Goal: Transaction & Acquisition: Obtain resource

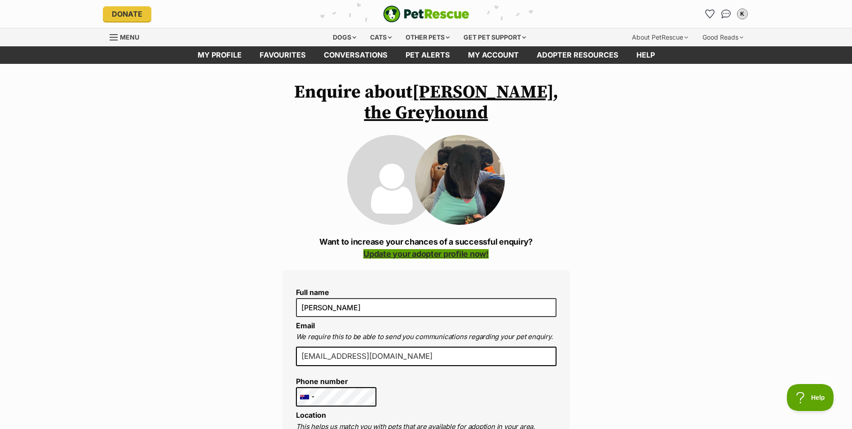
click at [433, 254] on link "Update your adopter profile now!" at bounding box center [425, 253] width 125 height 9
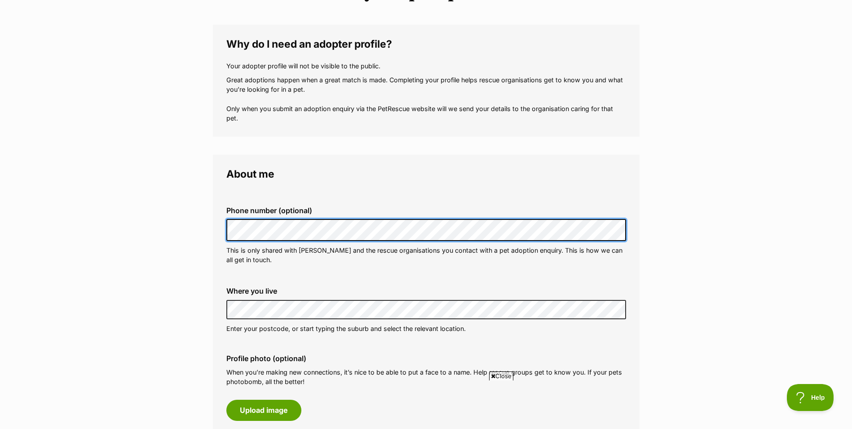
scroll to position [210, 0]
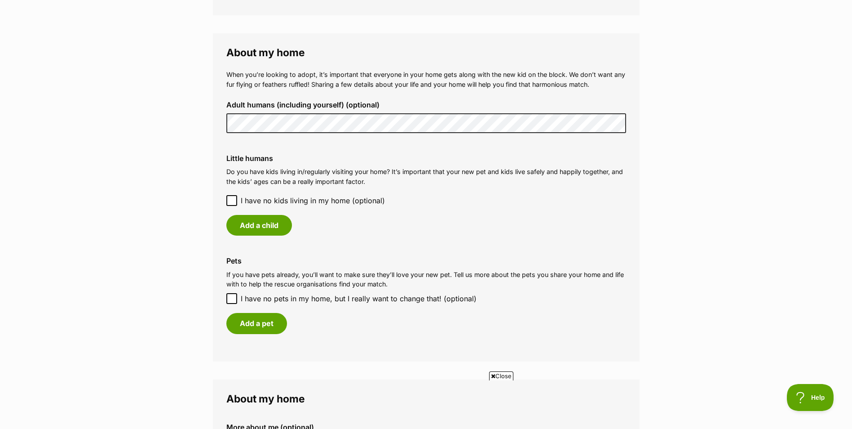
scroll to position [734, 0]
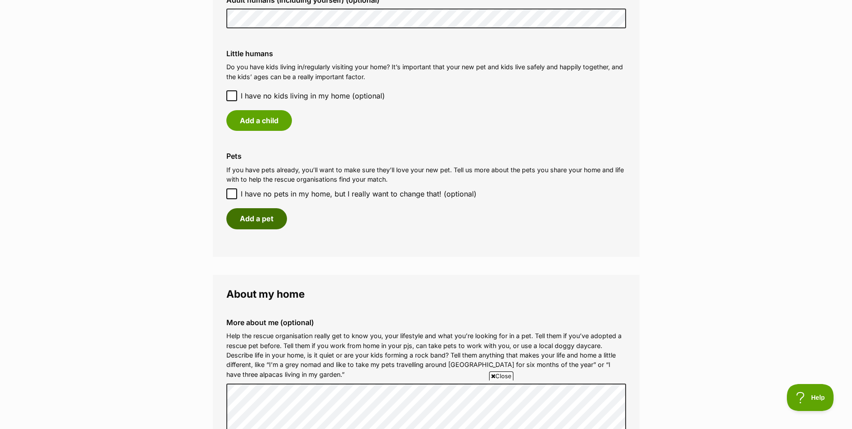
click at [260, 218] on button "Add a pet" at bounding box center [256, 218] width 61 height 21
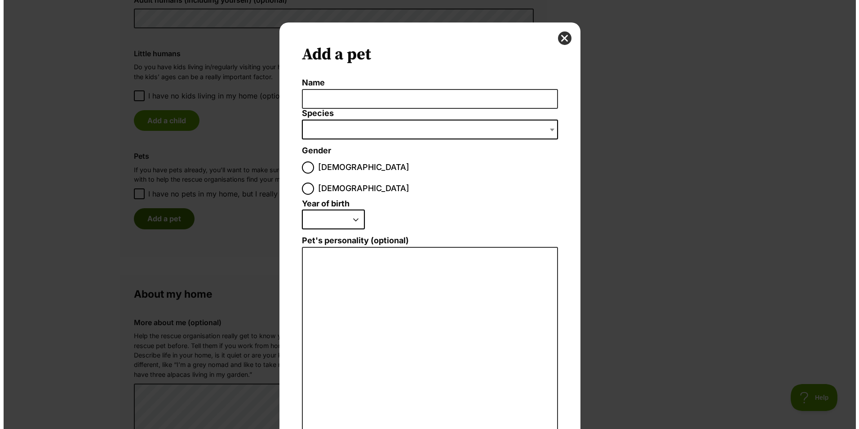
scroll to position [0, 0]
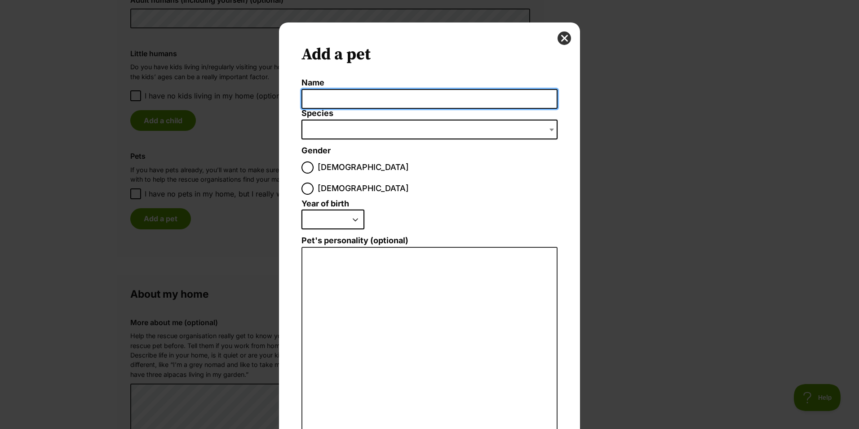
click at [331, 94] on input "Name" at bounding box center [429, 99] width 256 height 20
click at [318, 166] on span "Male" at bounding box center [363, 167] width 91 height 12
click at [314, 166] on input "Male" at bounding box center [307, 167] width 12 height 12
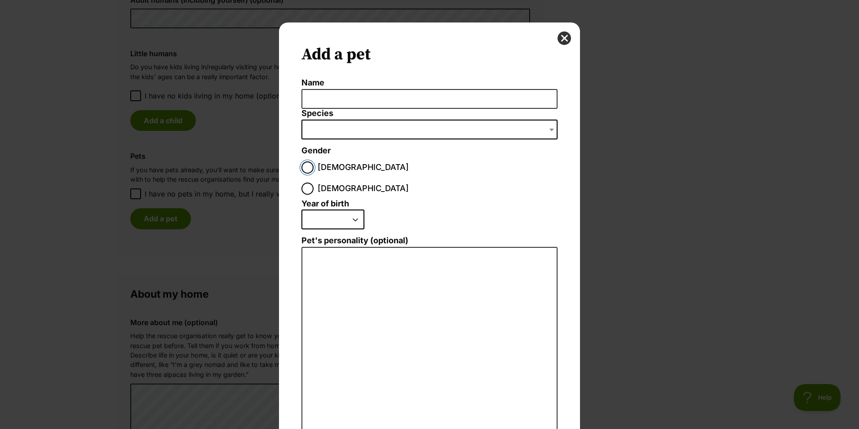
radio input "true"
drag, startPoint x: 562, startPoint y: 42, endPoint x: 589, endPoint y: 85, distance: 50.9
click at [563, 42] on button "close" at bounding box center [563, 37] width 13 height 13
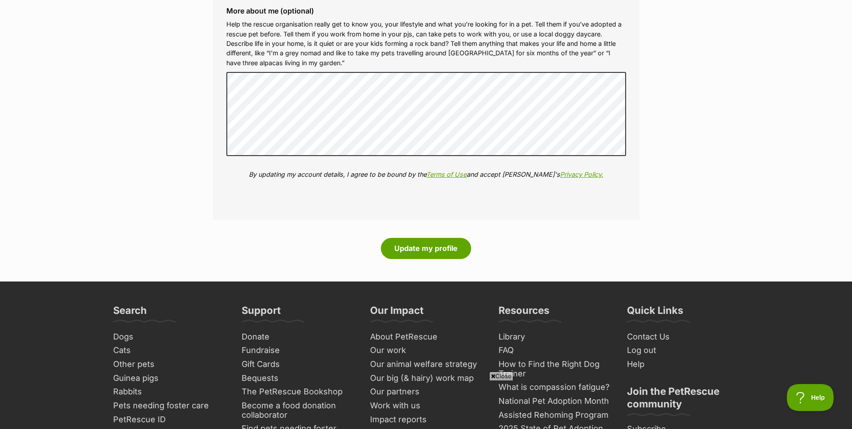
scroll to position [1048, 0]
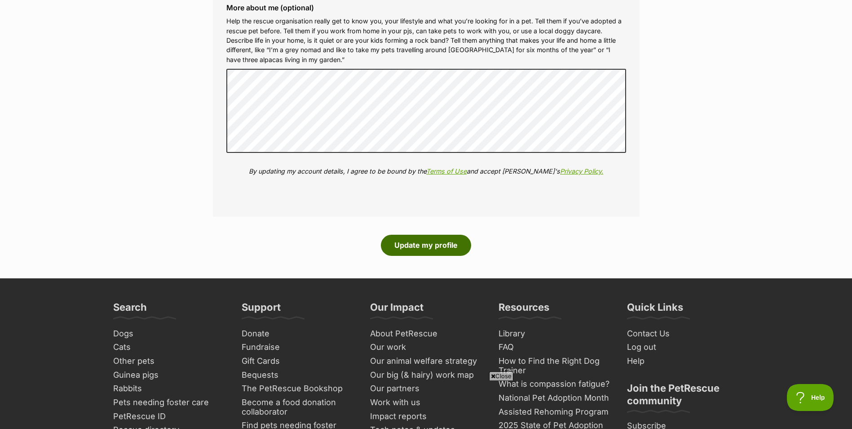
click at [443, 247] on button "Update my profile" at bounding box center [426, 244] width 90 height 21
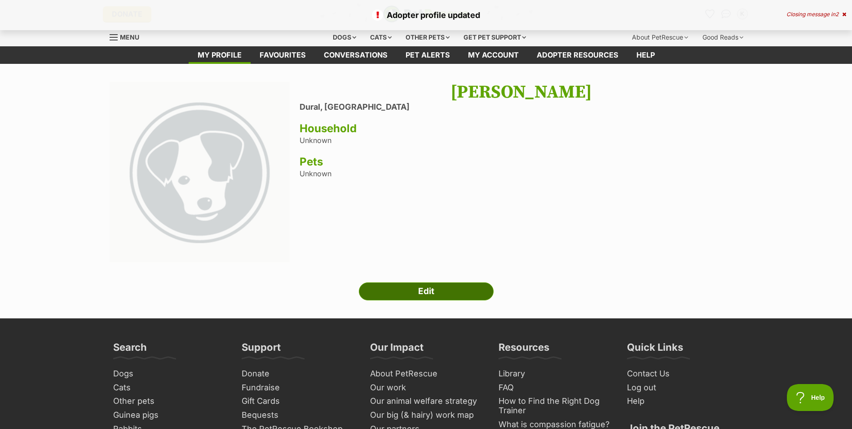
click at [434, 294] on link "Edit" at bounding box center [426, 291] width 135 height 18
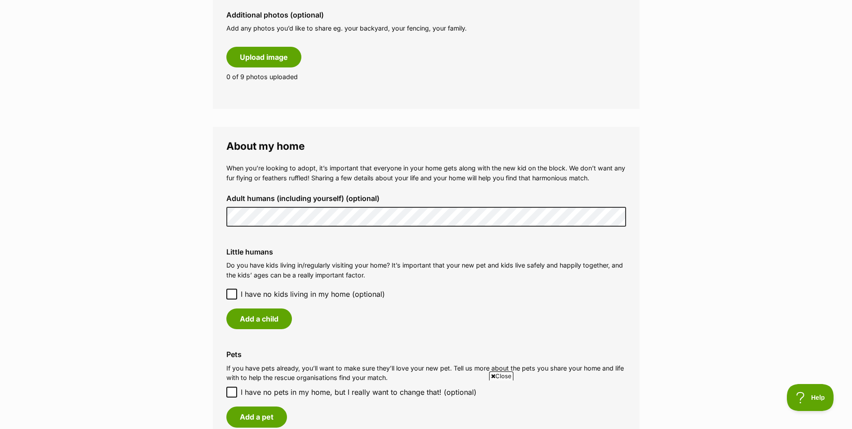
scroll to position [629, 0]
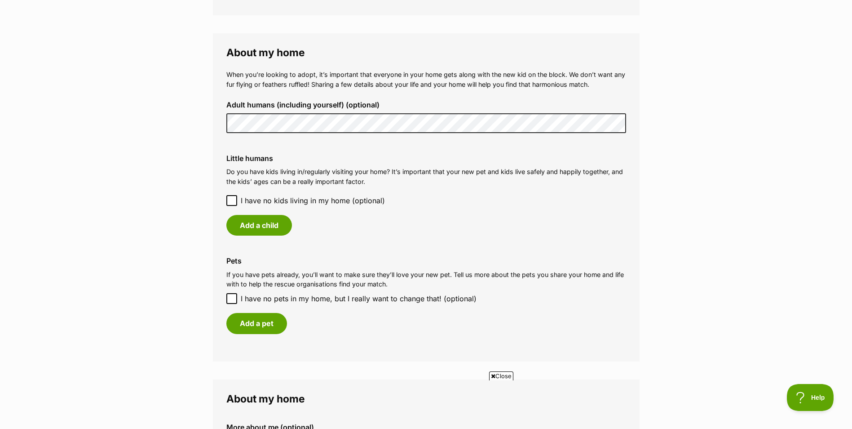
click at [217, 130] on fieldset "About my home When you’re looking to adopt, it’s important that everyone in you…" at bounding box center [426, 196] width 427 height 327
click at [280, 226] on button "Add a child" at bounding box center [259, 225] width 66 height 21
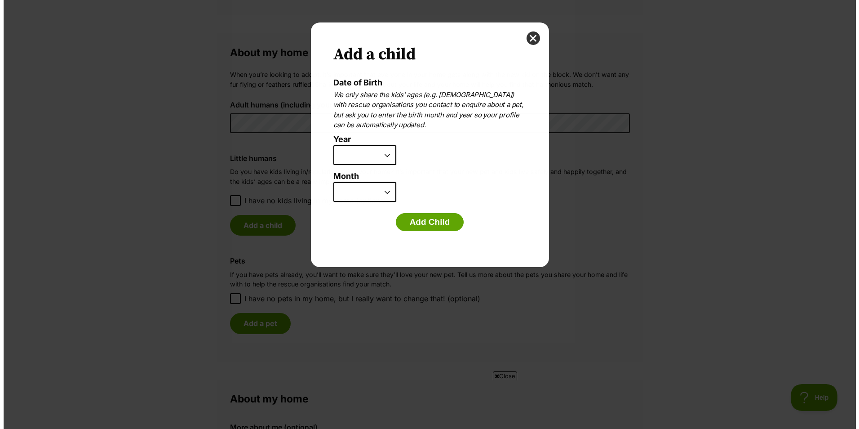
scroll to position [0, 0]
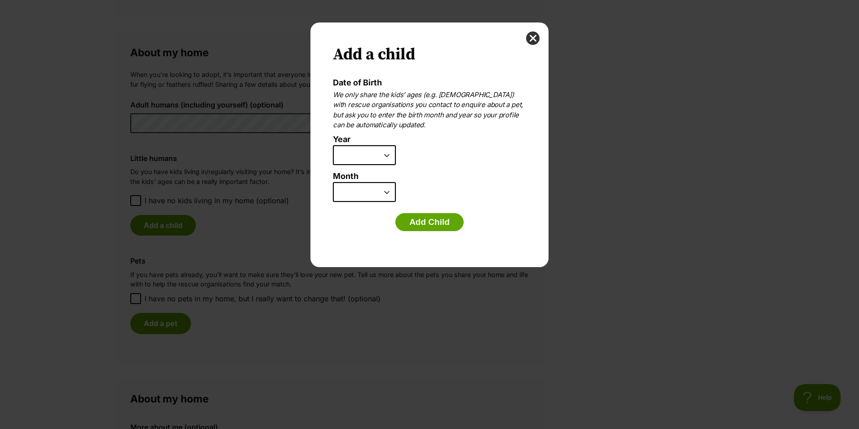
click at [390, 160] on select "2025 2024 2023 2022 2021 2020 2019 2018 2017 2016 2015 2014 2013 2012 2011 2010…" at bounding box center [364, 155] width 63 height 20
select select "2011"
click at [333, 145] on select "2025 2024 2023 2022 2021 2020 2019 2018 2017 2016 2015 2014 2013 2012 2011 2010…" at bounding box center [364, 155] width 63 height 20
click at [390, 194] on select "January February March April May June July August September October November De…" at bounding box center [364, 192] width 63 height 20
select select "12"
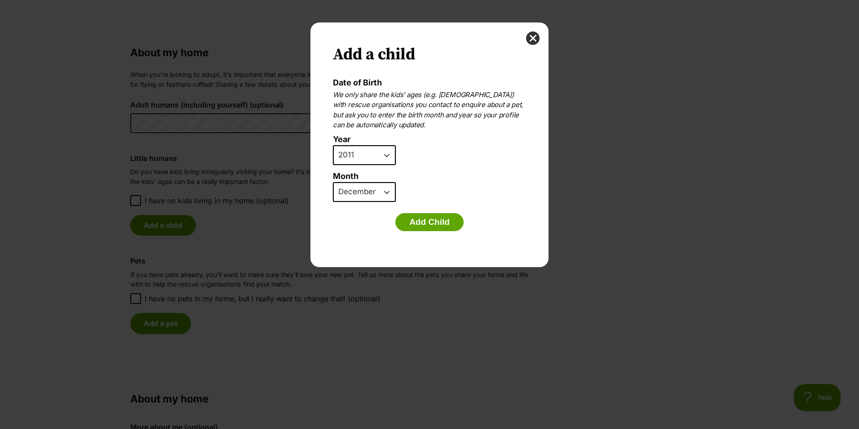
click at [333, 182] on select "January February March April May June July August September October November De…" at bounding box center [364, 192] width 63 height 20
click at [423, 222] on button "Add Child" at bounding box center [429, 222] width 68 height 18
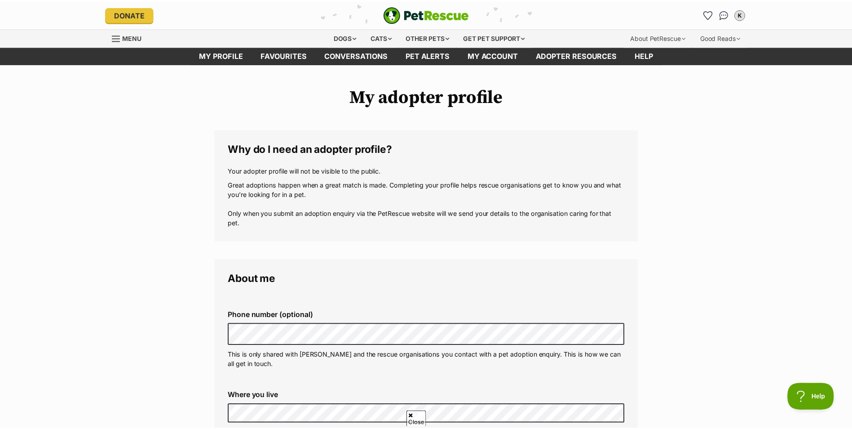
scroll to position [629, 0]
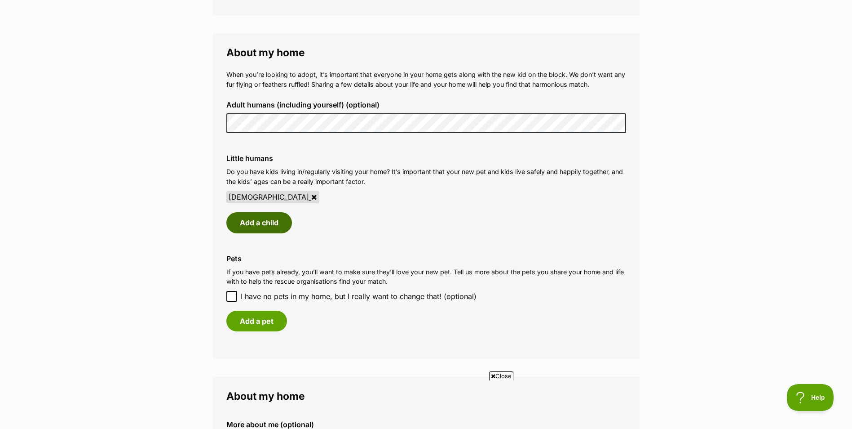
drag, startPoint x: 283, startPoint y: 229, endPoint x: 289, endPoint y: 225, distance: 6.6
click at [283, 228] on button "Add a child" at bounding box center [259, 222] width 66 height 21
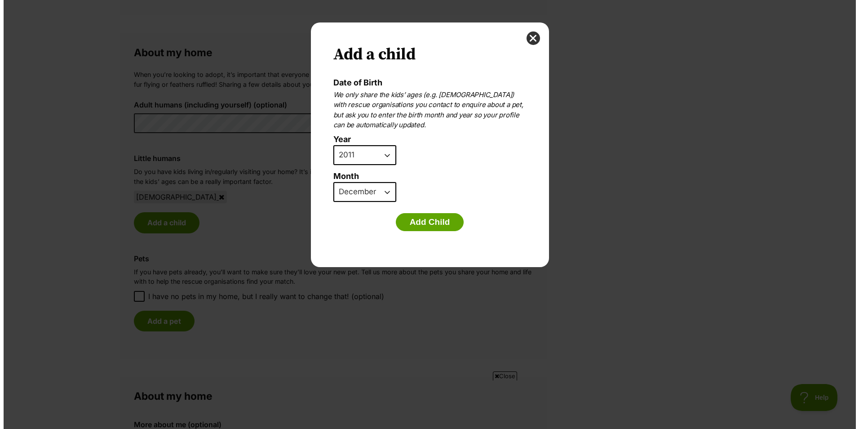
scroll to position [0, 0]
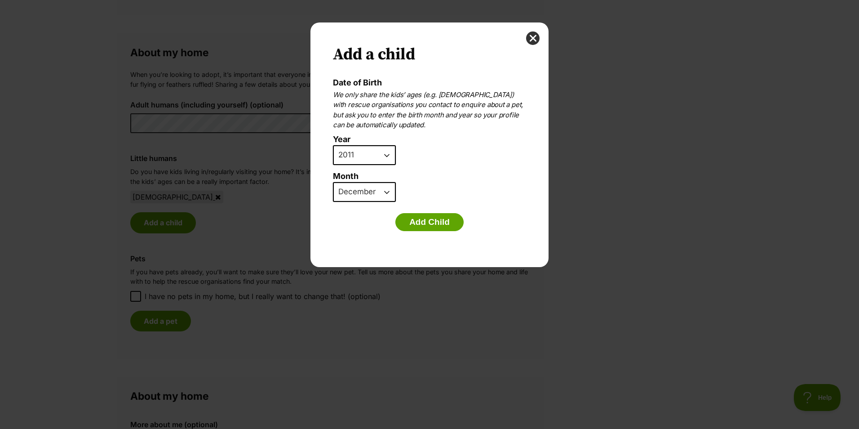
click at [386, 159] on select "2025 2024 2023 2022 2021 2020 2019 2018 2017 2016 2015 2014 2013 2012 2011 2010…" at bounding box center [364, 155] width 63 height 20
select select "2009"
click at [333, 145] on select "2025 2024 2023 2022 2021 2020 2019 2018 2017 2016 2015 2014 2013 2012 2011 2010…" at bounding box center [364, 155] width 63 height 20
click at [384, 195] on select "January February March April May June July August September October November De…" at bounding box center [364, 192] width 63 height 20
select select "8"
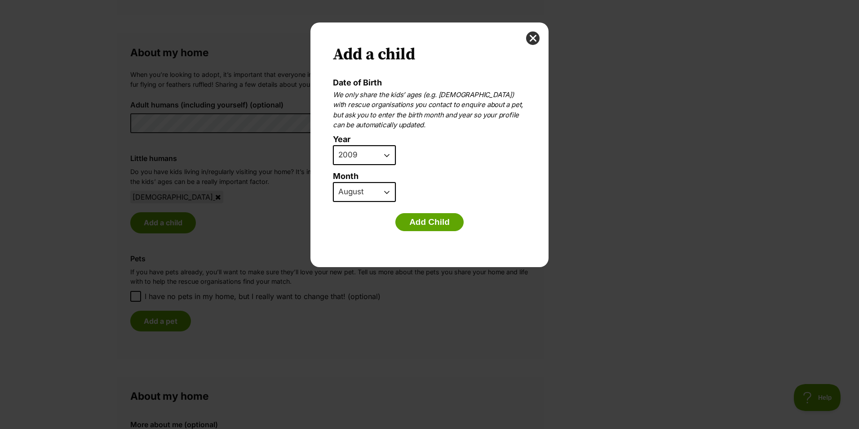
click at [333, 182] on select "January February March April May June July August September October November De…" at bounding box center [364, 192] width 63 height 20
click at [438, 227] on button "Add Child" at bounding box center [429, 222] width 68 height 18
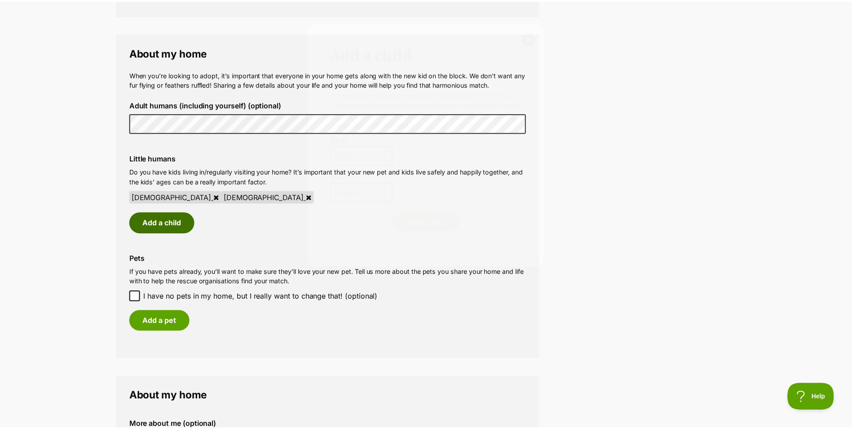
scroll to position [629, 0]
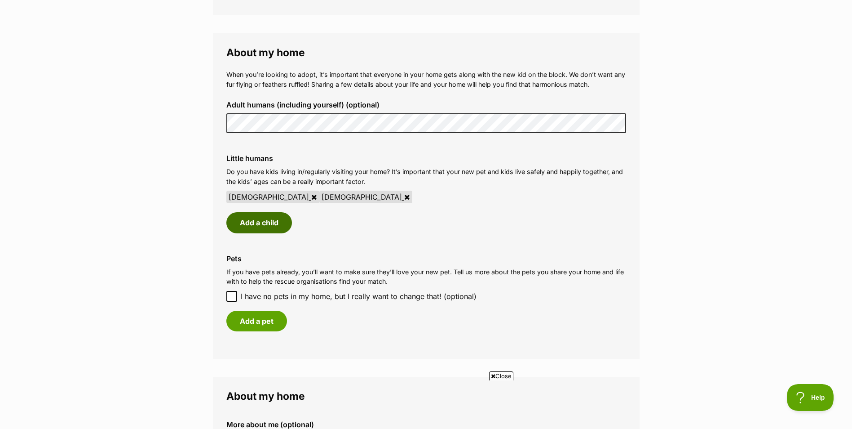
click at [274, 225] on button "Add a child" at bounding box center [259, 222] width 66 height 21
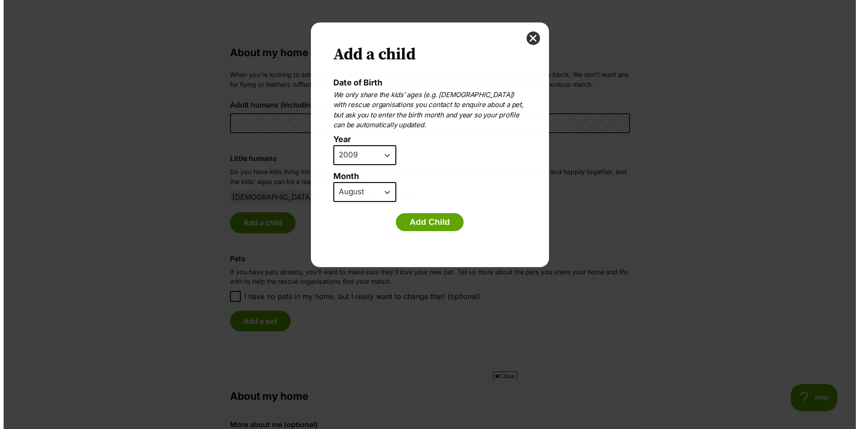
scroll to position [0, 0]
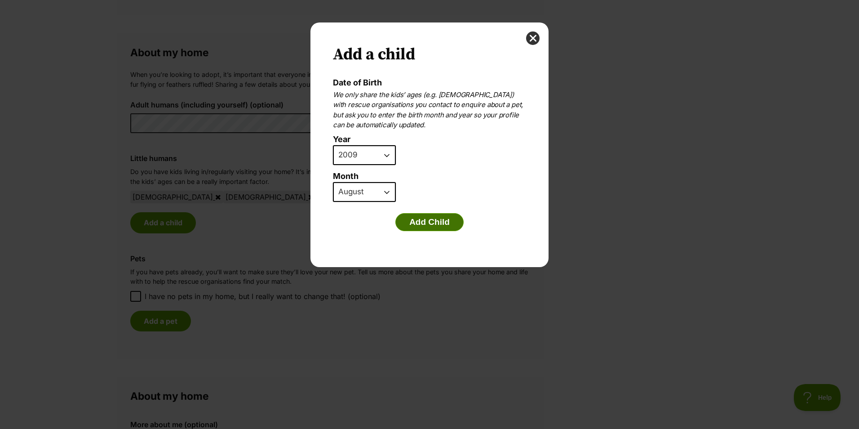
click at [418, 220] on button "Add Child" at bounding box center [429, 222] width 68 height 18
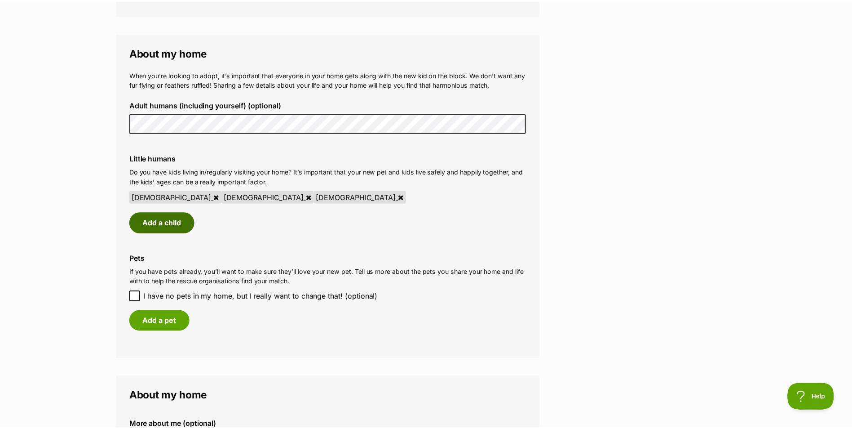
scroll to position [629, 0]
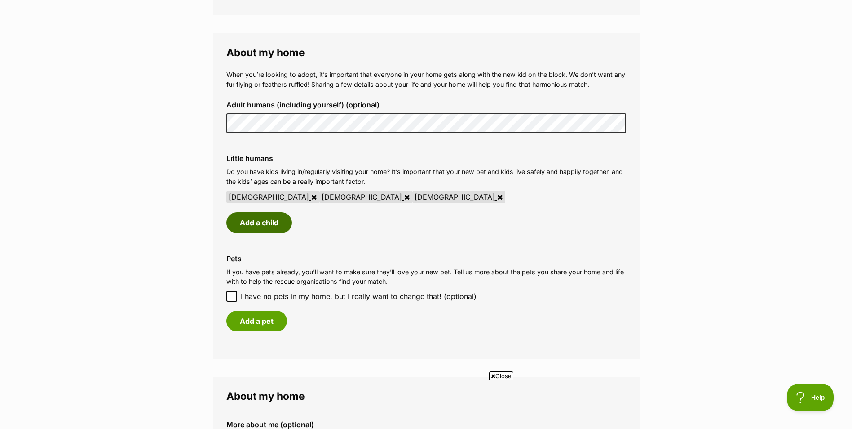
click at [281, 224] on button "Add a child" at bounding box center [259, 222] width 66 height 21
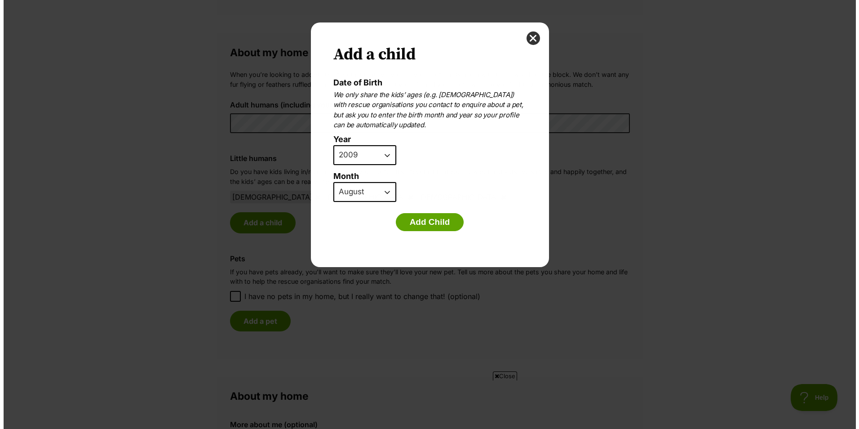
scroll to position [0, 0]
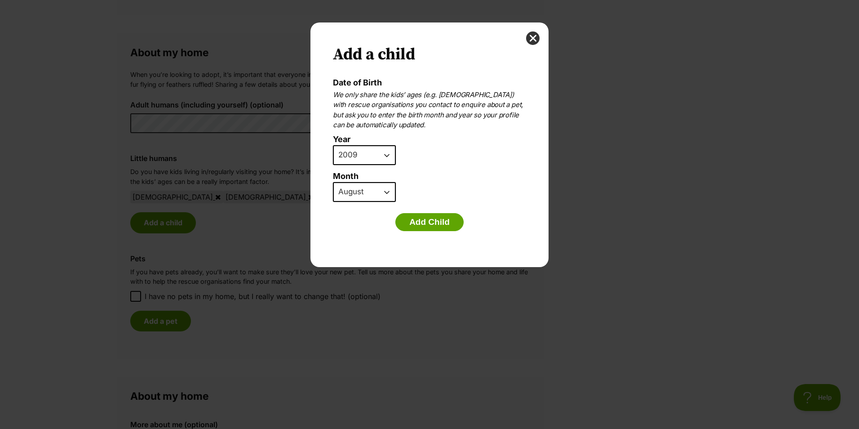
click at [384, 158] on select "2025 2024 2023 2022 2021 2020 2019 2018 2017 2016 2015 2014 2013 2012 2011 2010…" at bounding box center [364, 155] width 63 height 20
click at [545, 326] on div "Add a child Date of Birth We only share the kids’ ages (e.g. 6 years old) with …" at bounding box center [430, 214] width 252 height 384
click at [533, 36] on button "close" at bounding box center [532, 37] width 13 height 13
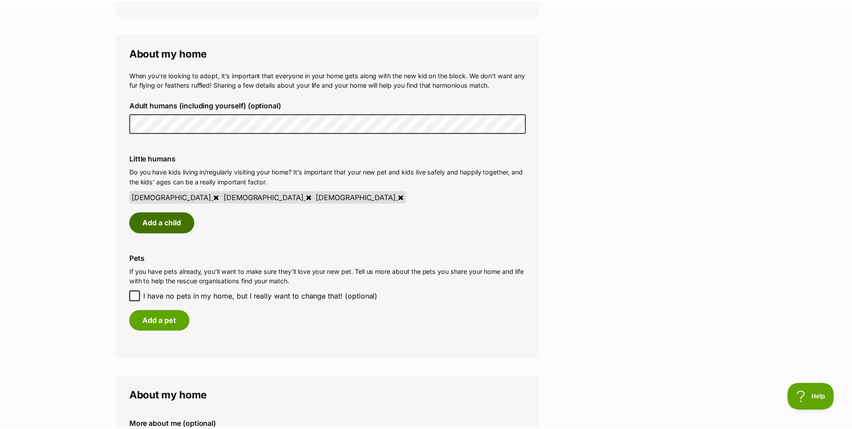
scroll to position [629, 0]
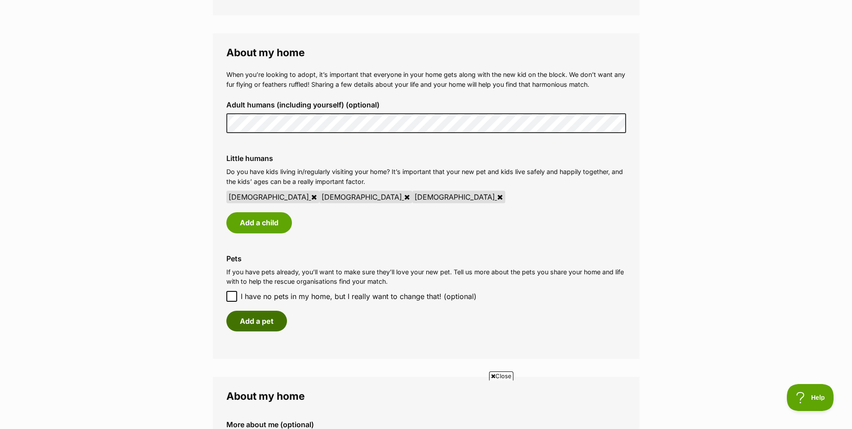
click at [259, 320] on button "Add a pet" at bounding box center [256, 320] width 61 height 21
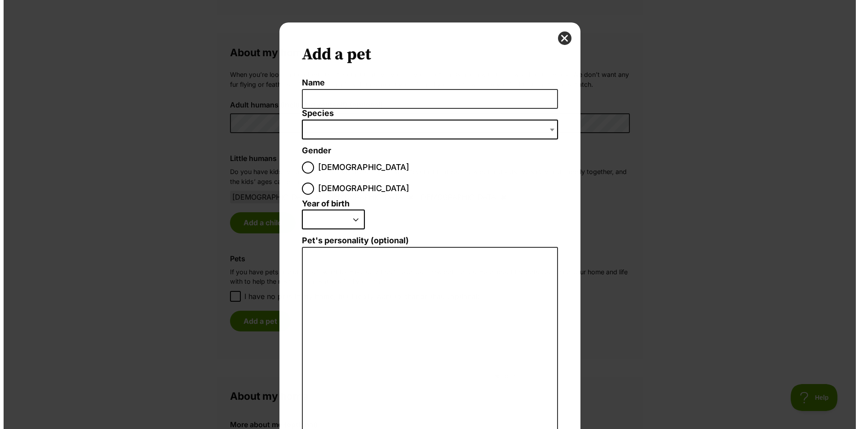
scroll to position [0, 0]
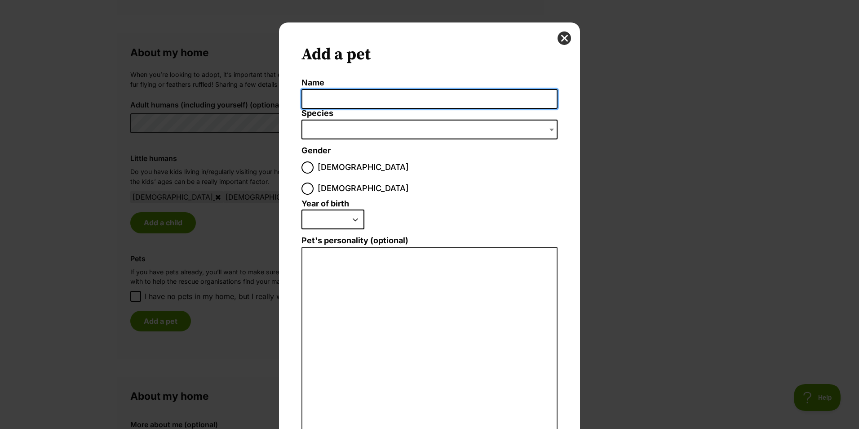
click at [438, 101] on input "Name" at bounding box center [429, 99] width 256 height 20
type input "Bailey"
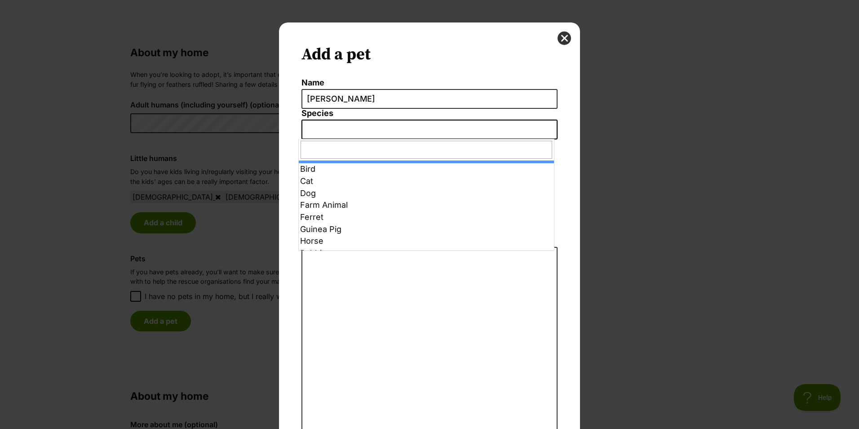
click at [435, 129] on span "Dialog Window - Close (Press escape to close)" at bounding box center [429, 129] width 256 height 20
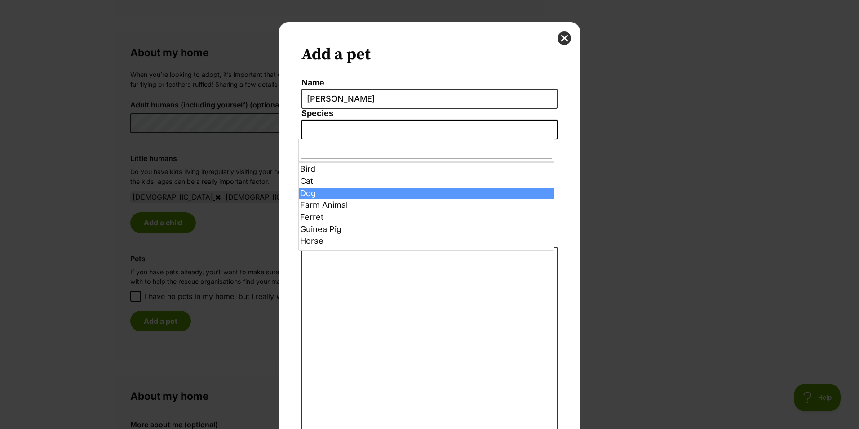
select select "1"
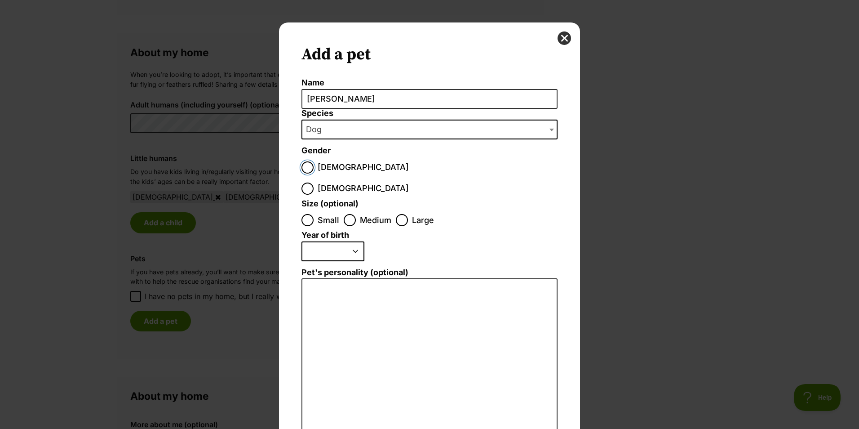
click at [305, 171] on input "Male" at bounding box center [307, 167] width 12 height 12
radio input "true"
click at [398, 214] on input "Large" at bounding box center [402, 220] width 12 height 12
radio input "true"
click at [353, 241] on select "2025 2024 2023 2022 2021 2020 2019 2018 2017 2016 2015 2014 2013 2012 2011 2010…" at bounding box center [332, 251] width 63 height 20
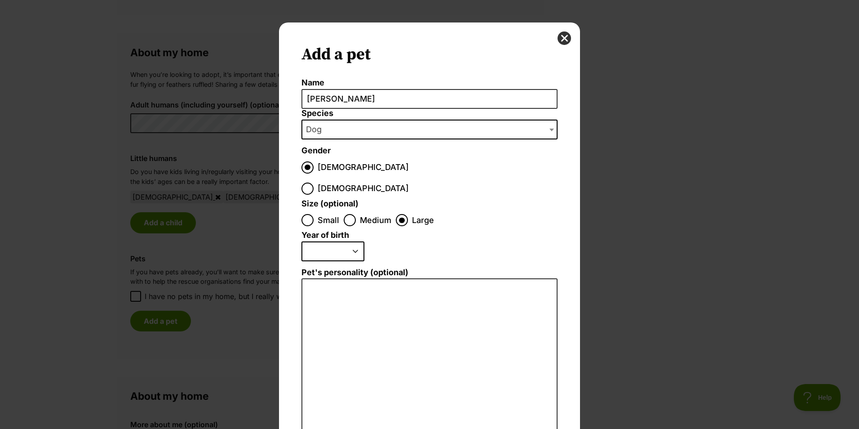
select select "2017"
click at [301, 241] on select "2025 2024 2023 2022 2021 2020 2019 2018 2017 2016 2015 2014 2013 2012 2011 2010…" at bounding box center [332, 251] width 63 height 20
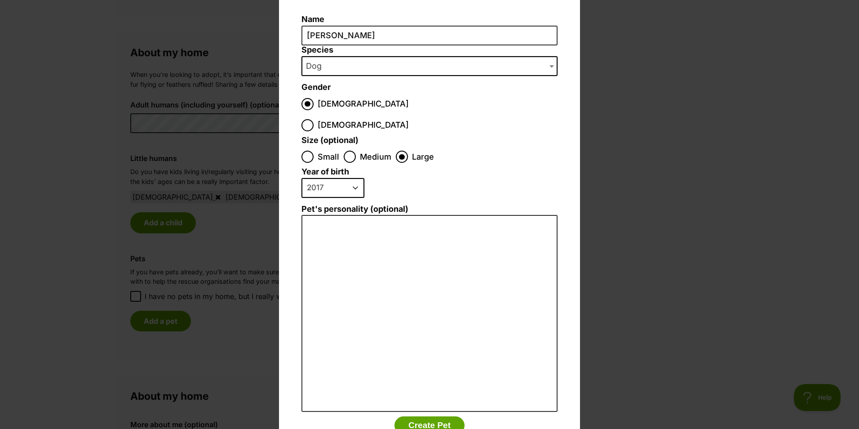
scroll to position [84, 0]
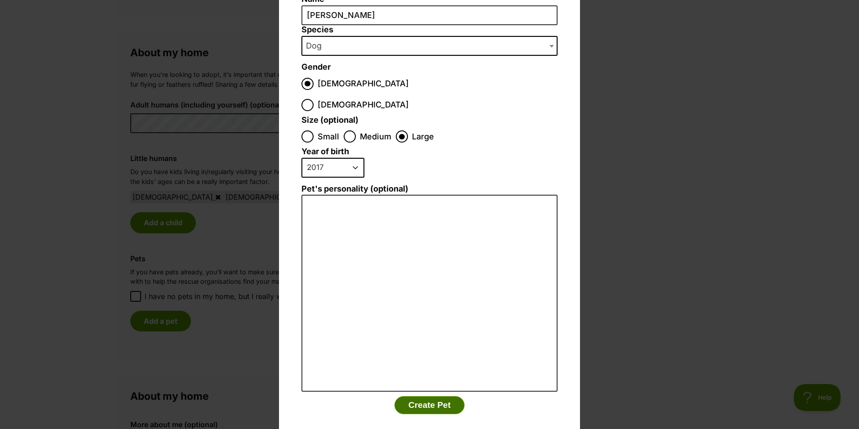
click at [435, 396] on button "Create Pet" at bounding box center [429, 405] width 70 height 18
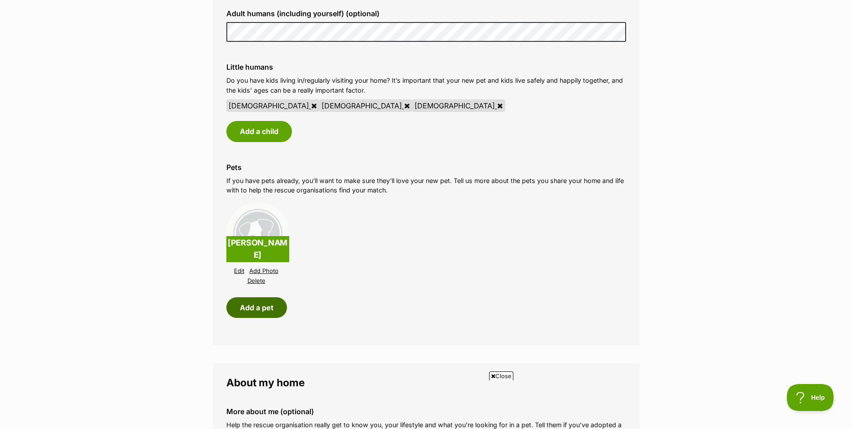
scroll to position [734, 0]
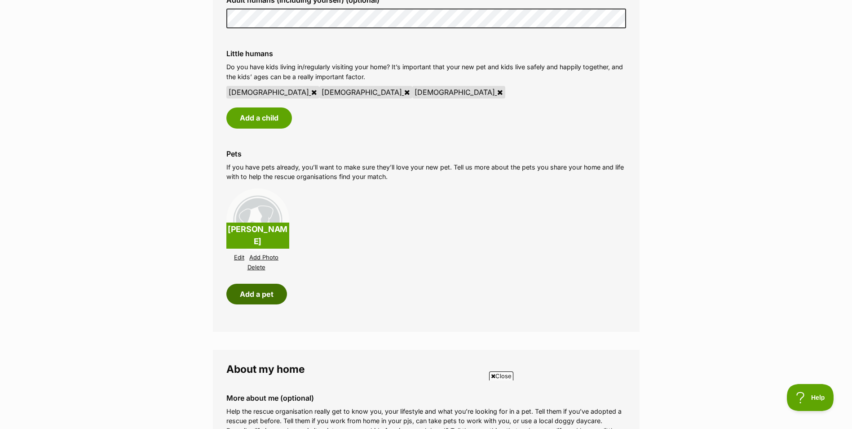
click at [254, 299] on button "Add a pet" at bounding box center [256, 293] width 61 height 21
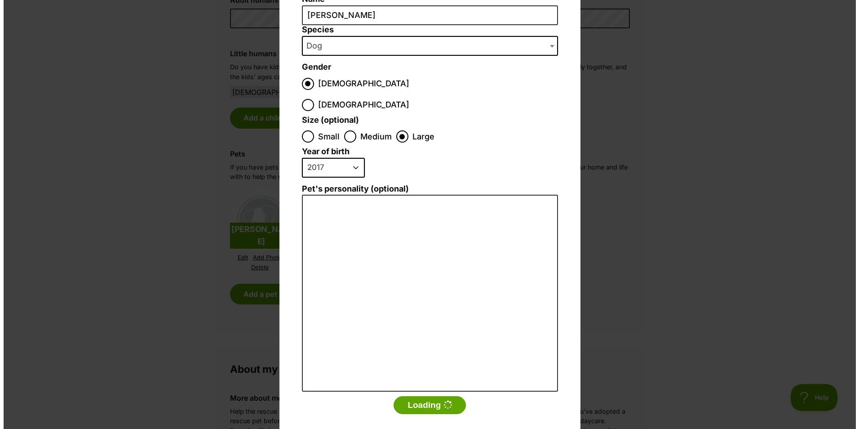
scroll to position [0, 0]
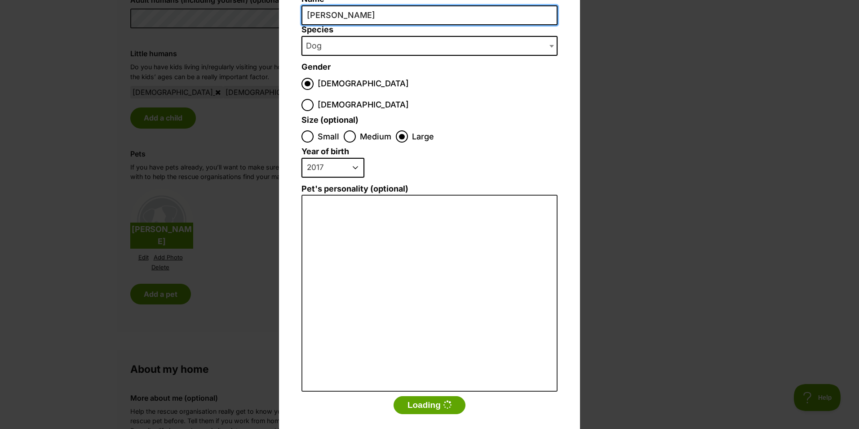
drag, startPoint x: 255, startPoint y: 41, endPoint x: 212, endPoint y: 56, distance: 45.6
click at [212, 55] on div "Add a pet Name Bailey Species Bird Cat Dog Farm Animal Ferret Guinea Pig Horse …" at bounding box center [429, 214] width 859 height 429
type input "Blossom"
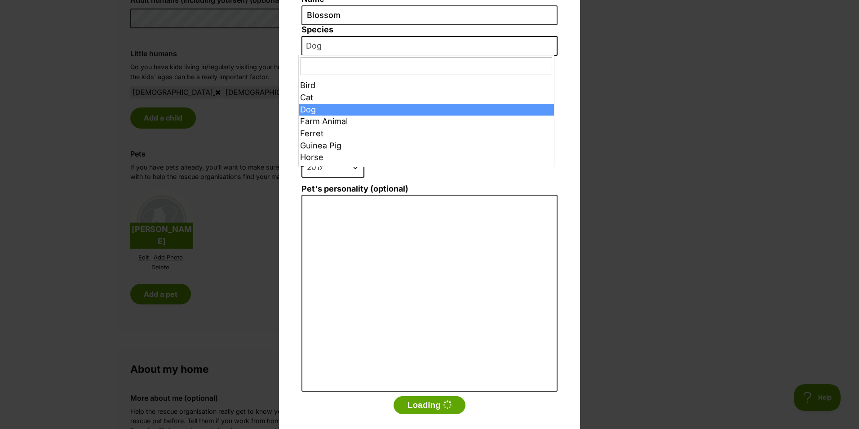
click at [314, 40] on span "Dog" at bounding box center [316, 46] width 28 height 13
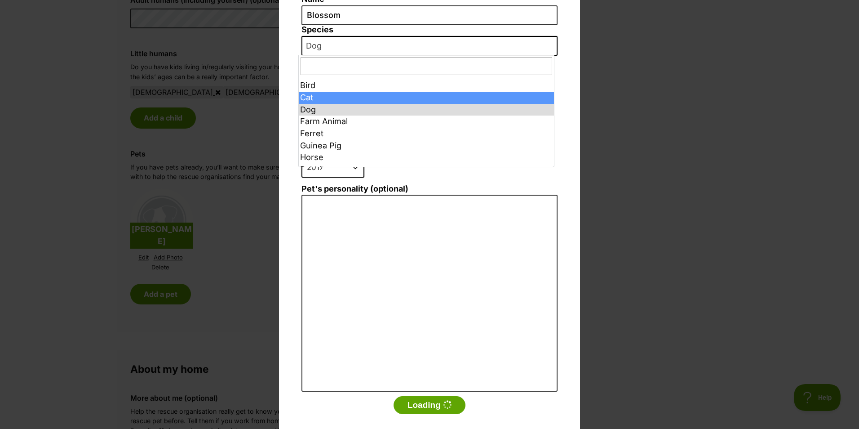
select select "2"
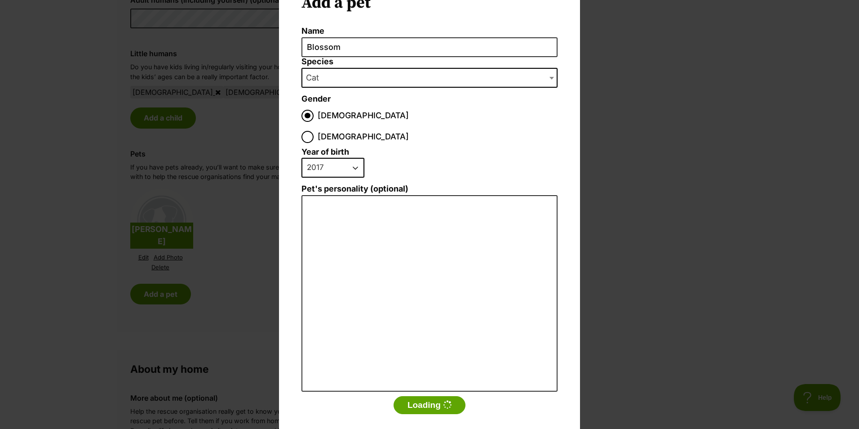
click at [354, 158] on select "2025 2024 2023 2022 2021 2020 2019 2018 2017 2016 2015 2014 2013 2012 2011 2010…" at bounding box center [332, 168] width 63 height 20
select select "2018"
click at [301, 158] on select "2025 2024 2023 2022 2021 2020 2019 2018 2017 2016 2015 2014 2013 2012 2011 2010…" at bounding box center [332, 168] width 63 height 20
click at [415, 396] on button "Loading" at bounding box center [430, 405] width 72 height 18
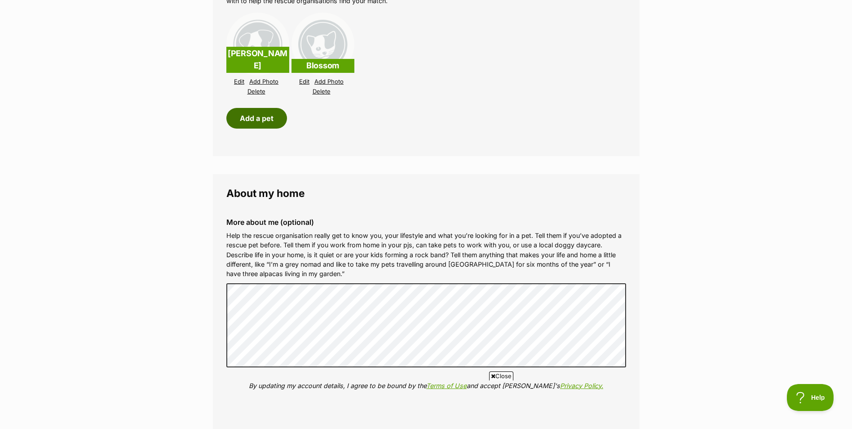
scroll to position [943, 0]
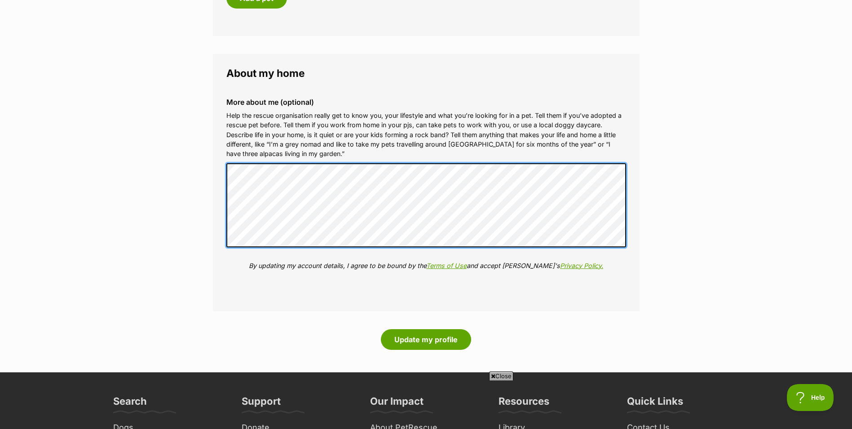
scroll to position [1048, 0]
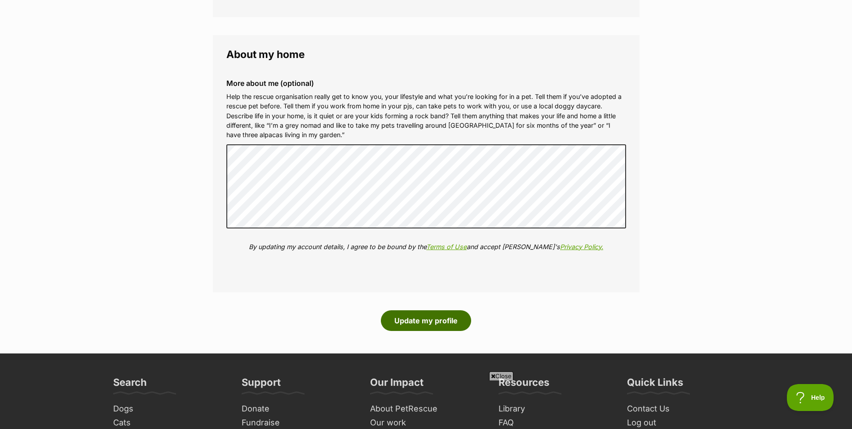
click at [412, 316] on button "Update my profile" at bounding box center [426, 320] width 90 height 21
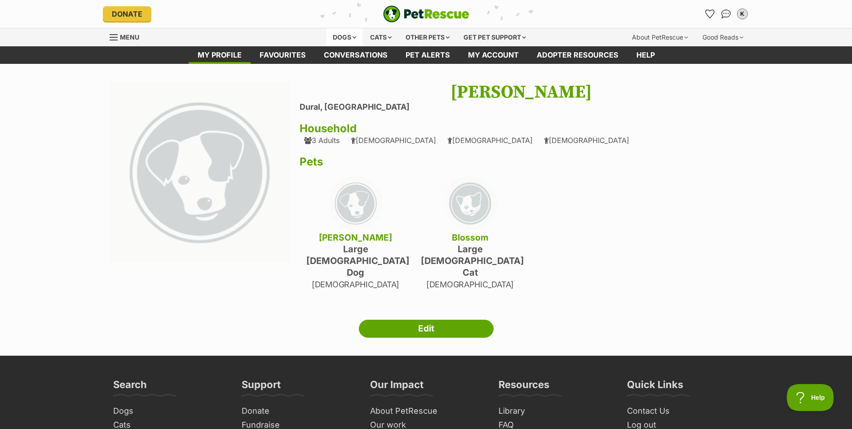
click at [347, 36] on div "Dogs" at bounding box center [345, 37] width 36 height 18
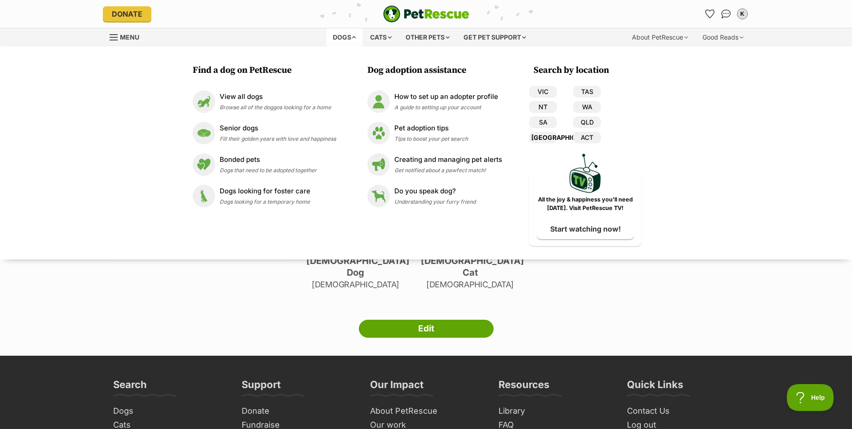
click at [547, 137] on link "[GEOGRAPHIC_DATA]" at bounding box center [543, 138] width 28 height 12
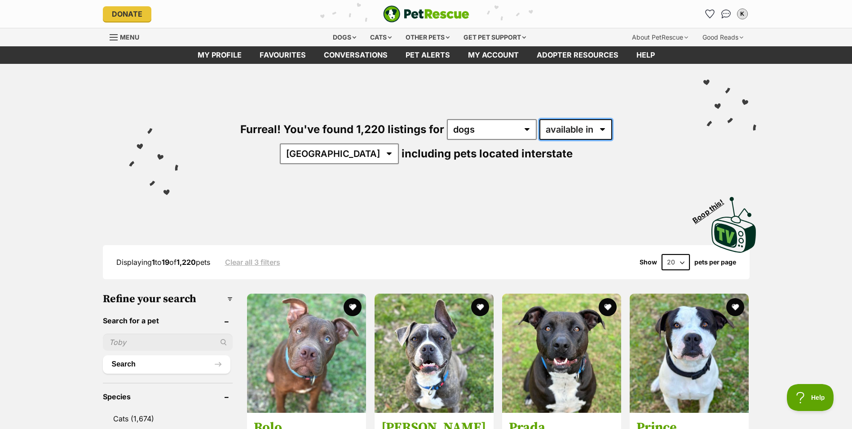
click at [561, 128] on select "available in located in" at bounding box center [575, 129] width 73 height 21
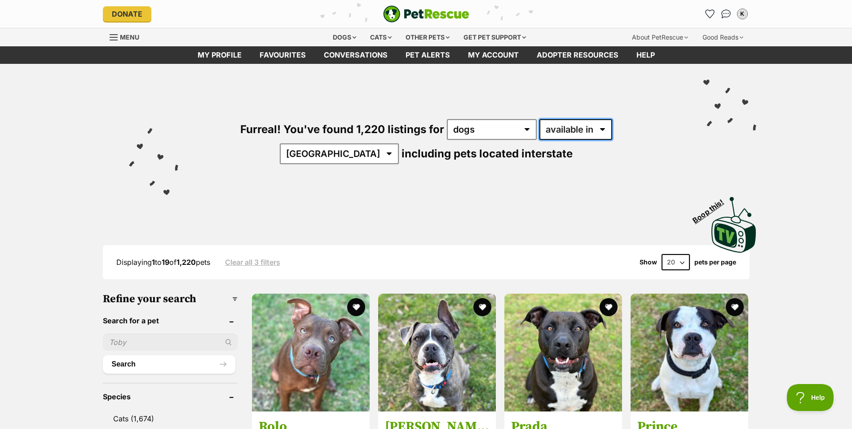
select select "disabled"
click at [539, 119] on select "available in located in" at bounding box center [575, 129] width 73 height 21
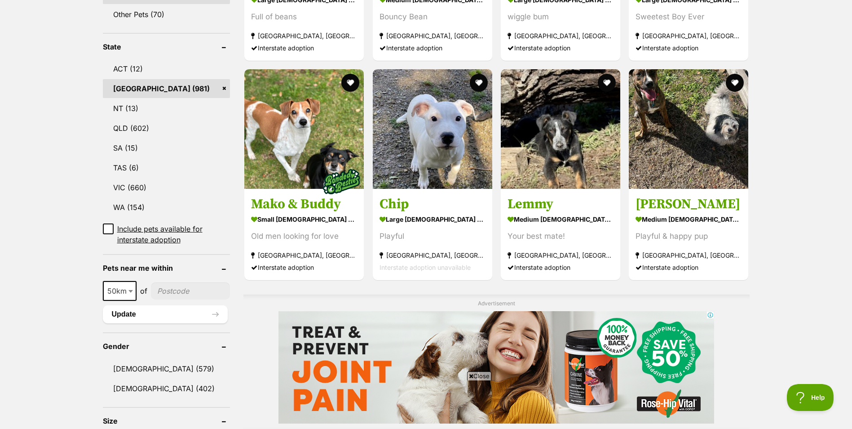
click at [179, 292] on input"] "postcode" at bounding box center [191, 290] width 80 height 17
type input"] "2158"
click at [124, 389] on link "[DEMOGRAPHIC_DATA] (402)" at bounding box center [167, 388] width 128 height 19
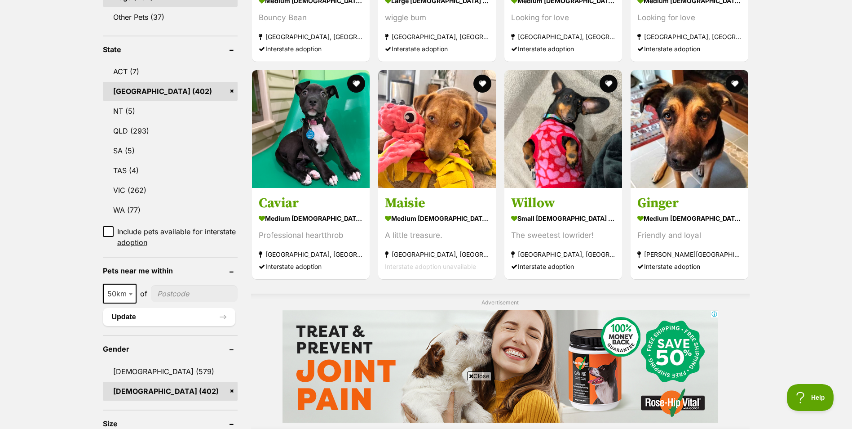
scroll to position [524, 0]
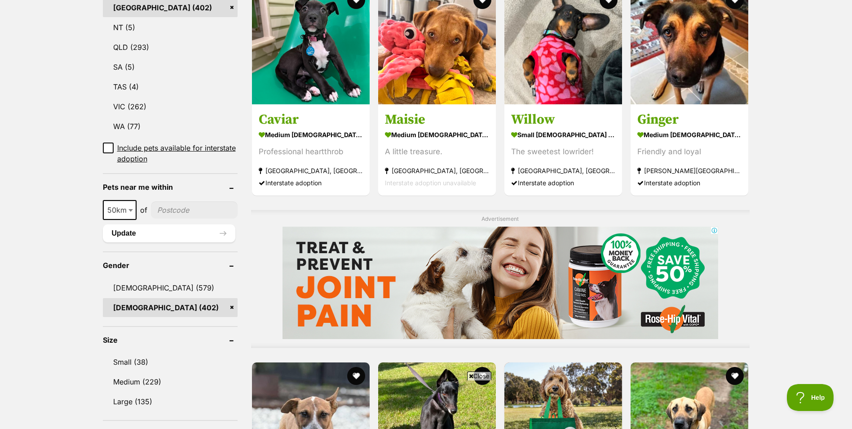
click at [166, 201] on input"] "postcode" at bounding box center [194, 209] width 87 height 17
type input"] "2158"
click at [175, 224] on button "Update" at bounding box center [169, 233] width 133 height 18
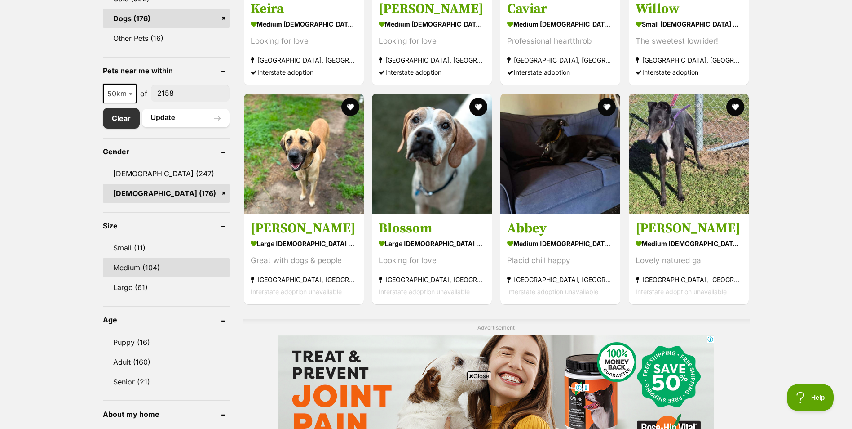
click at [136, 258] on link "Medium (104)" at bounding box center [166, 267] width 127 height 19
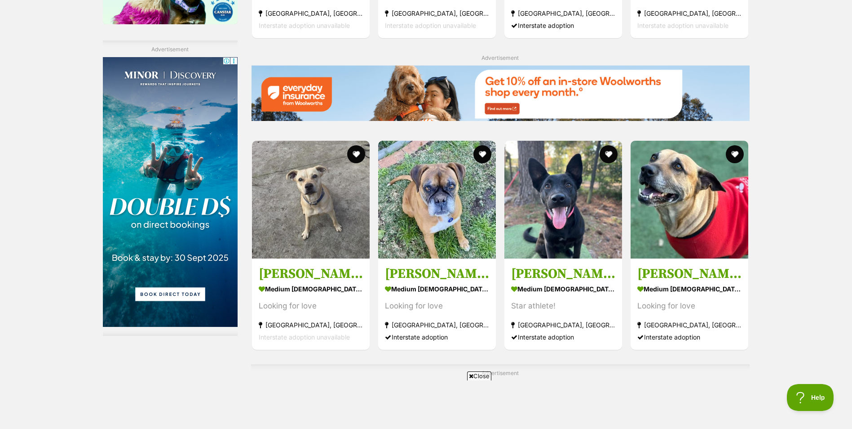
scroll to position [1572, 0]
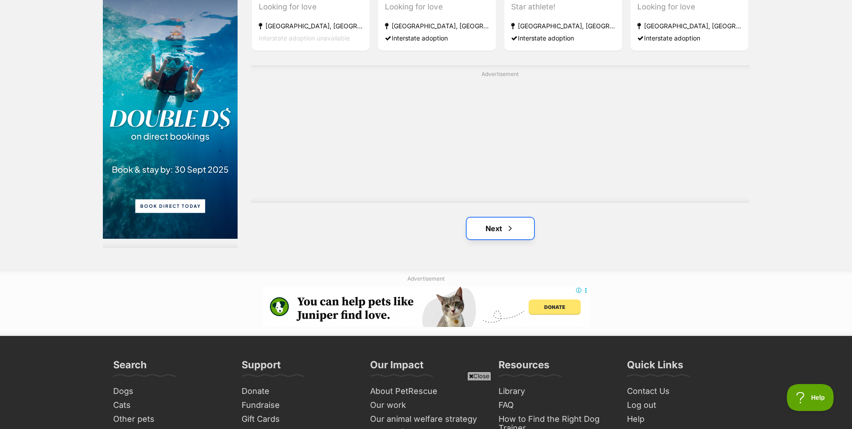
click at [508, 231] on span "Next page" at bounding box center [510, 228] width 9 height 11
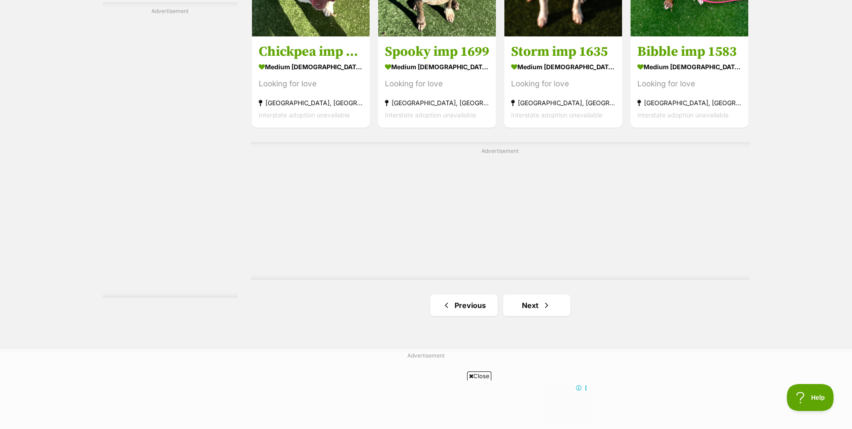
scroll to position [1572, 0]
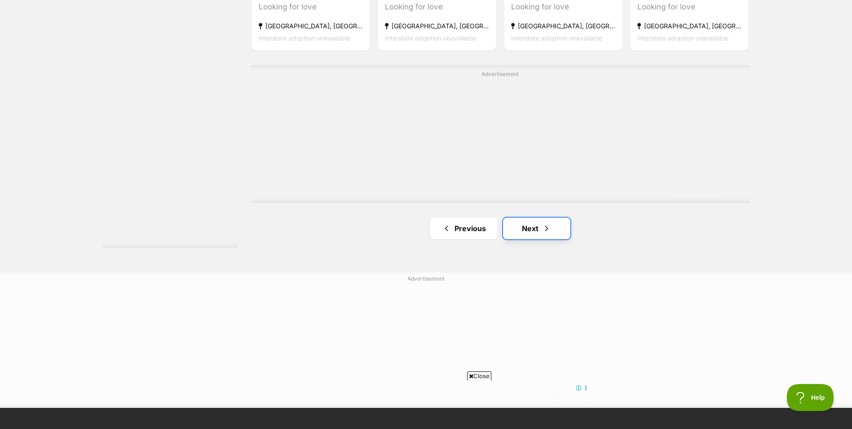
click at [541, 233] on link "Next" at bounding box center [536, 228] width 67 height 22
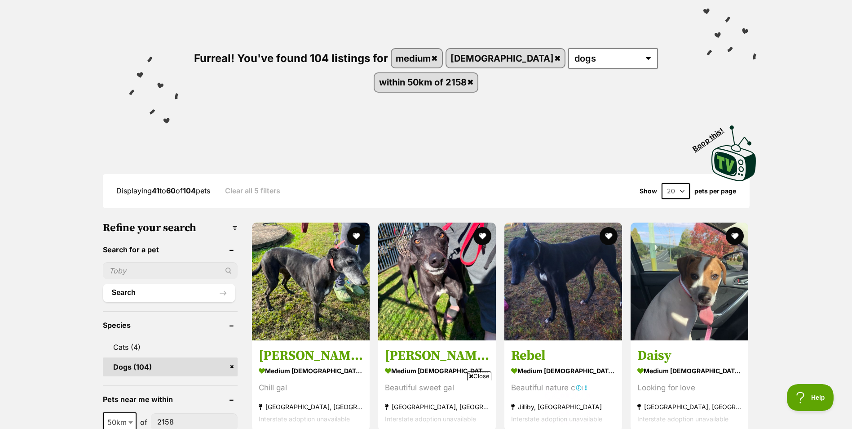
scroll to position [105, 0]
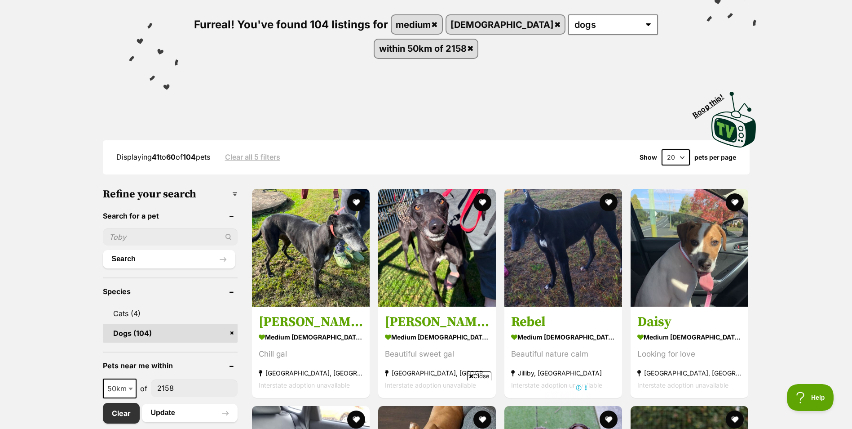
click at [138, 234] on input "text" at bounding box center [170, 236] width 135 height 17
type input "greyhound"
click at [143, 255] on button "Search" at bounding box center [169, 259] width 133 height 18
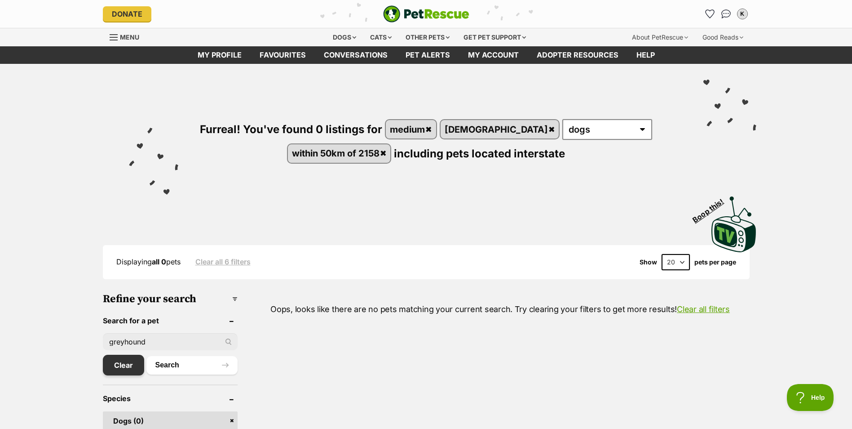
click at [107, 360] on link "Clear" at bounding box center [123, 364] width 41 height 21
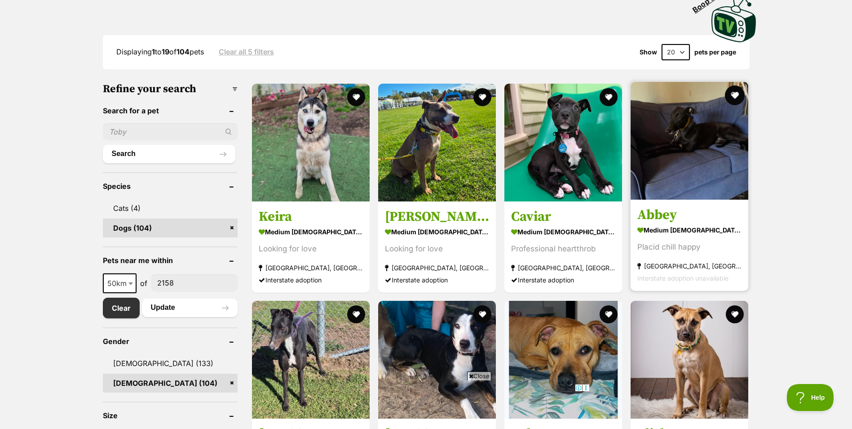
click at [736, 91] on button "favourite" at bounding box center [735, 95] width 20 height 20
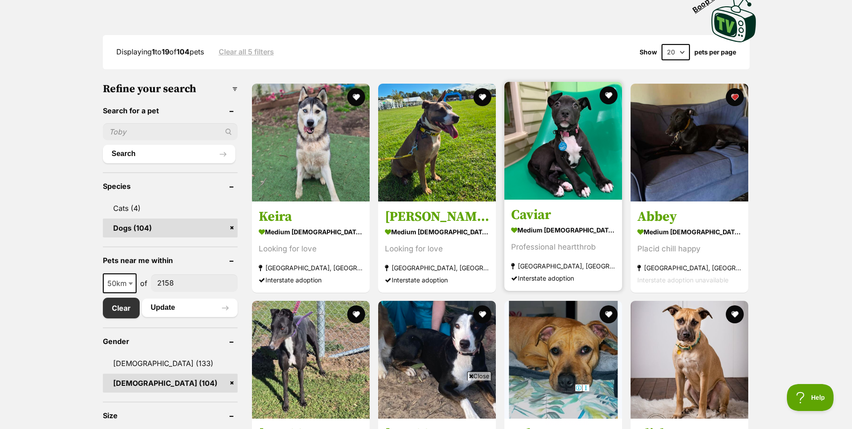
click at [551, 159] on img at bounding box center [563, 141] width 118 height 118
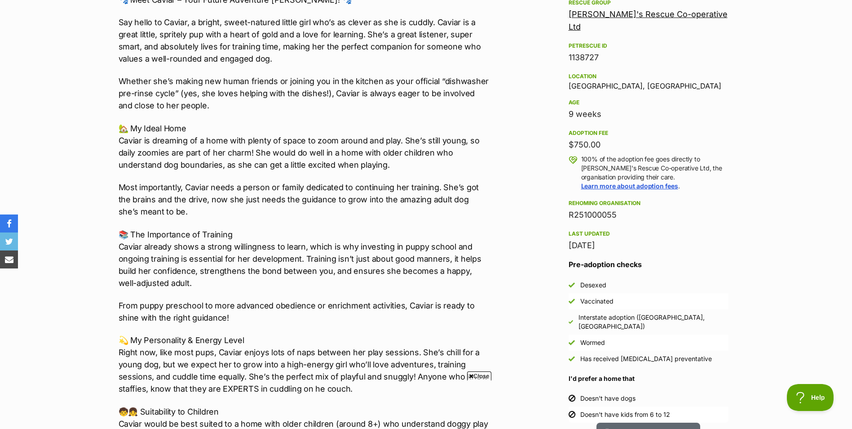
scroll to position [105, 0]
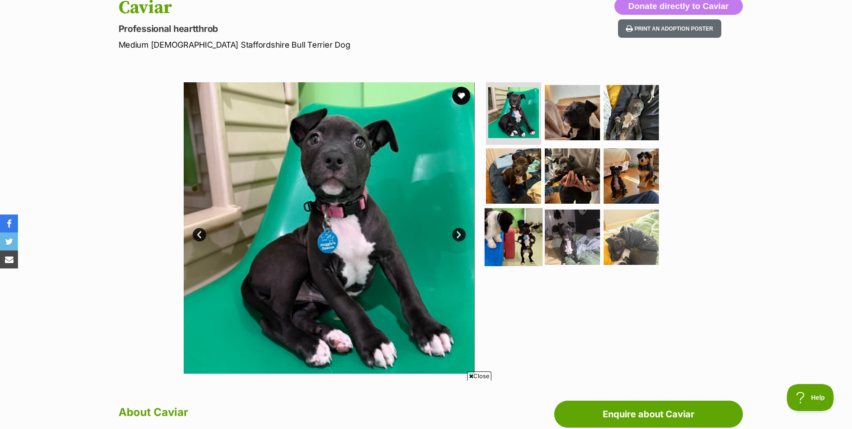
click at [528, 230] on img at bounding box center [514, 237] width 58 height 58
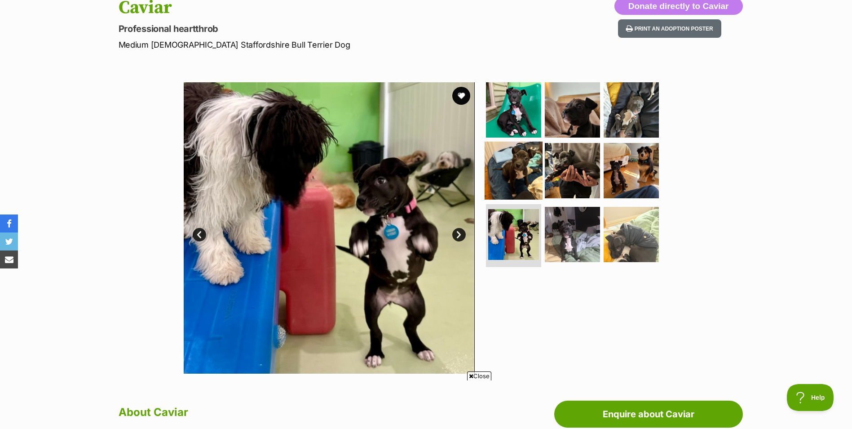
click at [513, 175] on img at bounding box center [514, 170] width 58 height 58
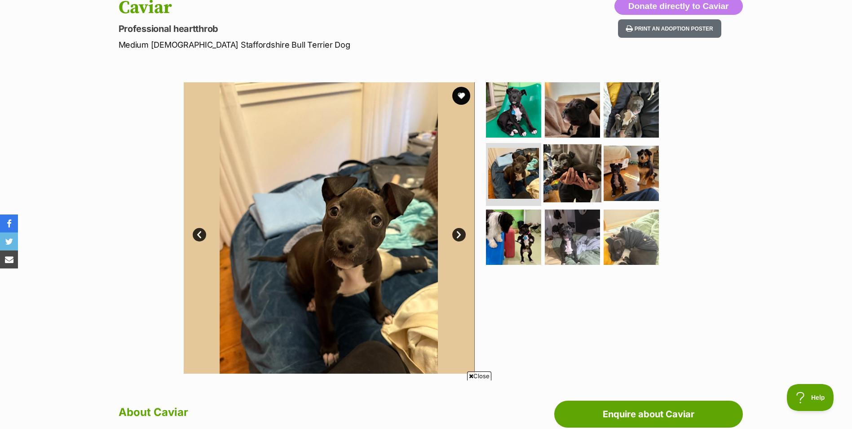
click at [561, 169] on img at bounding box center [573, 173] width 58 height 58
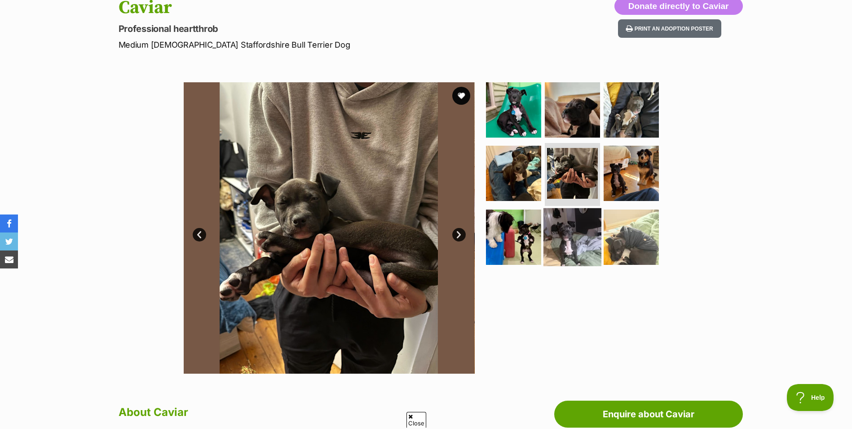
click at [566, 227] on img at bounding box center [573, 237] width 58 height 58
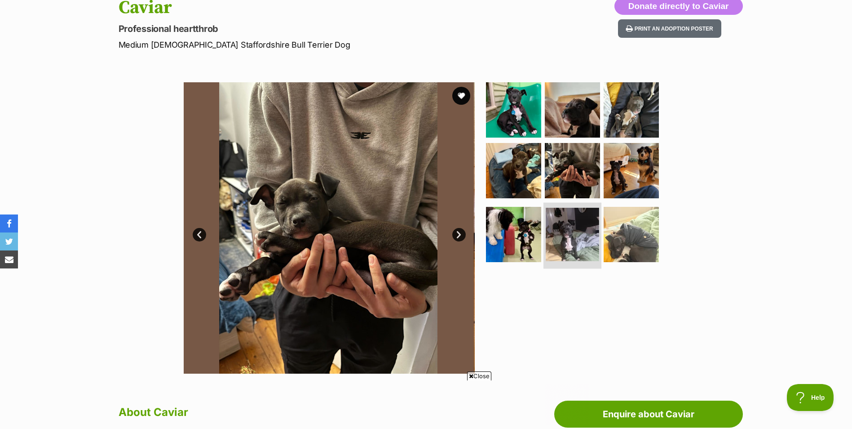
scroll to position [0, 0]
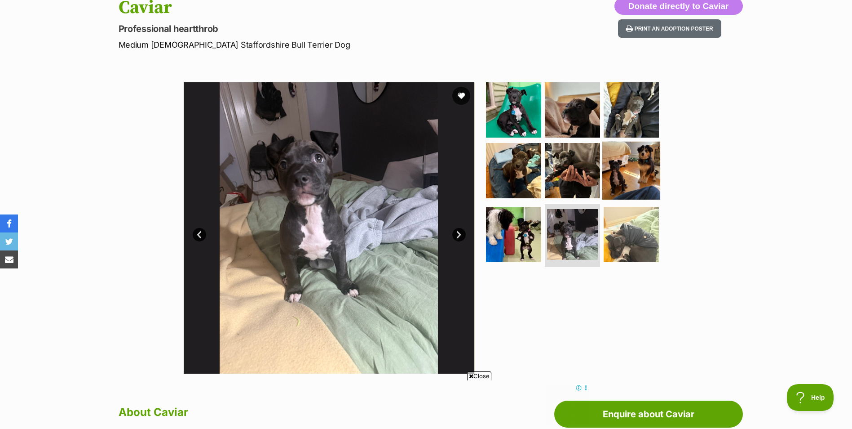
click at [619, 179] on img at bounding box center [631, 170] width 58 height 58
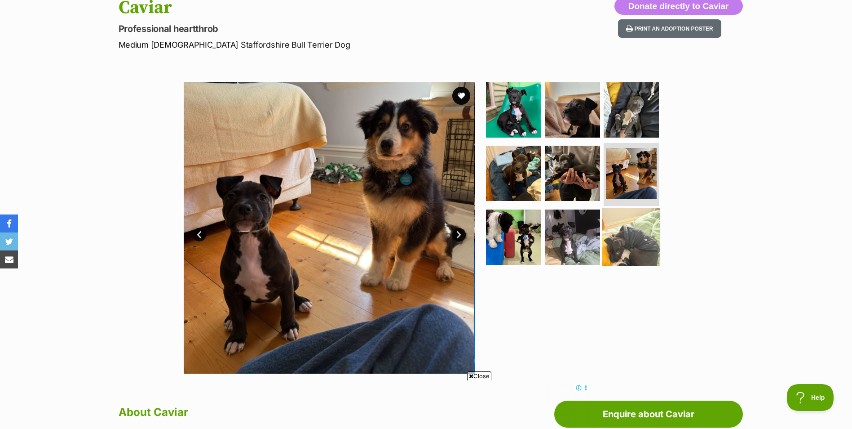
click at [622, 234] on img at bounding box center [631, 237] width 58 height 58
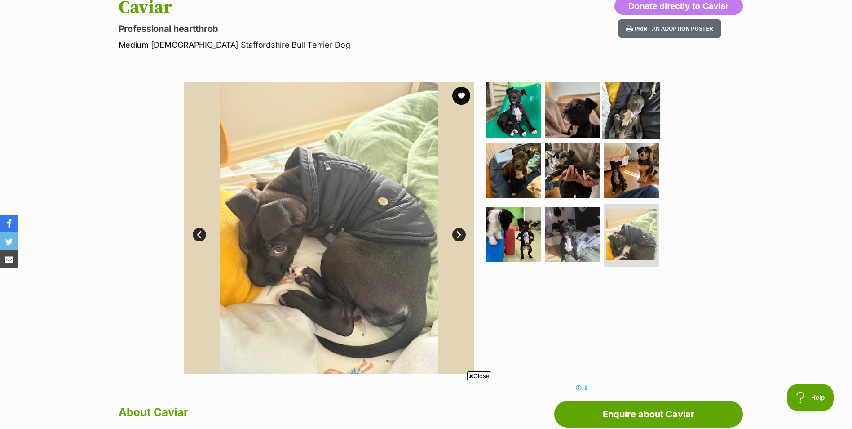
click at [628, 116] on img at bounding box center [631, 109] width 58 height 58
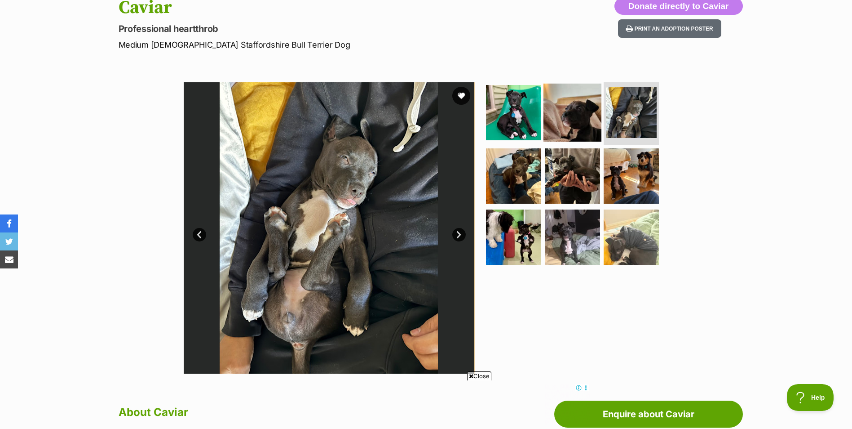
click at [569, 109] on img at bounding box center [573, 112] width 58 height 58
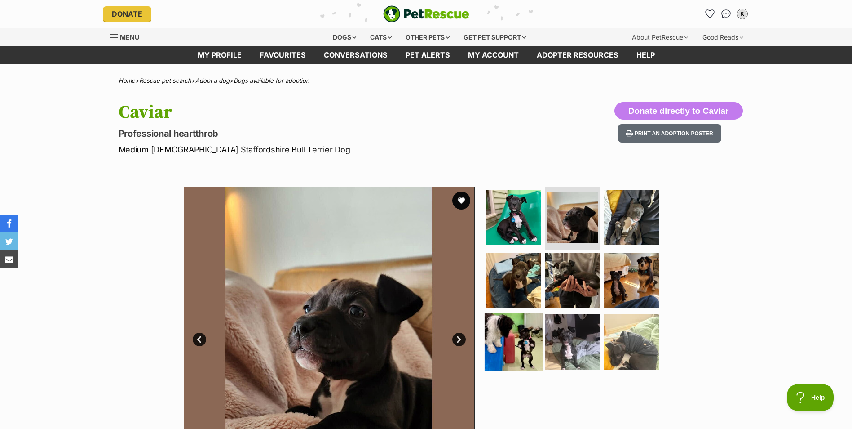
click at [513, 333] on img at bounding box center [514, 342] width 58 height 58
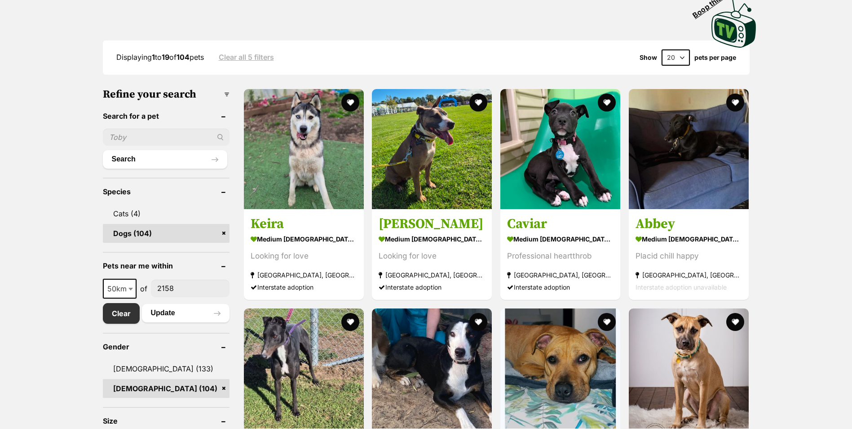
click at [608, 97] on button "favourite" at bounding box center [607, 102] width 18 height 18
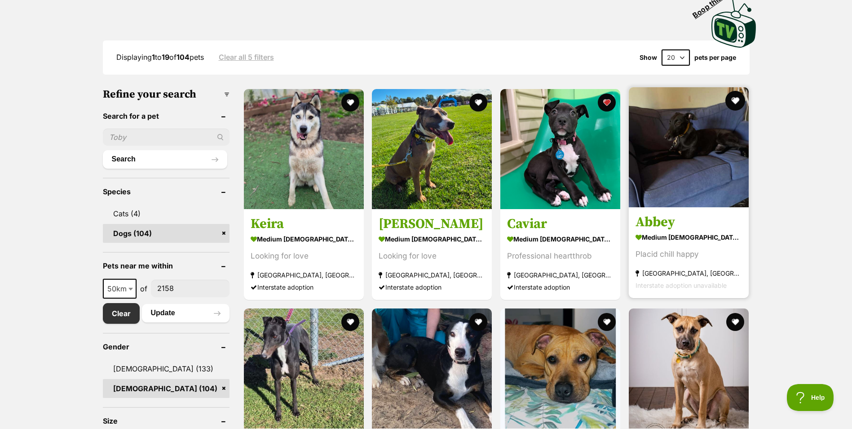
click at [732, 101] on button "favourite" at bounding box center [735, 101] width 20 height 20
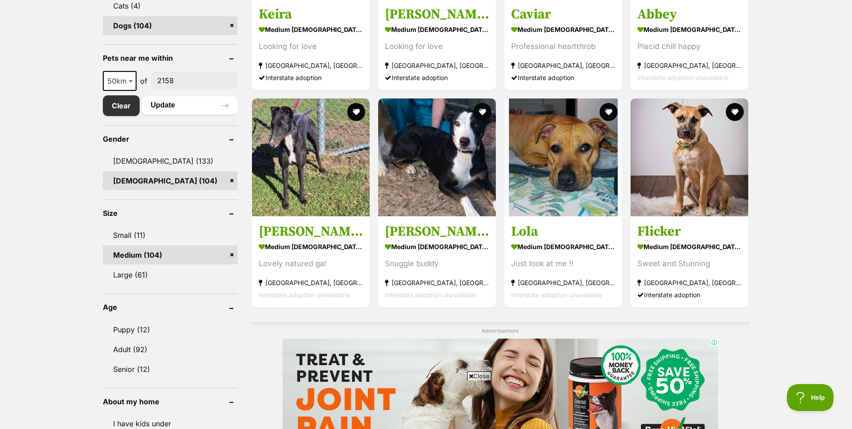
scroll to position [419, 0]
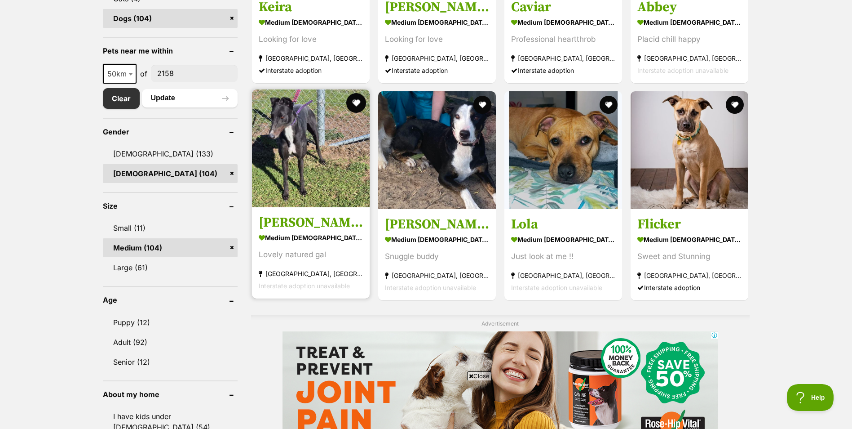
click at [358, 103] on button "favourite" at bounding box center [356, 103] width 20 height 20
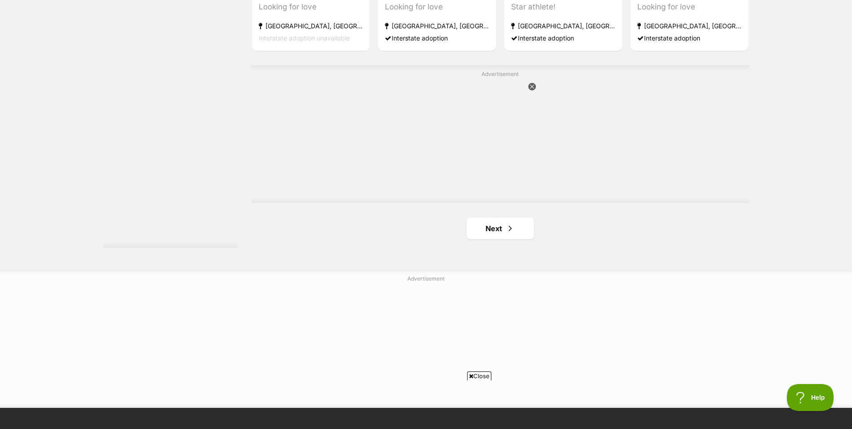
scroll to position [1677, 0]
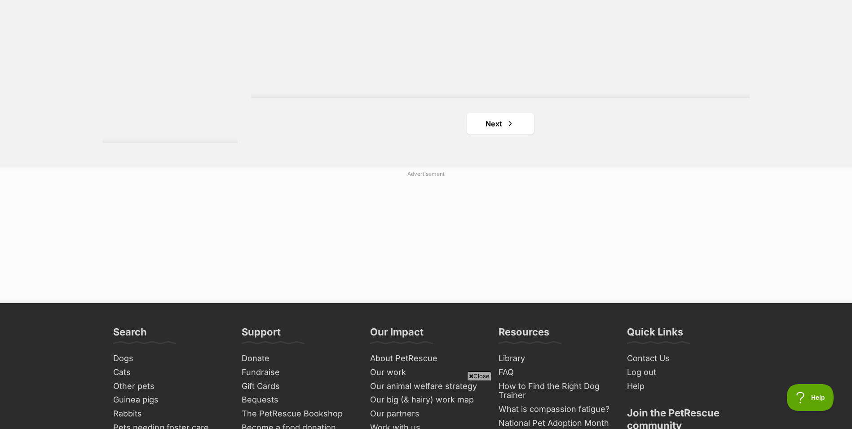
click at [500, 133] on link "Next" at bounding box center [500, 124] width 67 height 22
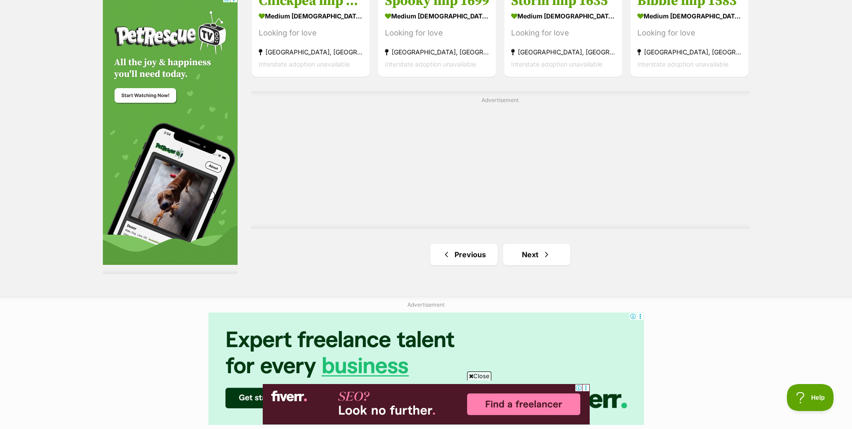
scroll to position [1572, 0]
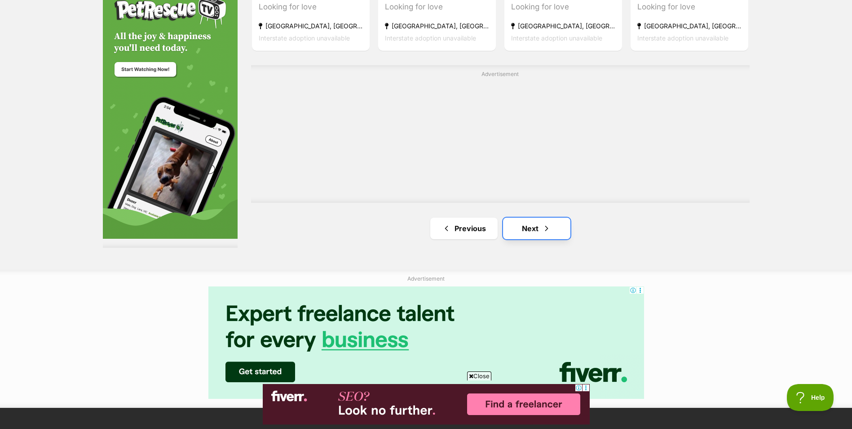
click at [523, 226] on link "Next" at bounding box center [536, 228] width 67 height 22
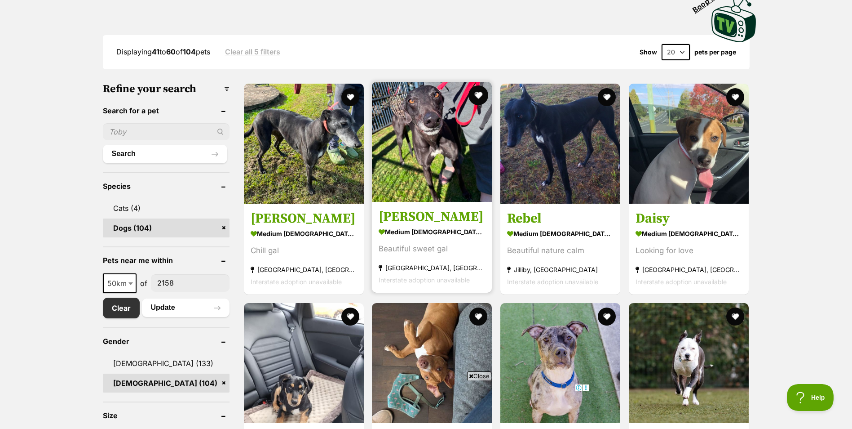
click at [479, 94] on button "favourite" at bounding box center [479, 95] width 20 height 20
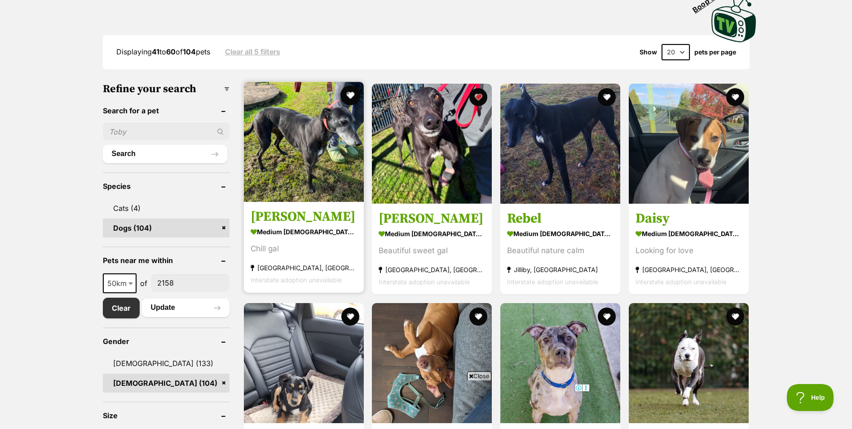
click at [351, 95] on button "favourite" at bounding box center [350, 95] width 20 height 20
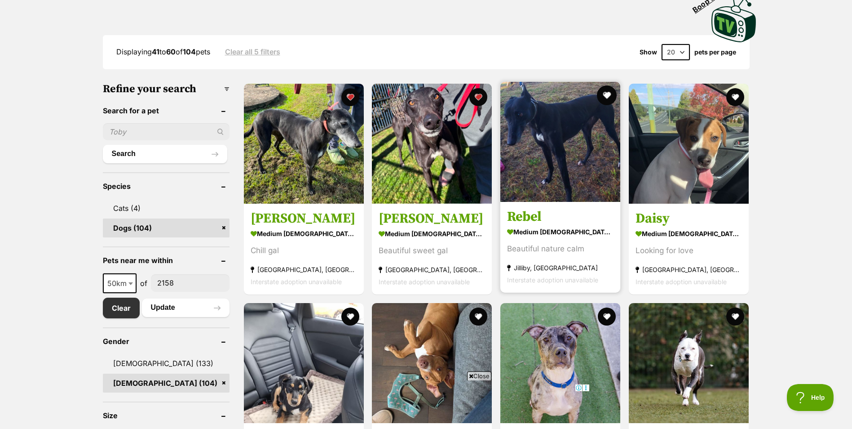
click at [608, 91] on button "favourite" at bounding box center [607, 95] width 20 height 20
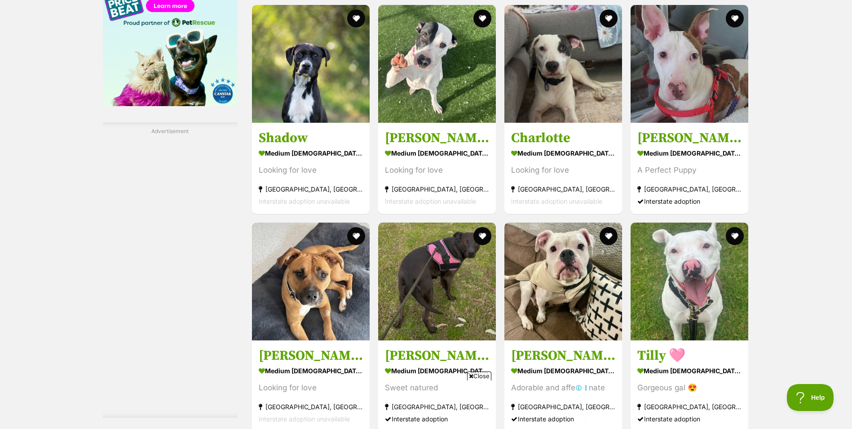
scroll to position [1258, 0]
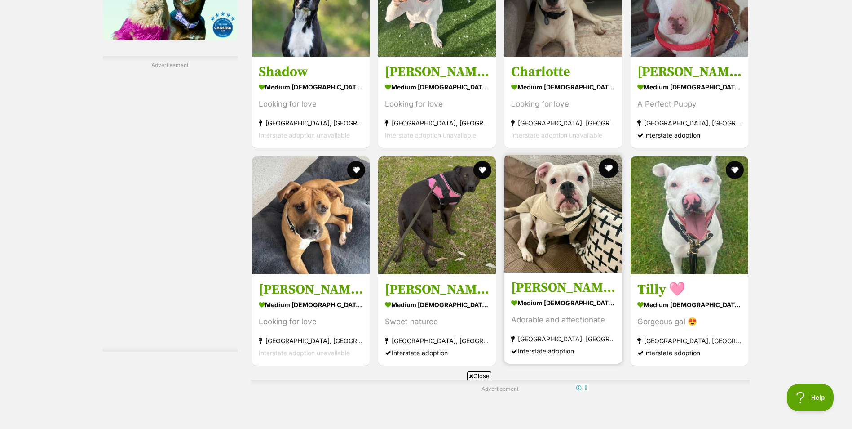
click at [608, 166] on button "favourite" at bounding box center [609, 168] width 20 height 20
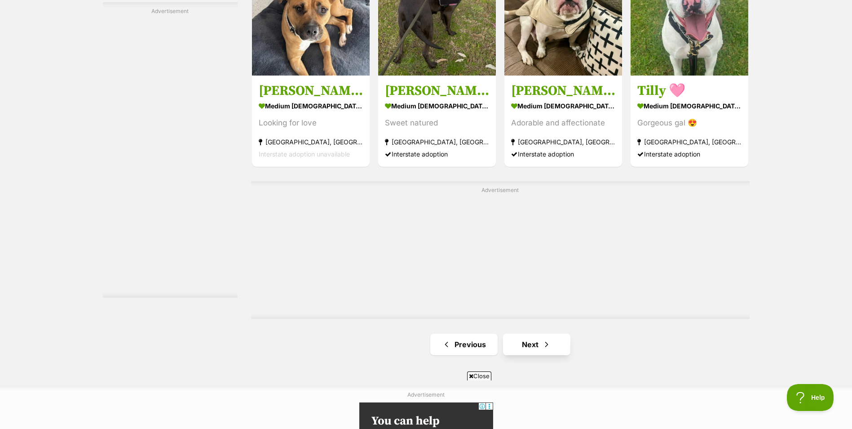
scroll to position [1362, 0]
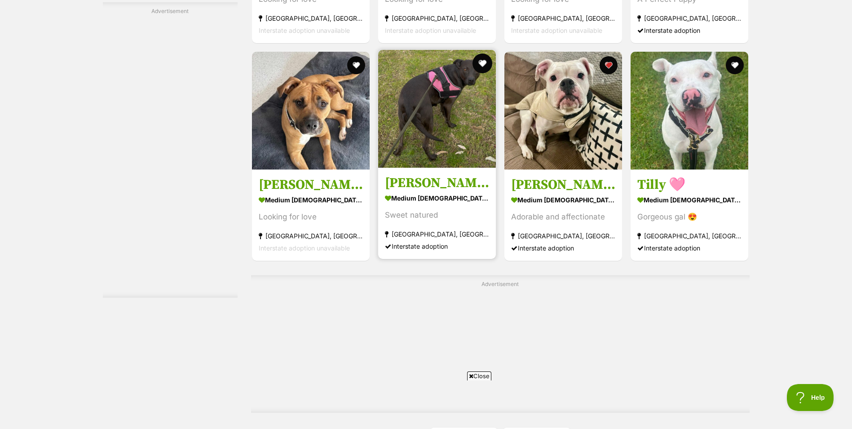
click at [482, 60] on button "favourite" at bounding box center [483, 63] width 20 height 20
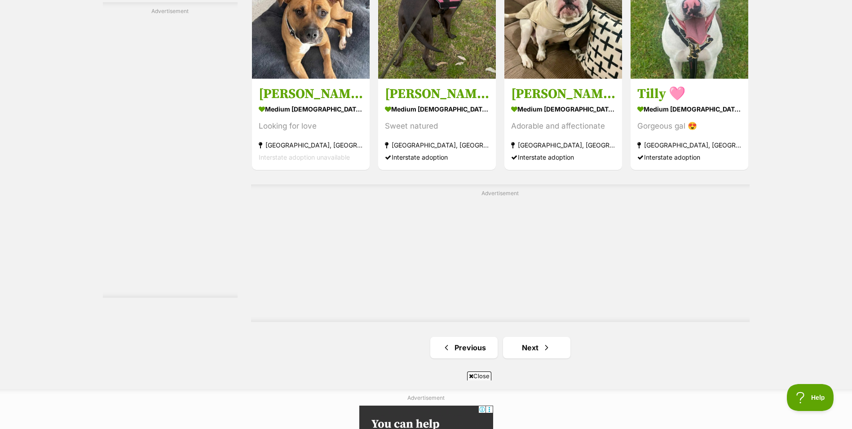
scroll to position [1468, 0]
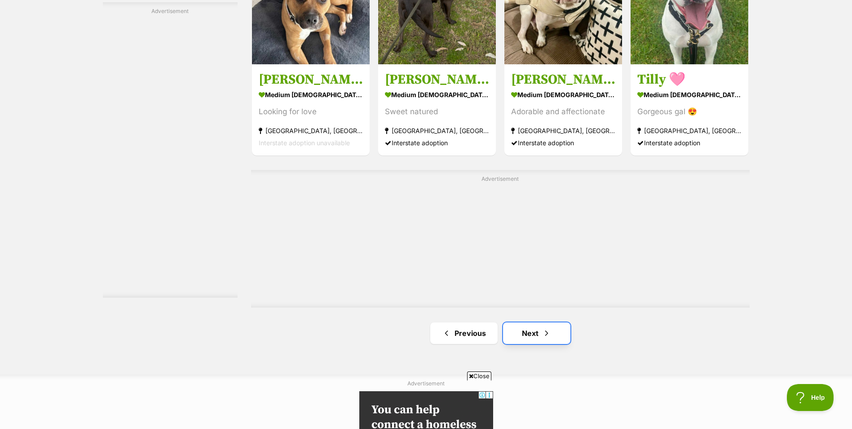
click at [542, 335] on span "Next page" at bounding box center [546, 332] width 9 height 11
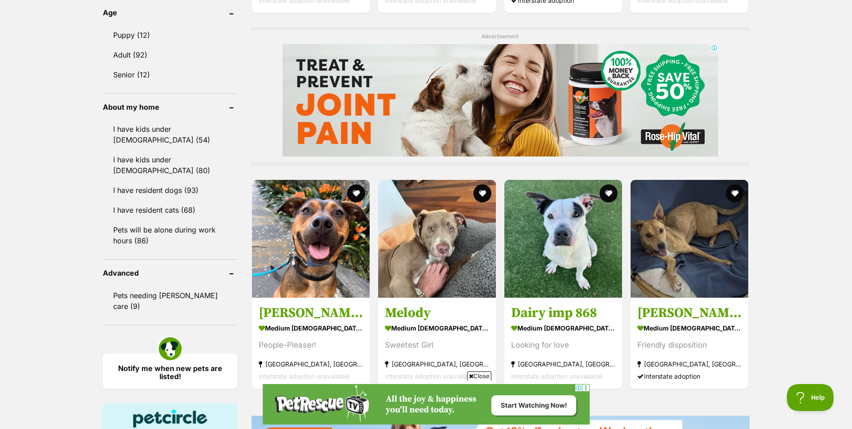
scroll to position [734, 0]
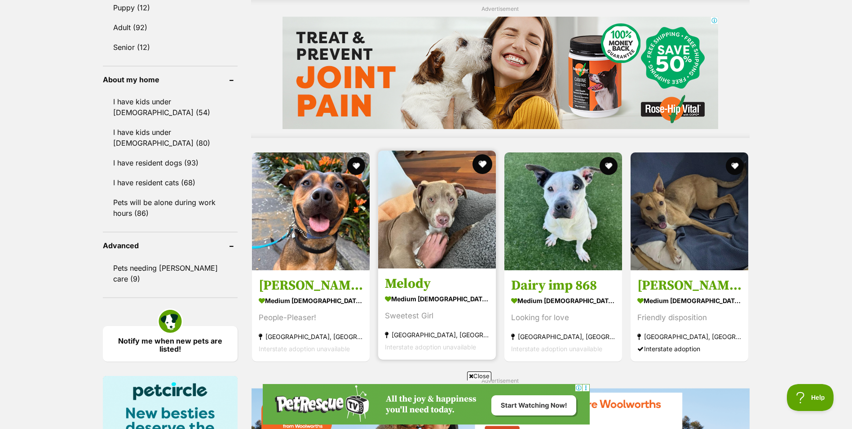
click at [482, 163] on button "favourite" at bounding box center [483, 164] width 20 height 20
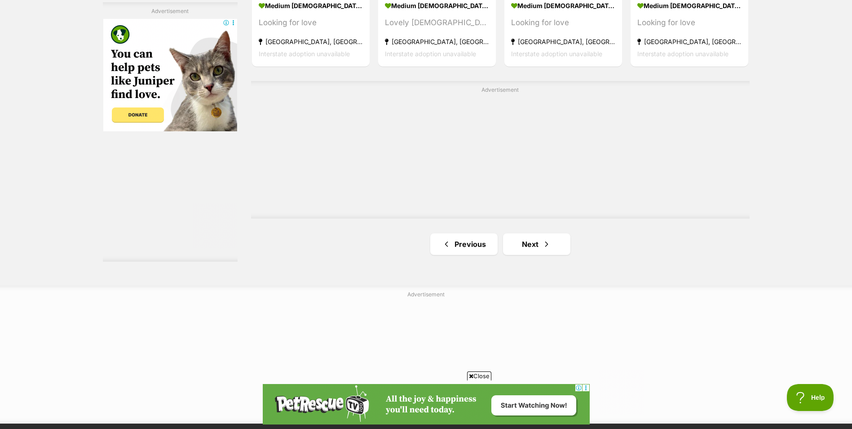
scroll to position [1572, 0]
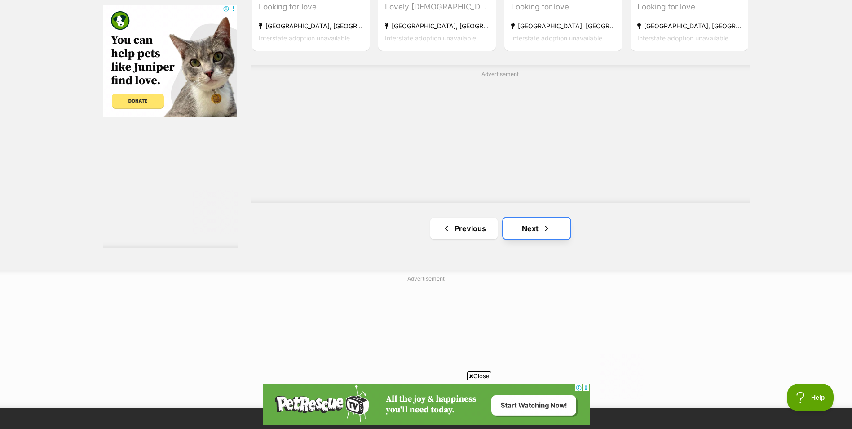
click at [531, 224] on link "Next" at bounding box center [536, 228] width 67 height 22
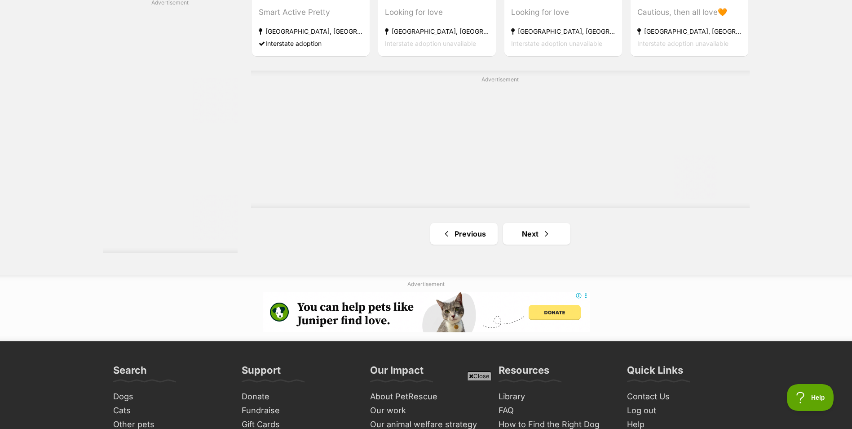
scroll to position [1572, 0]
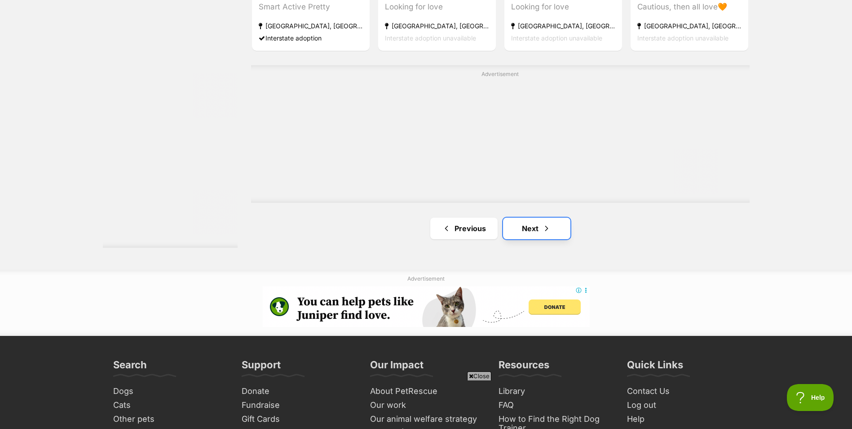
click at [526, 232] on link "Next" at bounding box center [536, 228] width 67 height 22
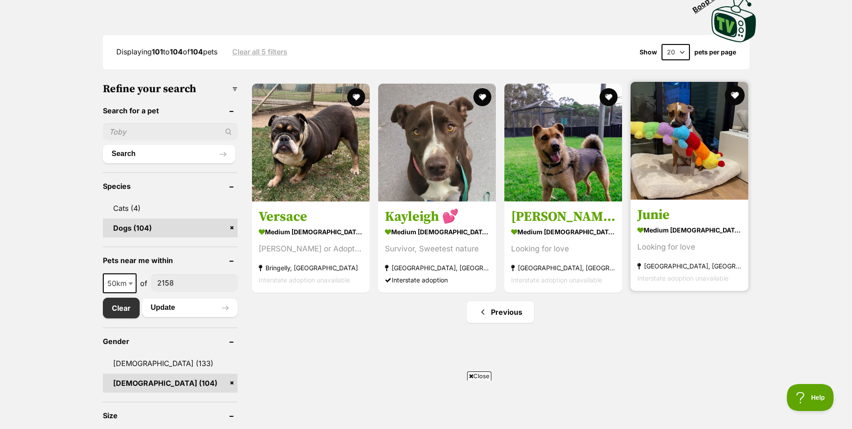
click at [736, 93] on button "favourite" at bounding box center [735, 95] width 20 height 20
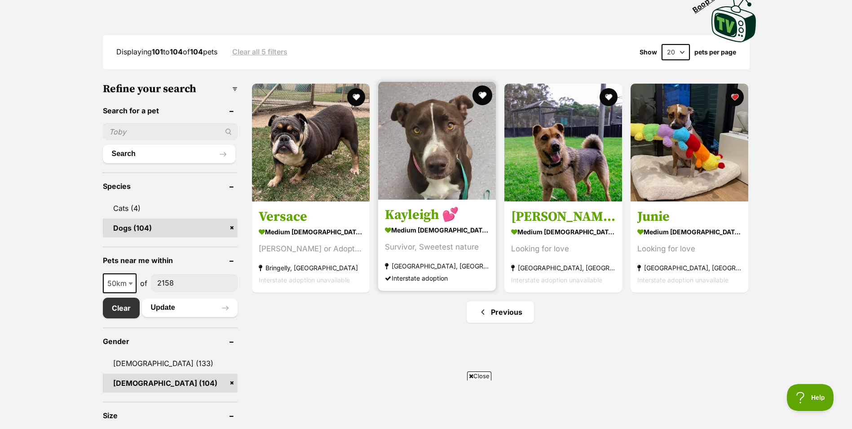
click at [484, 93] on button "favourite" at bounding box center [483, 95] width 20 height 20
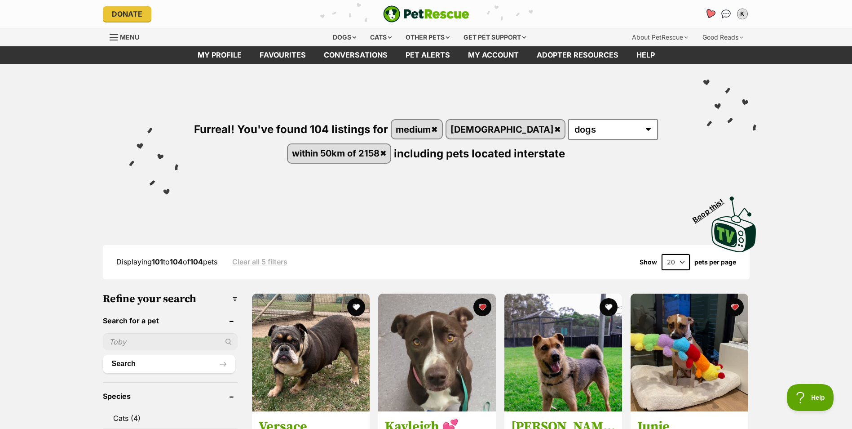
click at [709, 13] on icon "Favourites" at bounding box center [709, 14] width 11 height 10
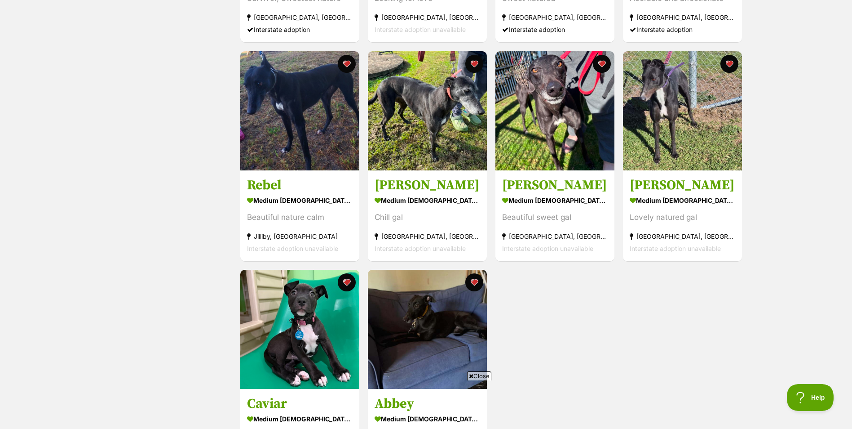
scroll to position [419, 0]
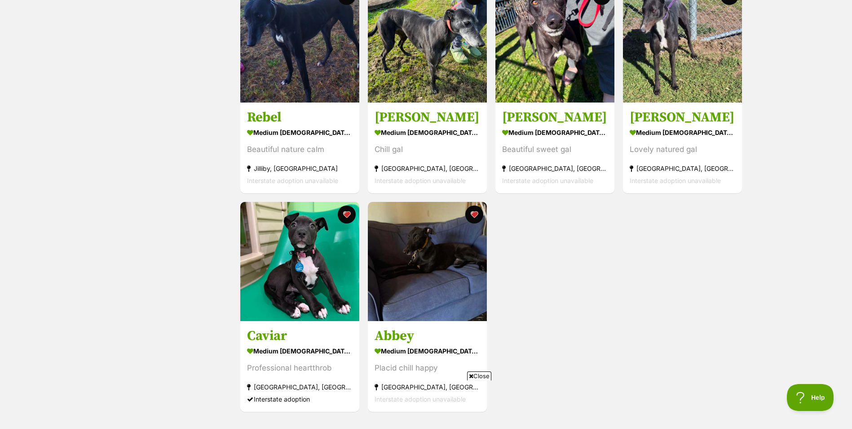
click at [479, 375] on span "Close" at bounding box center [479, 375] width 24 height 9
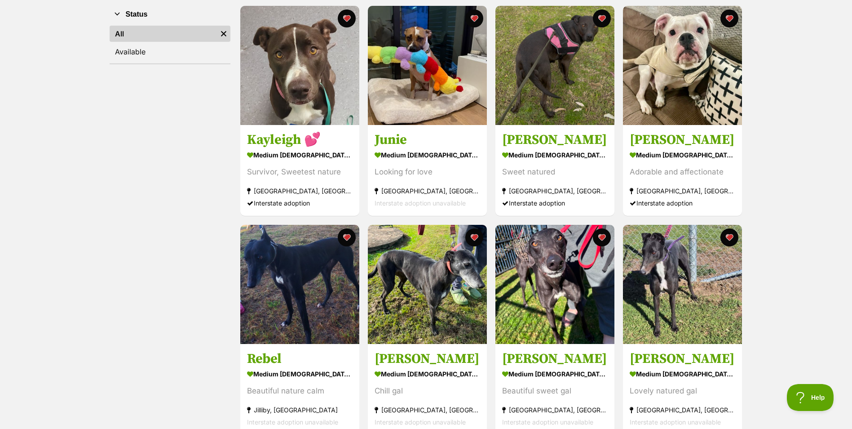
scroll to position [0, 0]
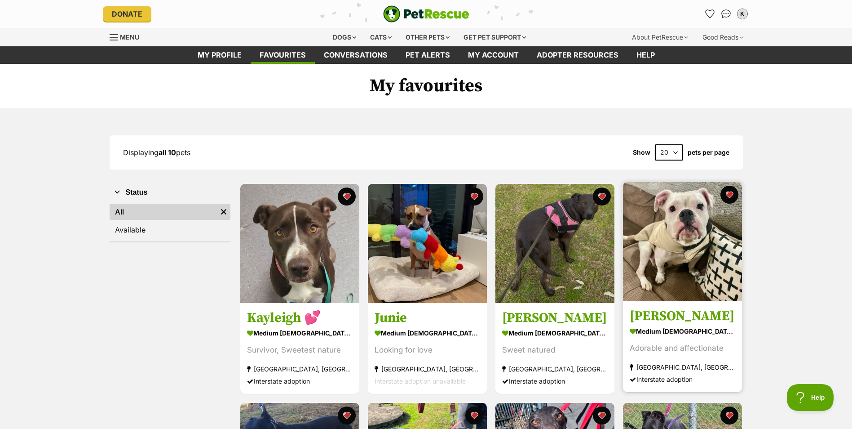
click at [703, 226] on img at bounding box center [682, 241] width 119 height 119
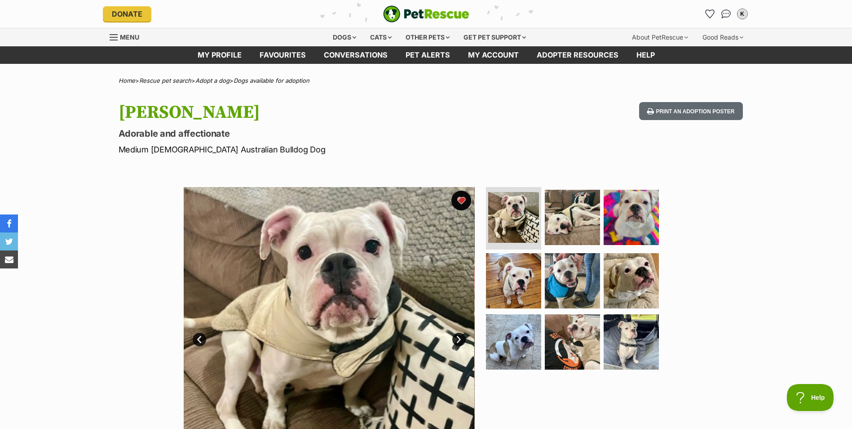
click at [463, 197] on button "favourite" at bounding box center [461, 200] width 20 height 20
click at [708, 12] on icon "Favourites" at bounding box center [709, 14] width 11 height 10
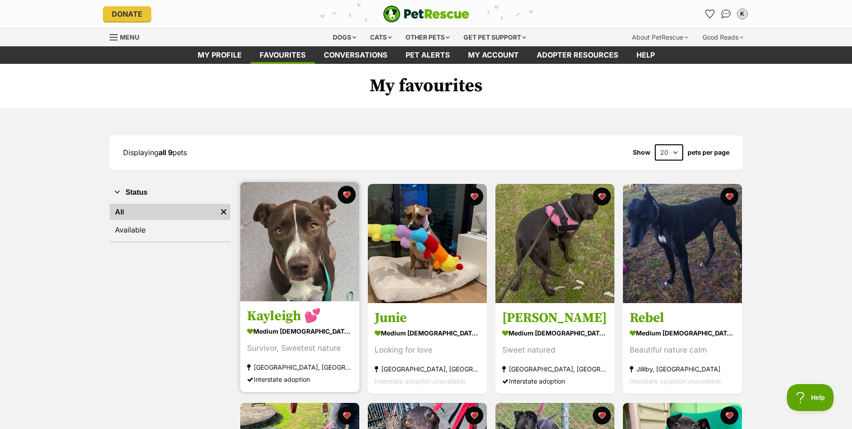
click at [293, 252] on img at bounding box center [299, 241] width 119 height 119
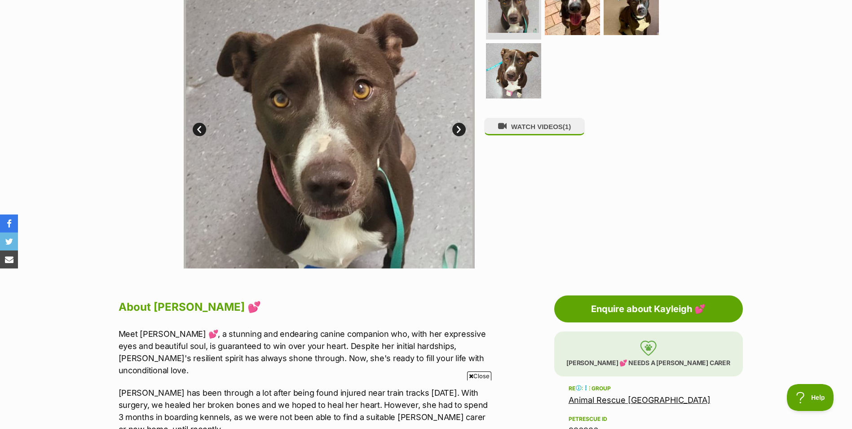
scroll to position [105, 0]
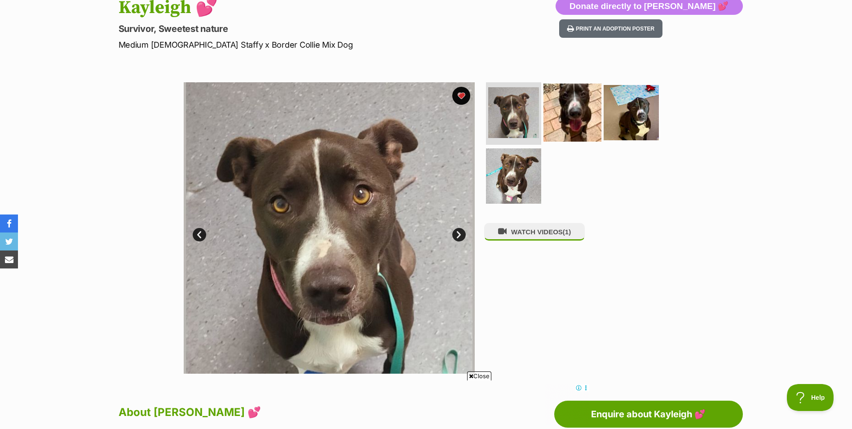
click at [566, 119] on img at bounding box center [573, 112] width 58 height 58
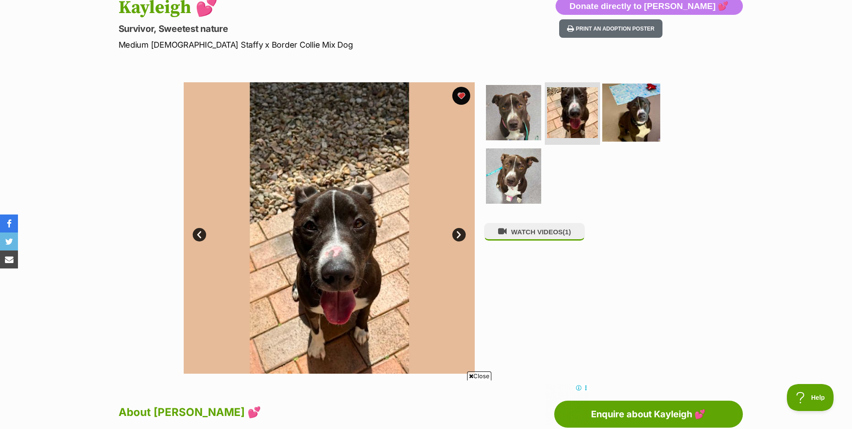
click at [621, 116] on img at bounding box center [631, 112] width 58 height 58
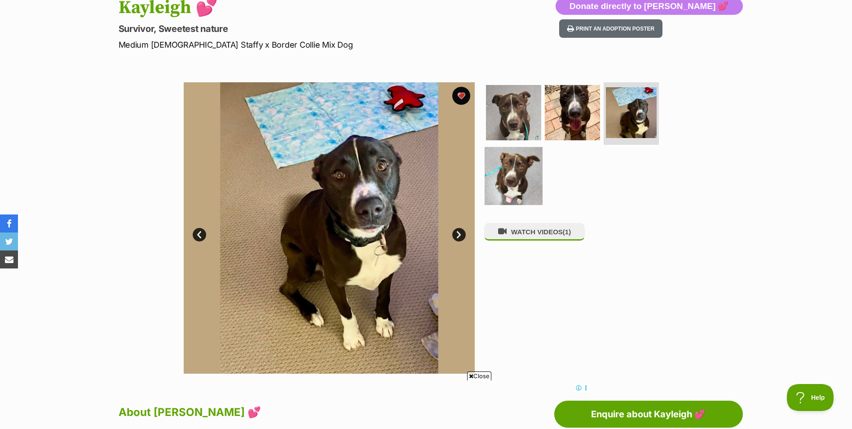
click at [522, 186] on img at bounding box center [514, 176] width 58 height 58
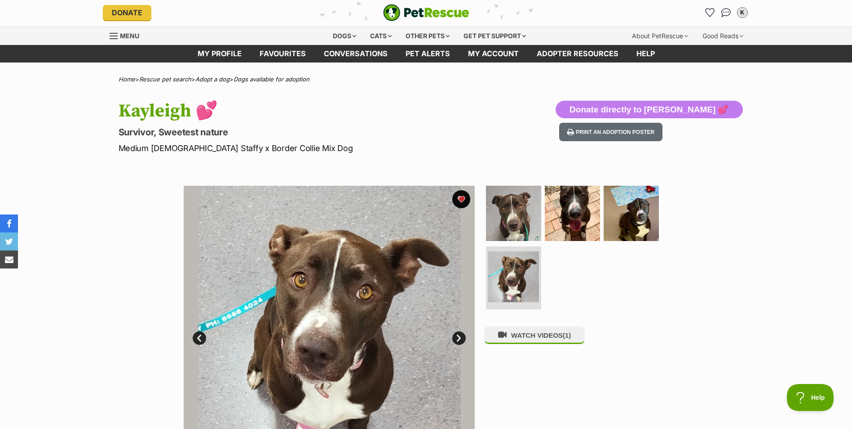
scroll to position [0, 0]
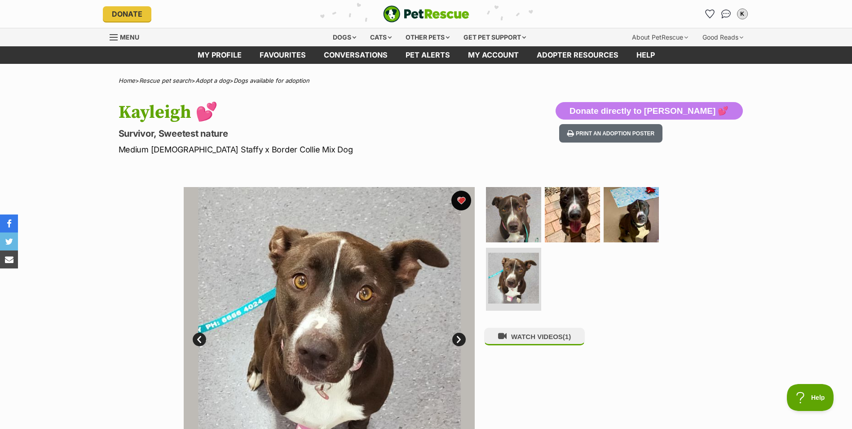
click at [460, 199] on button "favourite" at bounding box center [461, 200] width 20 height 20
click at [713, 13] on icon "Favourites" at bounding box center [709, 14] width 11 height 10
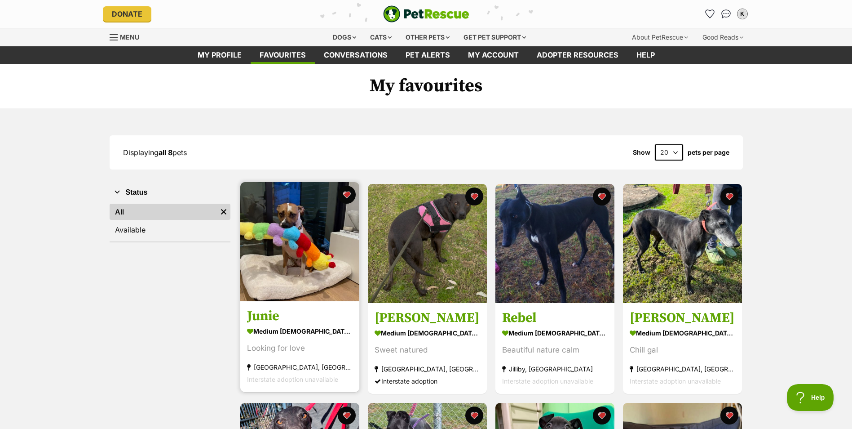
click at [318, 257] on img at bounding box center [299, 241] width 119 height 119
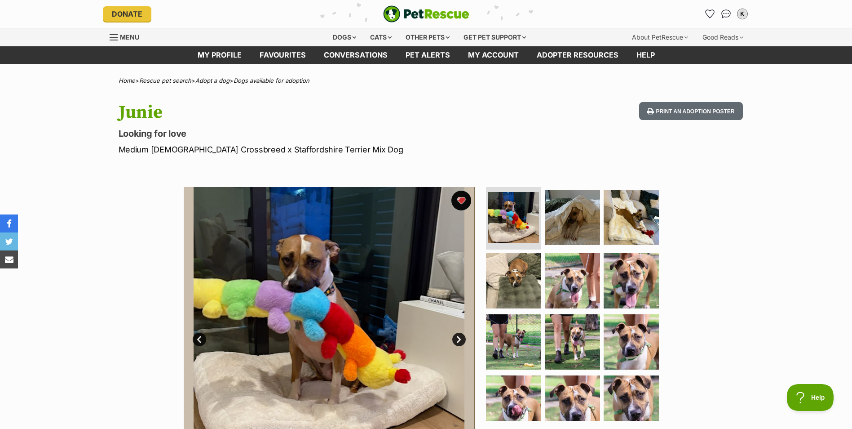
click at [460, 201] on button "favourite" at bounding box center [461, 200] width 20 height 20
click at [709, 13] on icon "Favourites" at bounding box center [709, 14] width 11 height 10
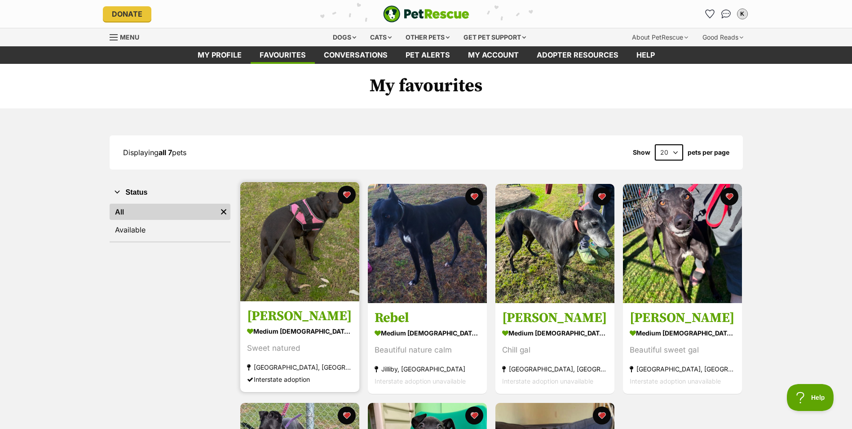
click at [338, 257] on img at bounding box center [299, 241] width 119 height 119
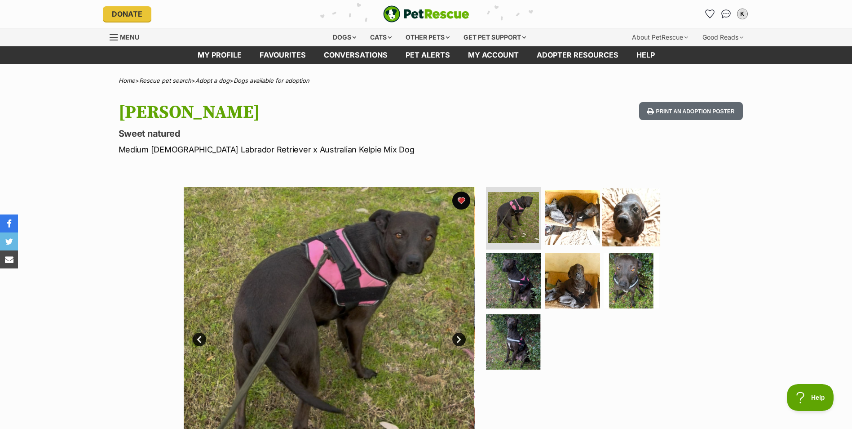
click at [624, 213] on img at bounding box center [631, 217] width 58 height 58
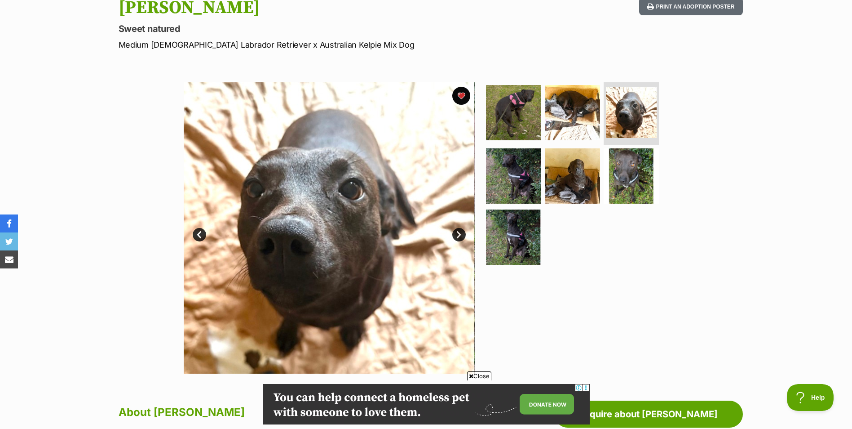
click at [461, 236] on link "Next" at bounding box center [458, 234] width 13 height 13
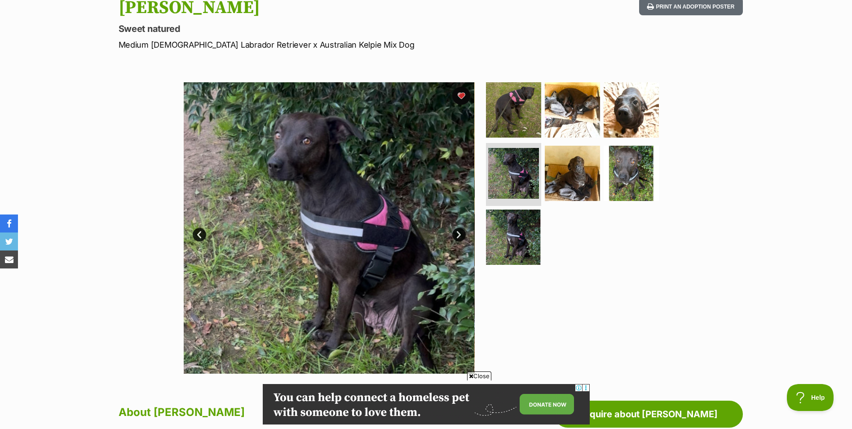
click at [461, 236] on link "Next" at bounding box center [458, 234] width 13 height 13
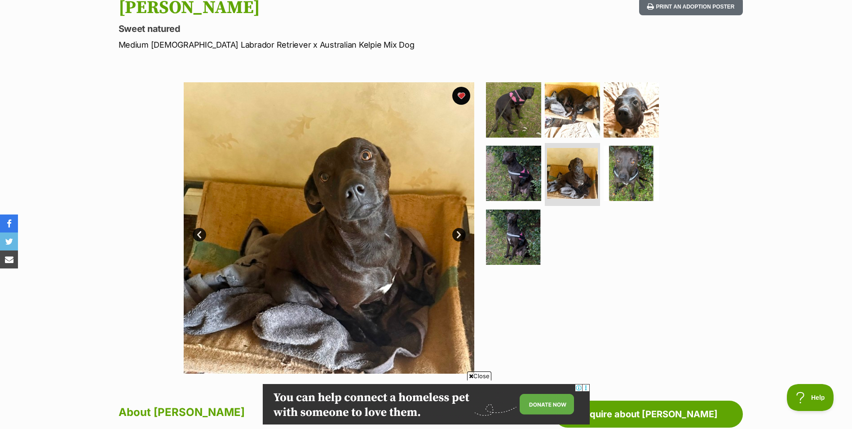
click at [461, 236] on link "Next" at bounding box center [458, 234] width 13 height 13
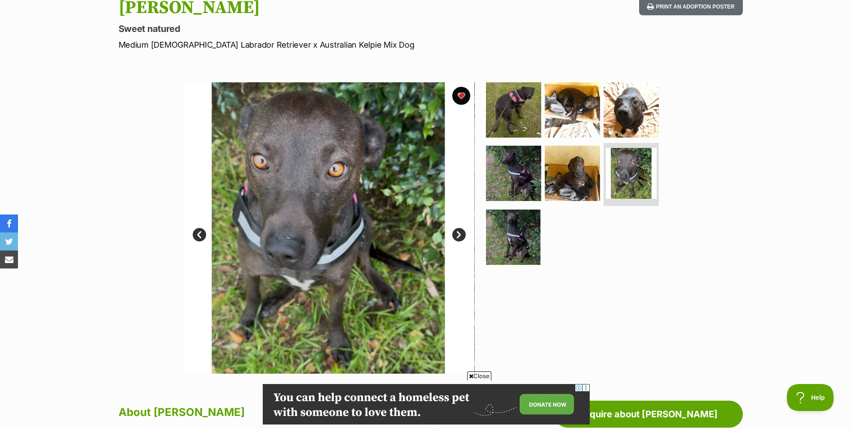
click at [461, 236] on link "Next" at bounding box center [458, 234] width 13 height 13
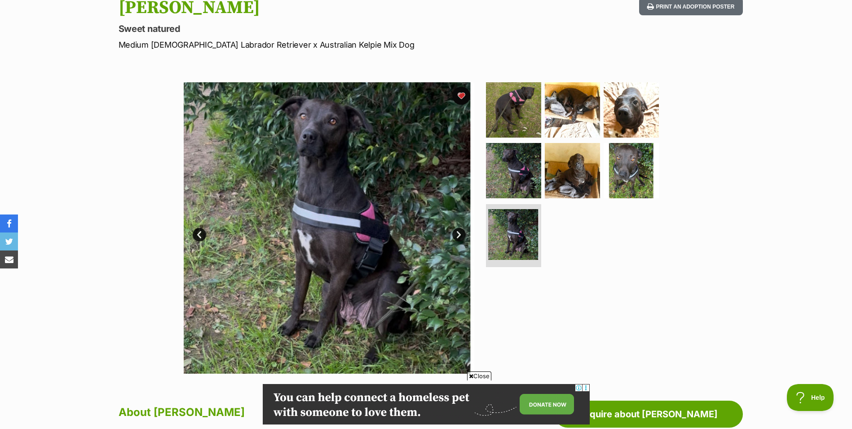
click at [461, 236] on link "Next" at bounding box center [458, 234] width 13 height 13
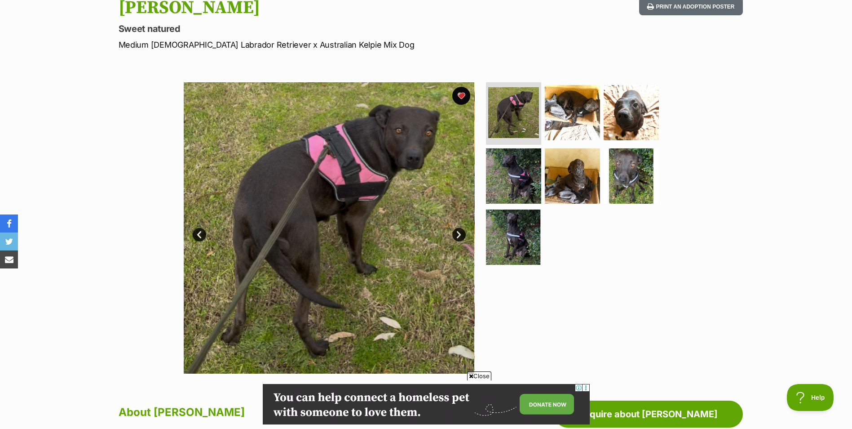
drag, startPoint x: 463, startPoint y: 93, endPoint x: 482, endPoint y: 90, distance: 19.1
click at [463, 93] on button "favourite" at bounding box center [461, 96] width 18 height 18
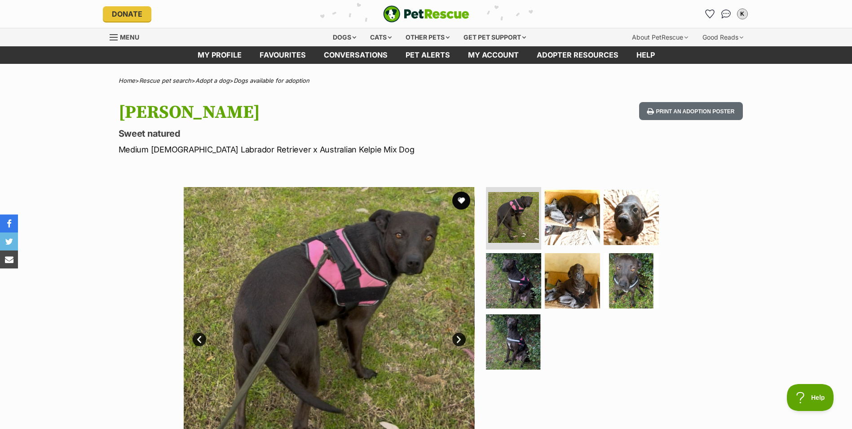
click at [714, 11] on icon "Favourites" at bounding box center [710, 14] width 9 height 8
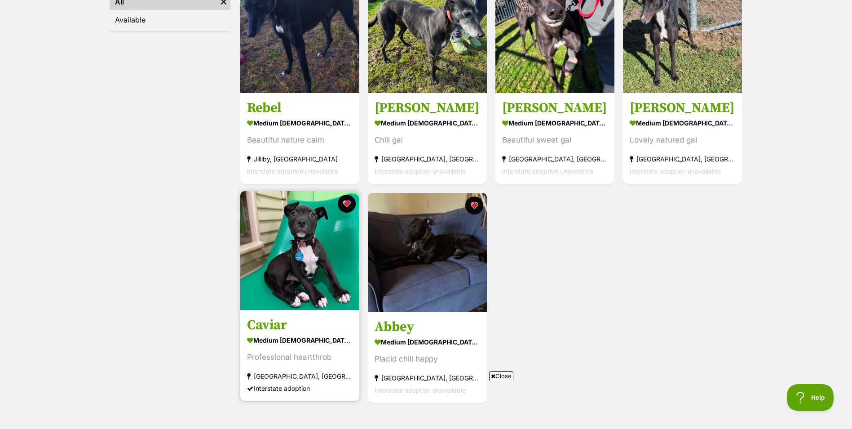
click at [313, 255] on img at bounding box center [299, 250] width 119 height 119
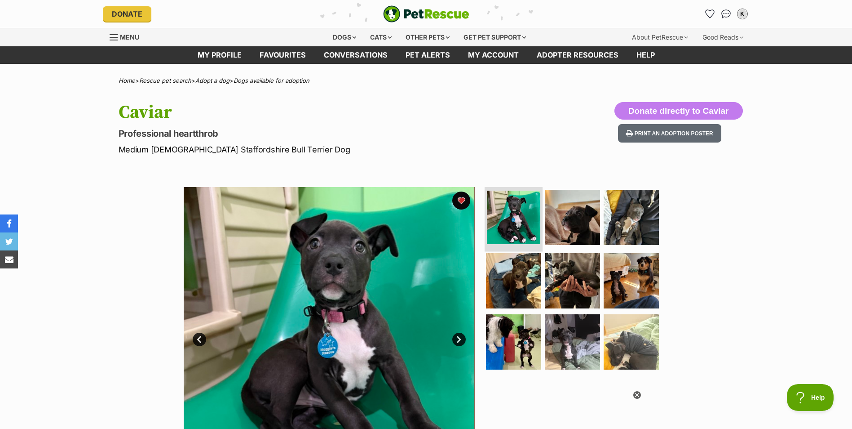
click at [516, 221] on img at bounding box center [513, 216] width 53 height 53
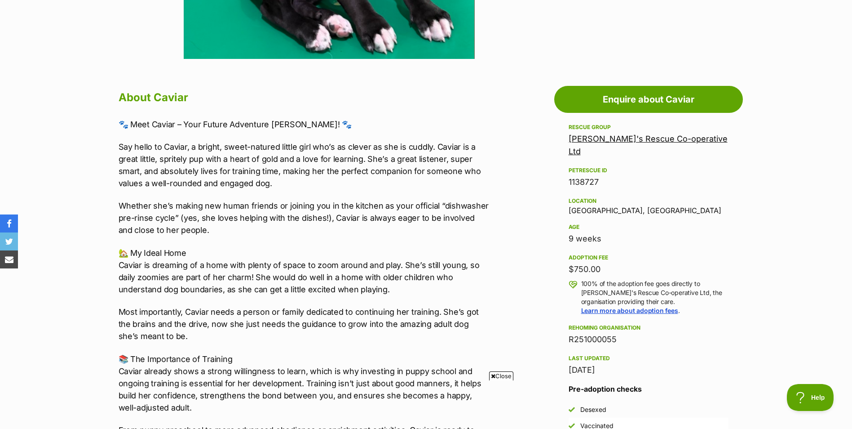
scroll to position [105, 0]
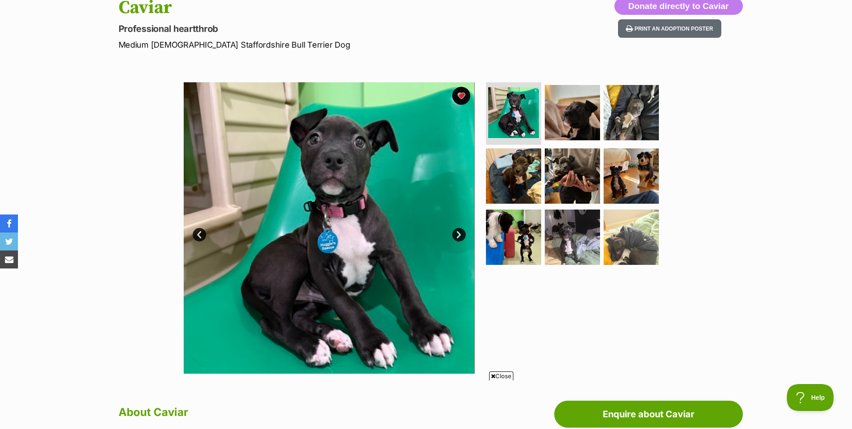
click at [460, 231] on link "Next" at bounding box center [458, 234] width 13 height 13
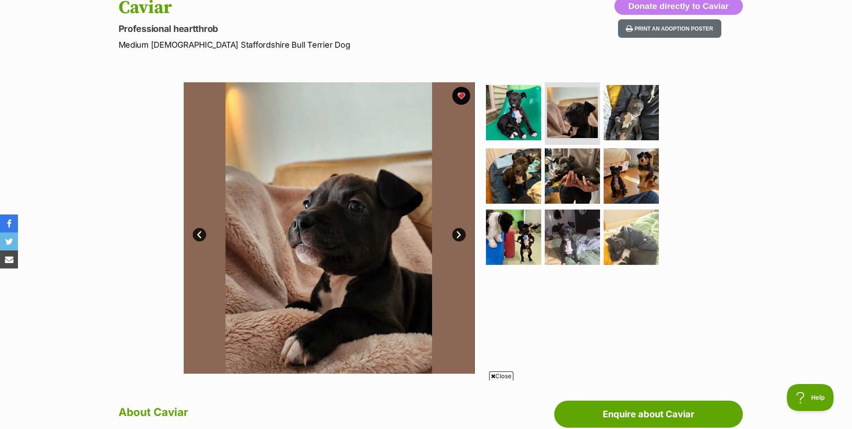
click at [460, 235] on link "Next" at bounding box center [458, 234] width 13 height 13
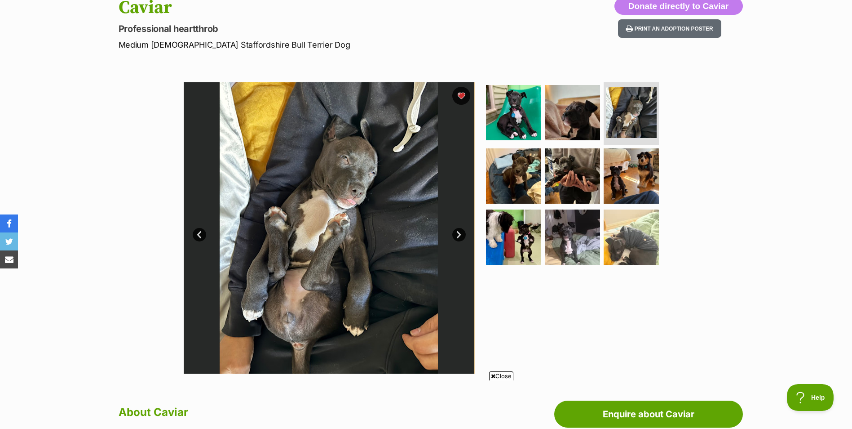
click at [456, 234] on link "Next" at bounding box center [458, 234] width 13 height 13
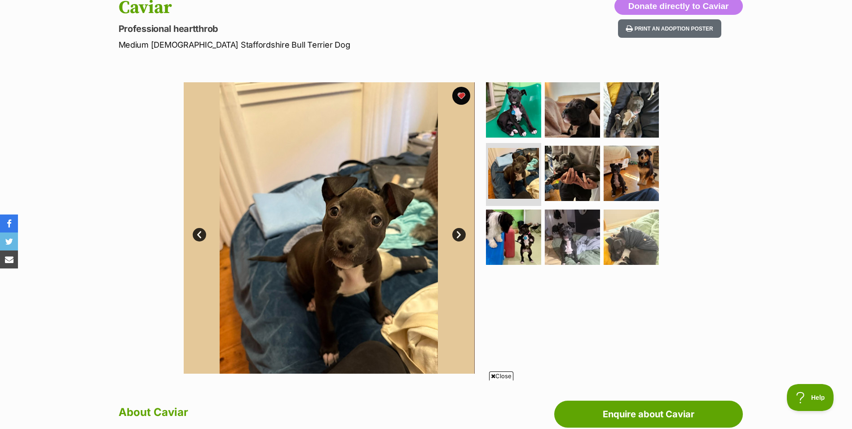
click at [457, 233] on link "Next" at bounding box center [458, 234] width 13 height 13
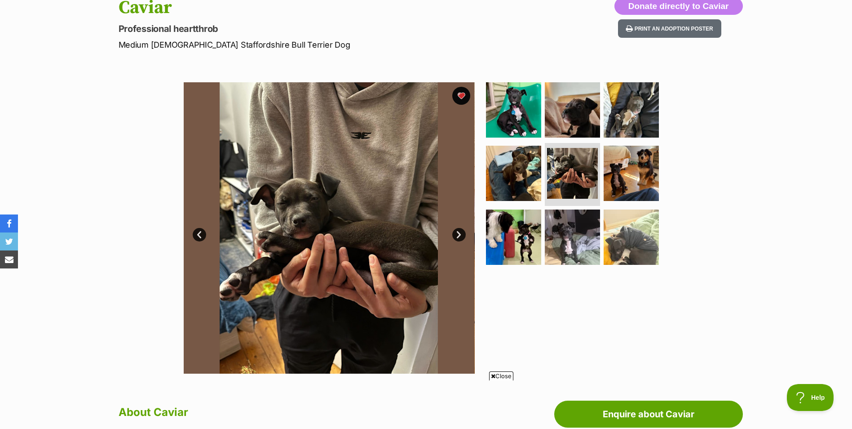
click at [457, 233] on link "Next" at bounding box center [458, 234] width 13 height 13
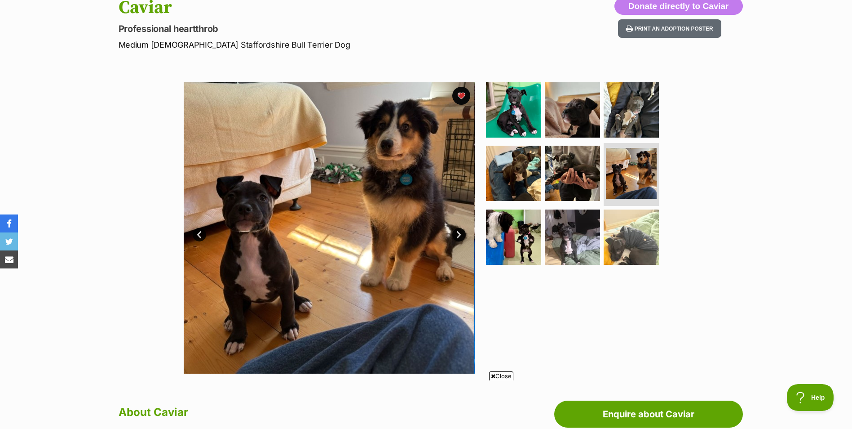
click at [457, 233] on link "Next" at bounding box center [458, 234] width 13 height 13
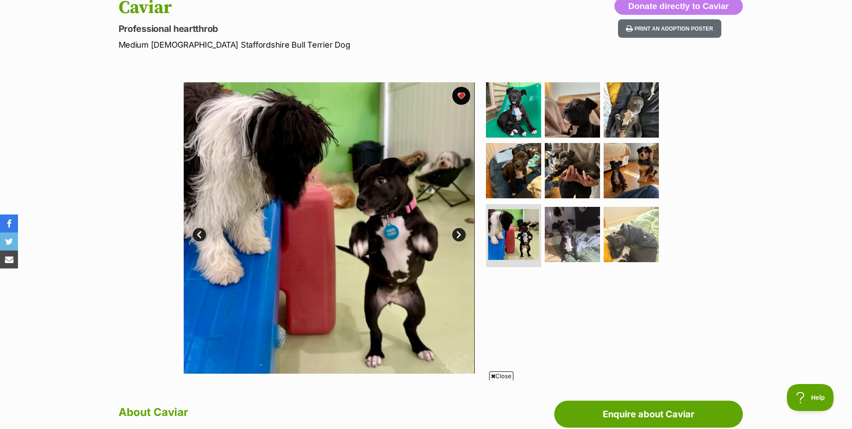
click at [457, 233] on link "Next" at bounding box center [458, 234] width 13 height 13
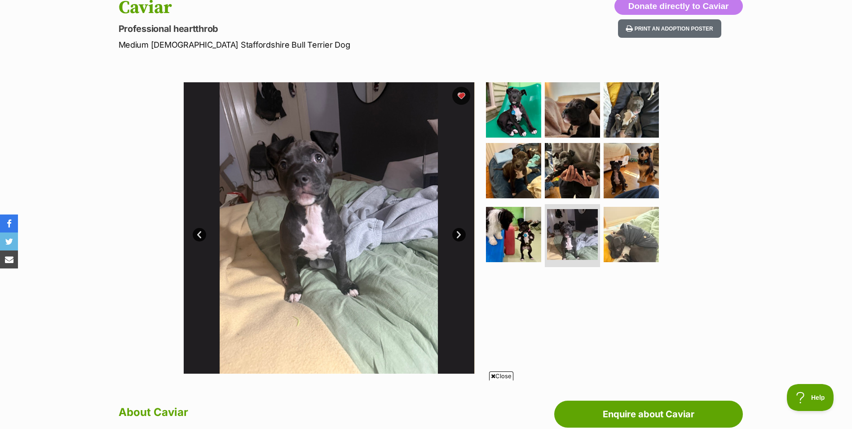
click at [458, 233] on link "Next" at bounding box center [458, 234] width 13 height 13
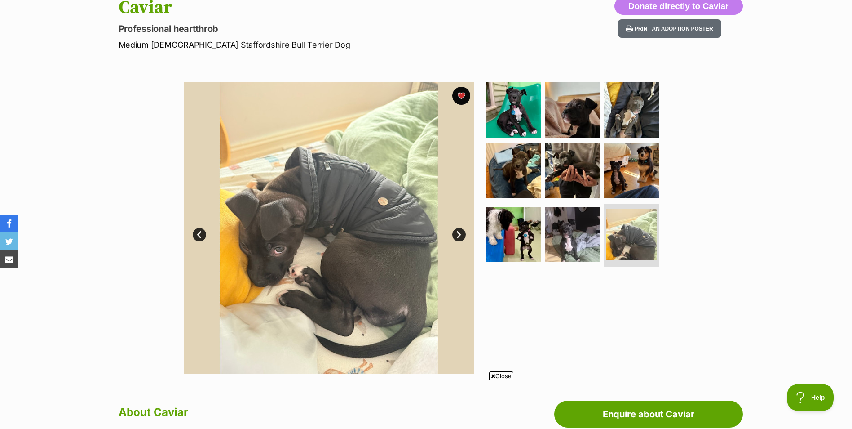
click at [458, 233] on link "Next" at bounding box center [458, 234] width 13 height 13
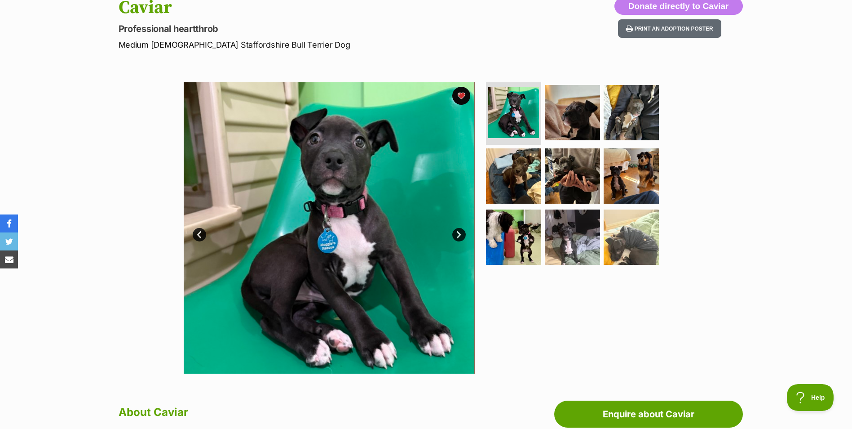
scroll to position [0, 0]
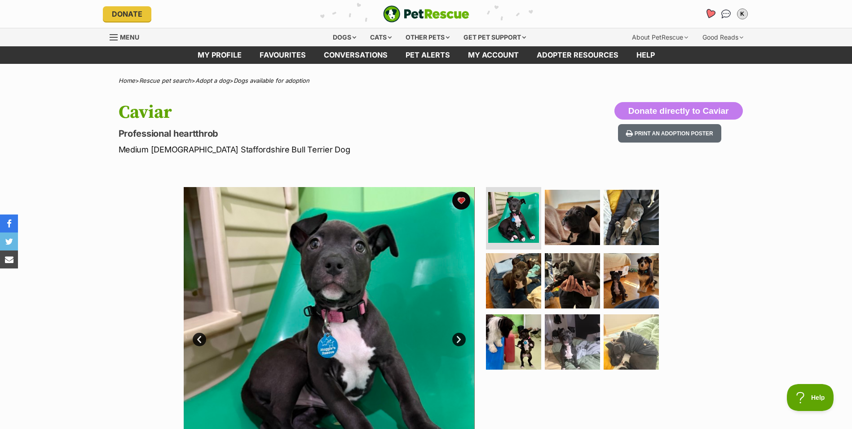
click at [710, 11] on icon "Favourites" at bounding box center [709, 14] width 11 height 10
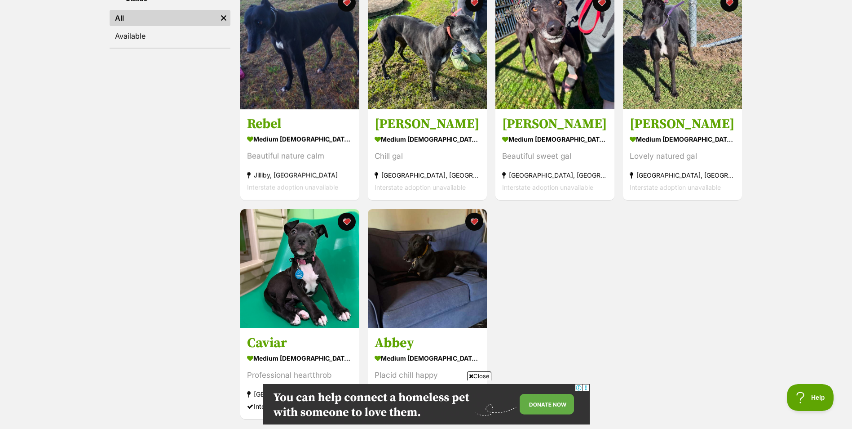
scroll to position [210, 0]
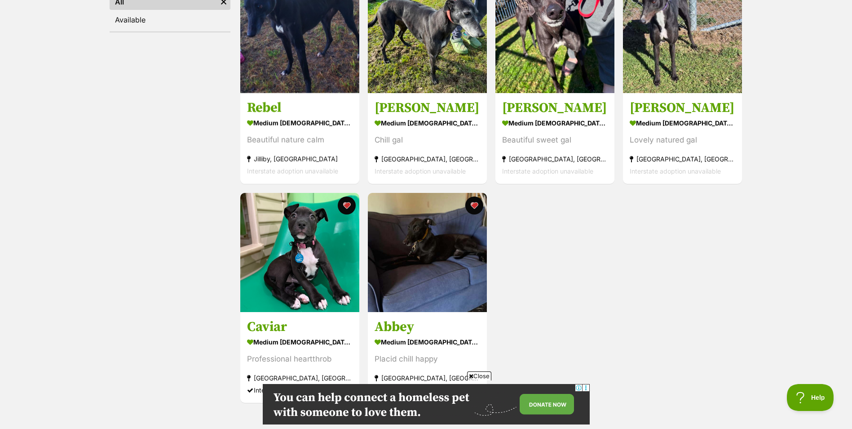
click at [476, 376] on span "Close" at bounding box center [479, 375] width 24 height 9
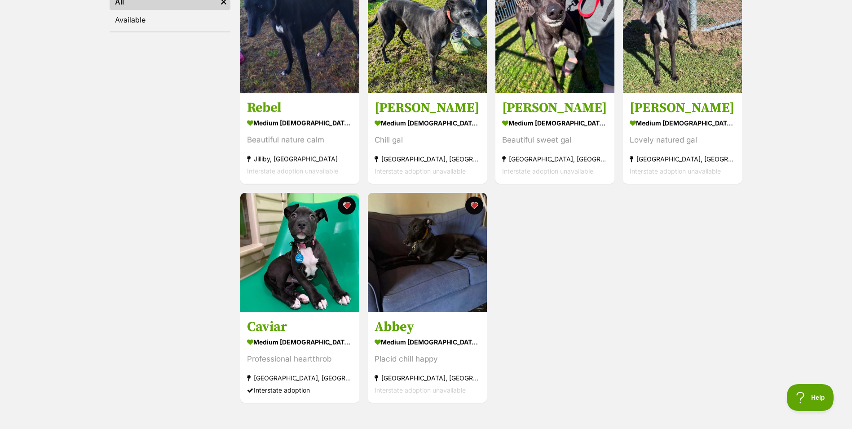
scroll to position [0, 0]
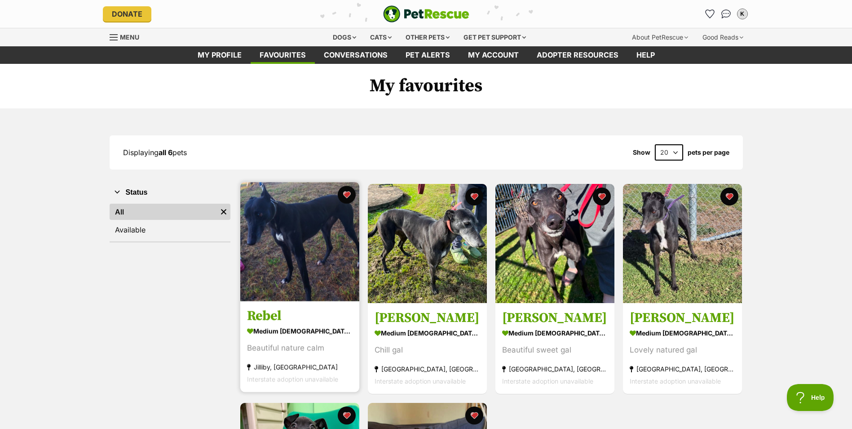
click at [281, 261] on img at bounding box center [299, 241] width 119 height 119
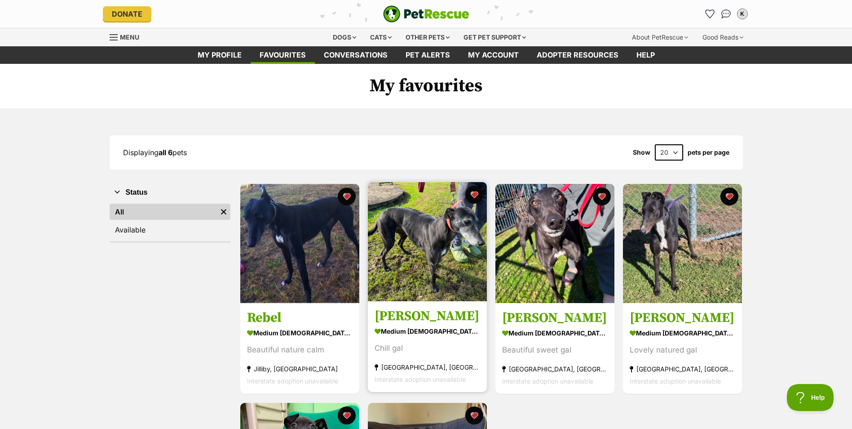
click at [411, 219] on img at bounding box center [427, 241] width 119 height 119
click at [411, 252] on img at bounding box center [427, 241] width 119 height 119
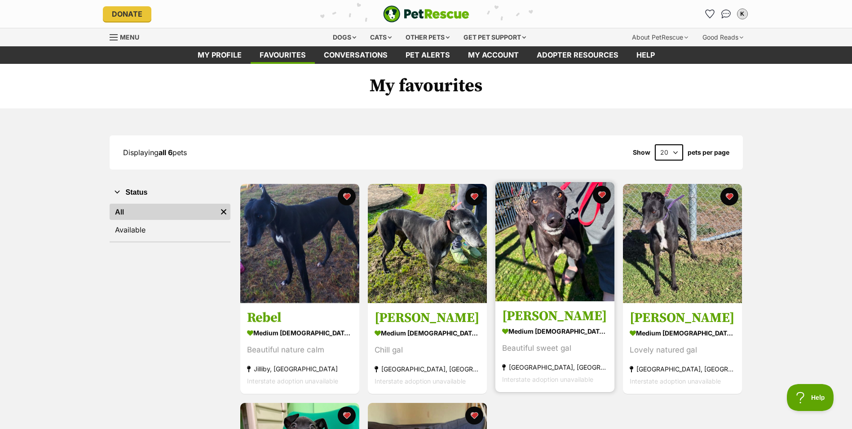
click at [538, 229] on img at bounding box center [554, 241] width 119 height 119
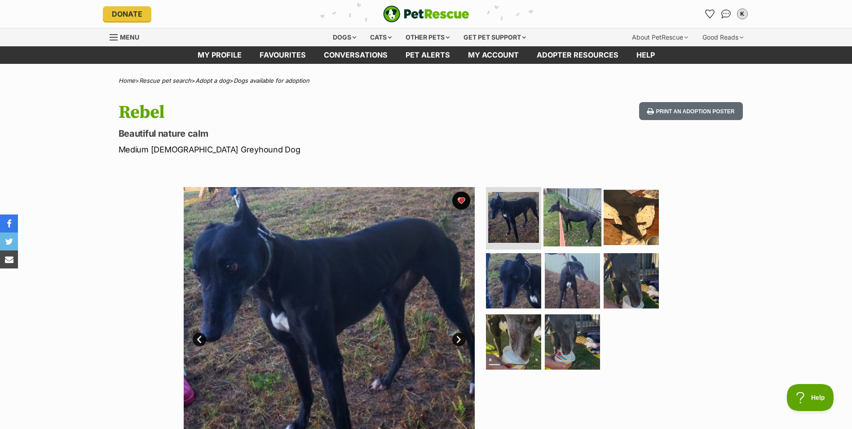
click at [585, 224] on img at bounding box center [573, 217] width 58 height 58
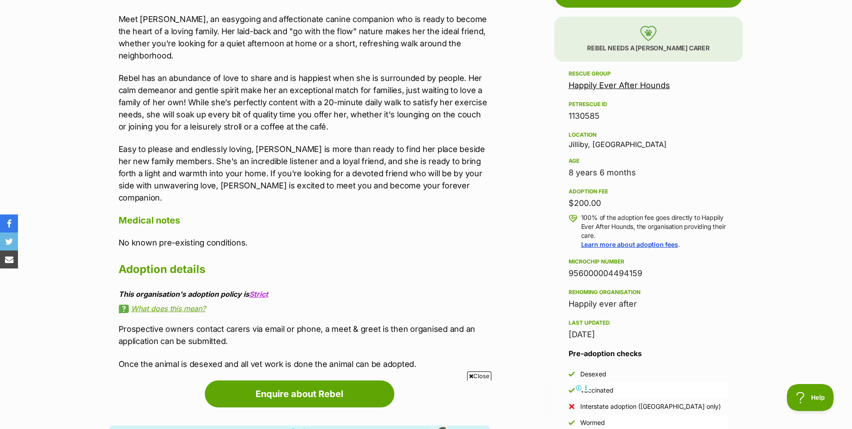
scroll to position [629, 0]
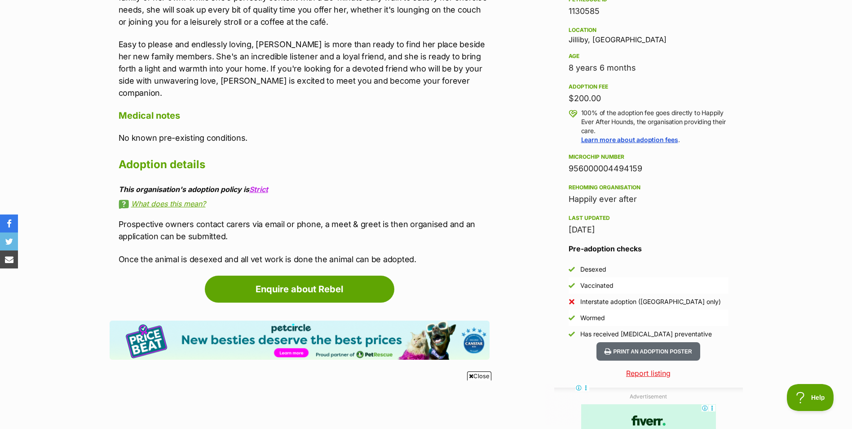
click at [482, 377] on span "Close" at bounding box center [479, 375] width 24 height 9
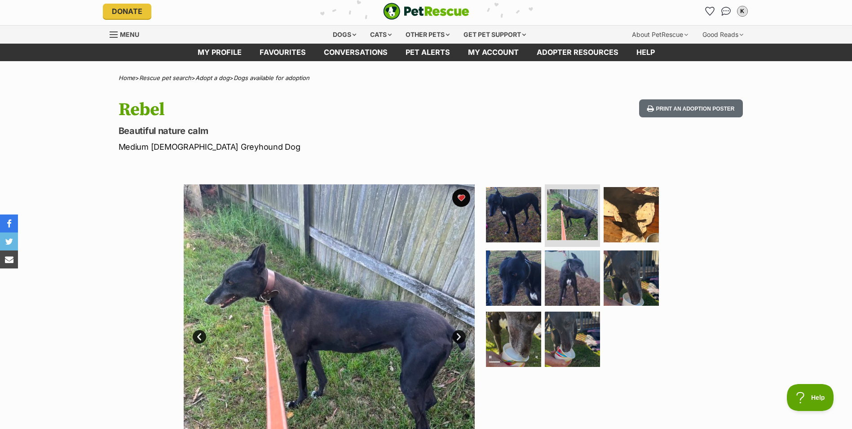
scroll to position [0, 0]
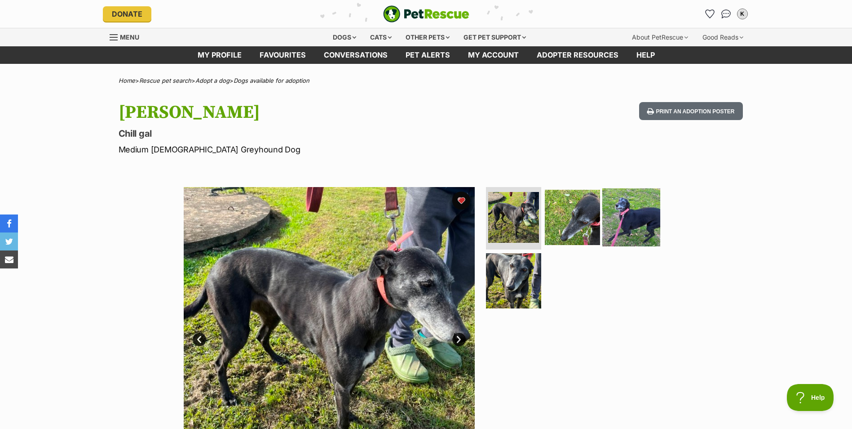
click at [635, 202] on img at bounding box center [631, 217] width 58 height 58
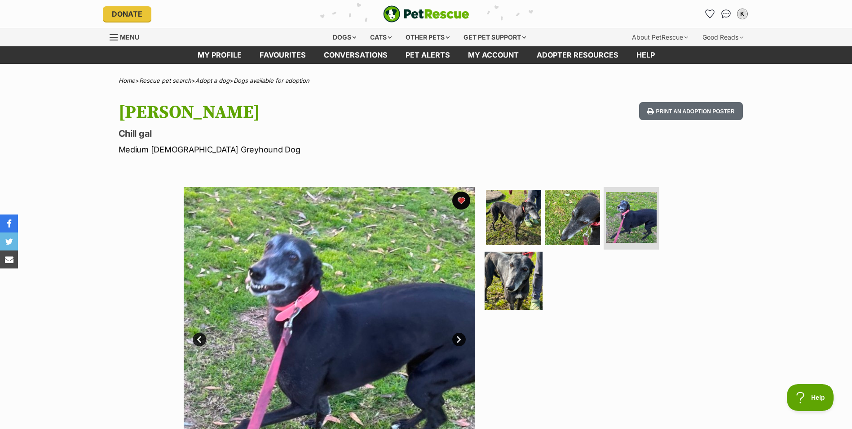
click at [513, 276] on img at bounding box center [514, 281] width 58 height 58
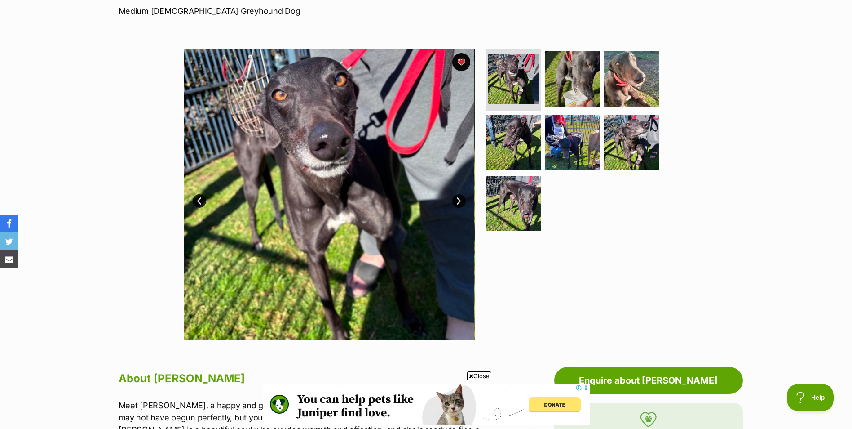
scroll to position [105, 0]
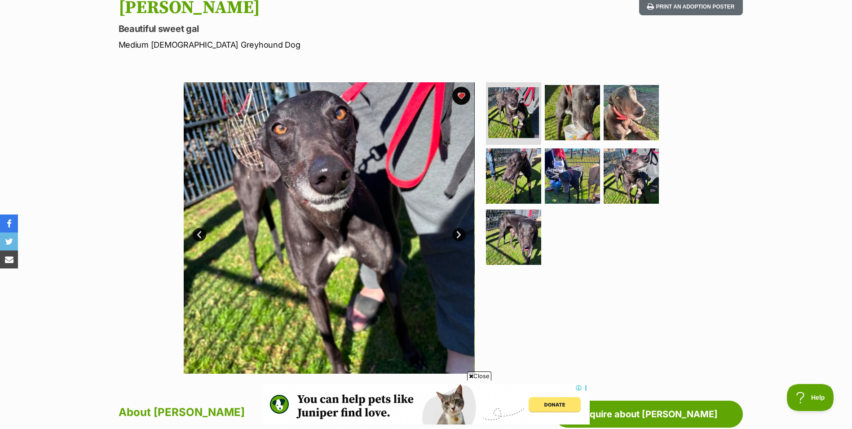
click at [460, 233] on link "Next" at bounding box center [458, 234] width 13 height 13
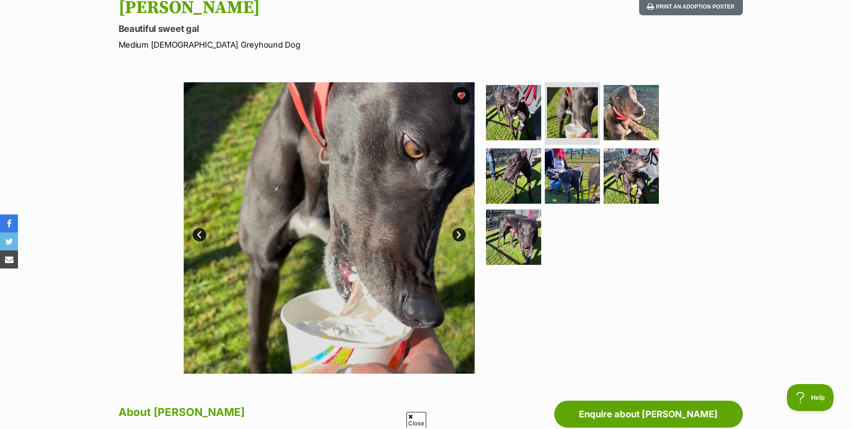
scroll to position [0, 0]
click at [460, 233] on link "Next" at bounding box center [458, 234] width 13 height 13
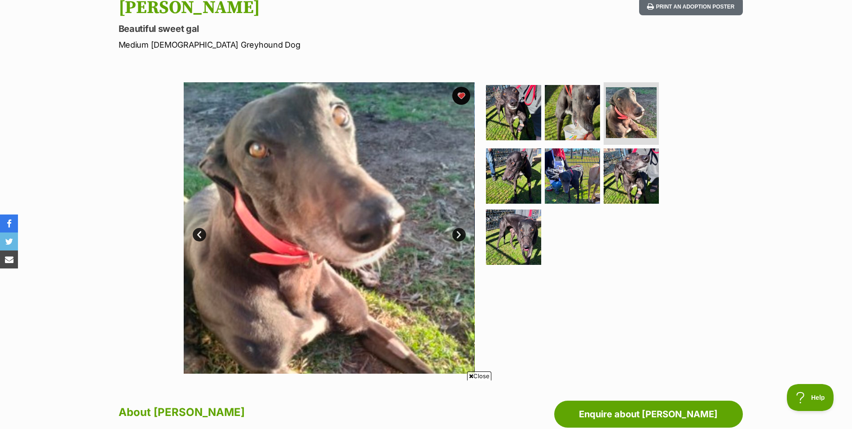
click at [460, 233] on link "Next" at bounding box center [458, 234] width 13 height 13
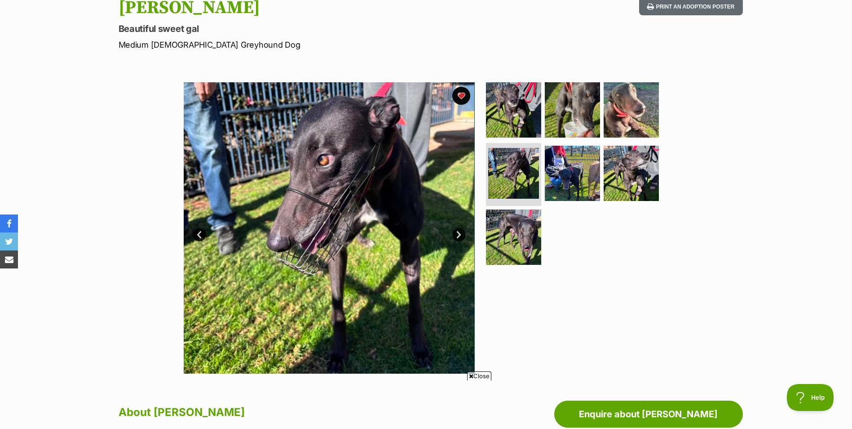
click at [460, 233] on link "Next" at bounding box center [458, 234] width 13 height 13
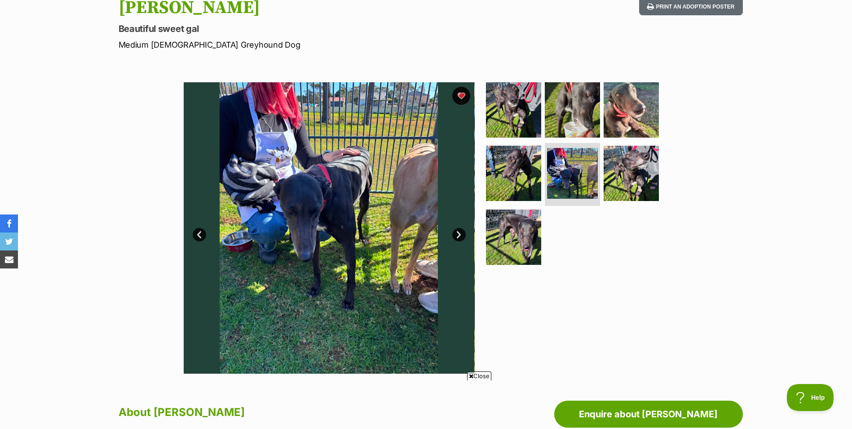
click at [460, 233] on link "Next" at bounding box center [458, 234] width 13 height 13
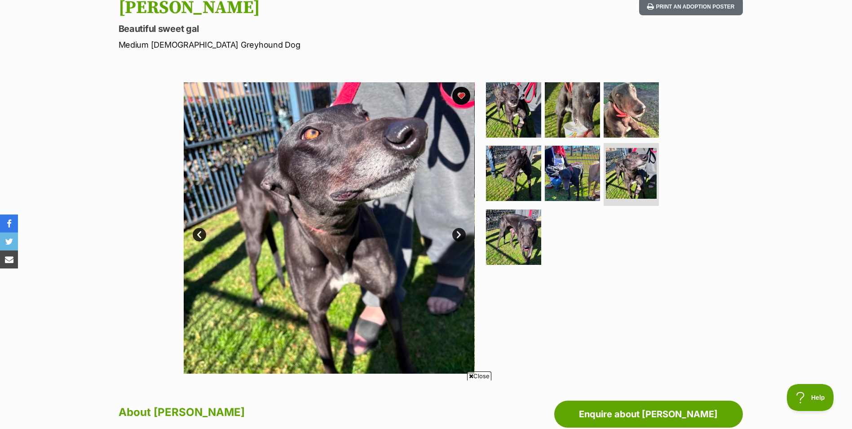
click at [460, 231] on link "Next" at bounding box center [458, 234] width 13 height 13
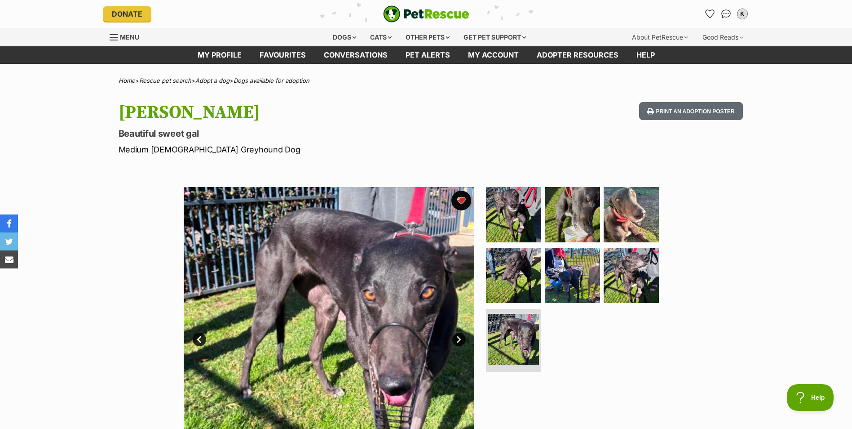
click at [461, 199] on button "favourite" at bounding box center [461, 200] width 20 height 20
click at [709, 13] on icon "Favourites" at bounding box center [709, 14] width 11 height 10
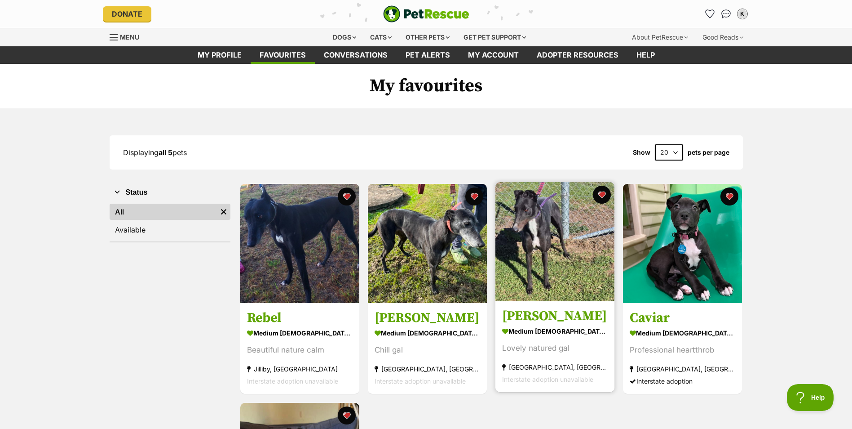
click at [559, 250] on img at bounding box center [554, 241] width 119 height 119
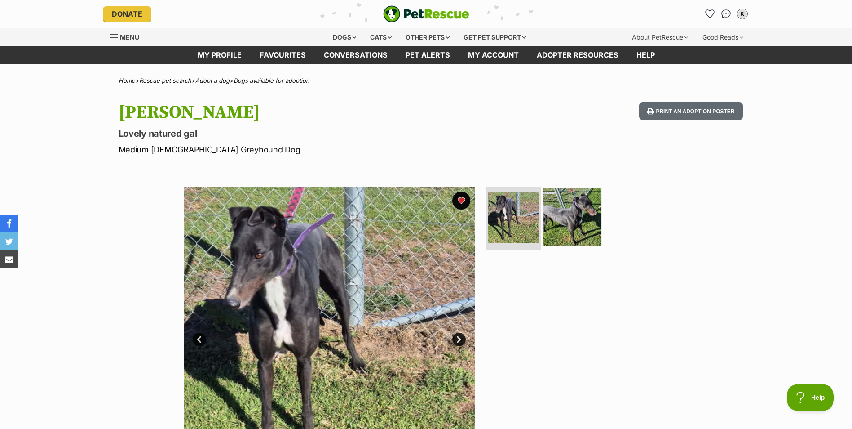
click at [593, 195] on img at bounding box center [573, 217] width 58 height 58
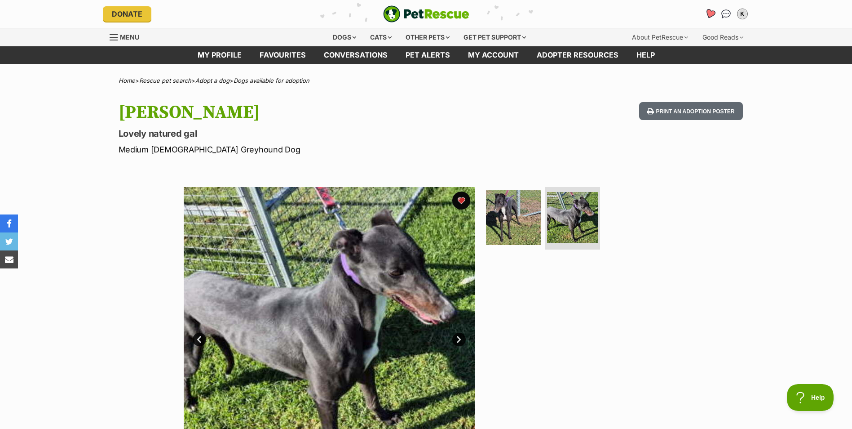
click at [709, 11] on icon "Favourites" at bounding box center [709, 14] width 11 height 10
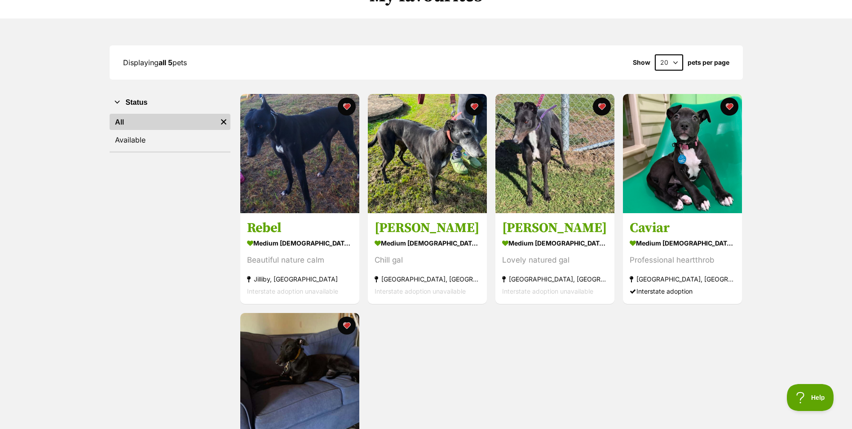
scroll to position [210, 0]
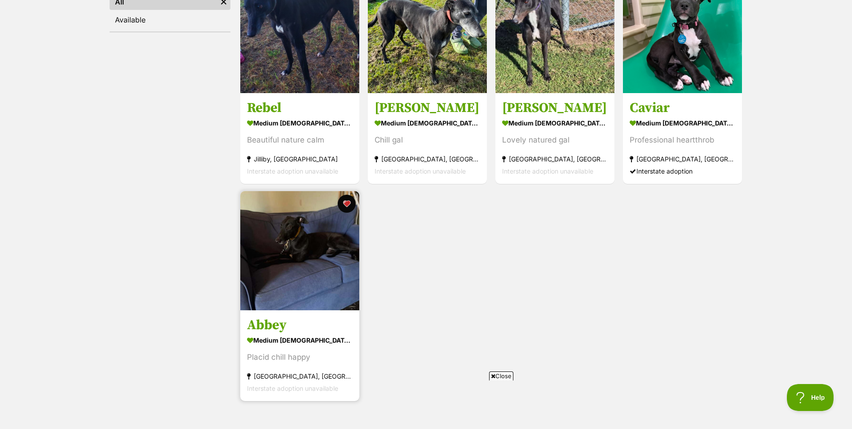
click at [301, 245] on img at bounding box center [299, 250] width 119 height 119
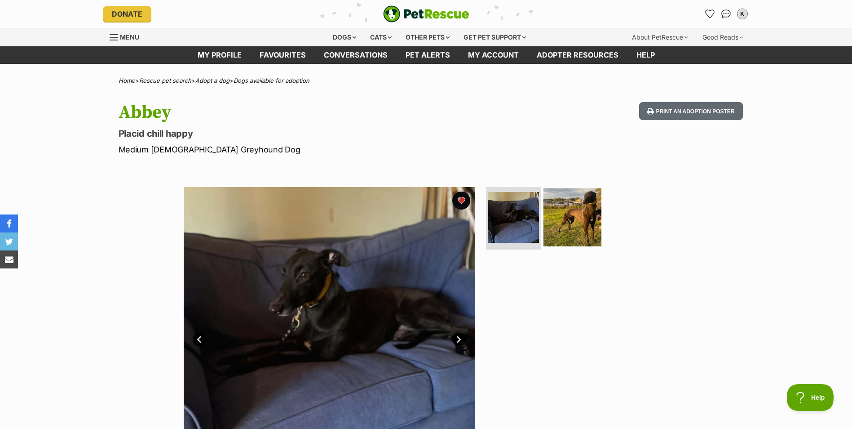
click at [592, 208] on img at bounding box center [573, 217] width 58 height 58
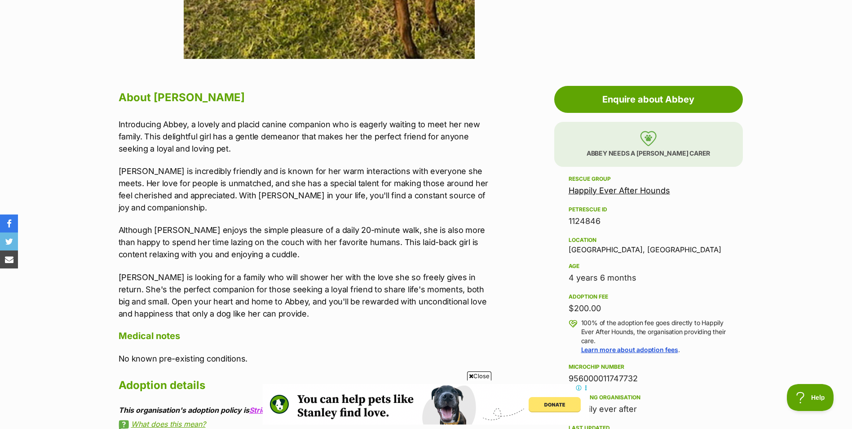
scroll to position [524, 0]
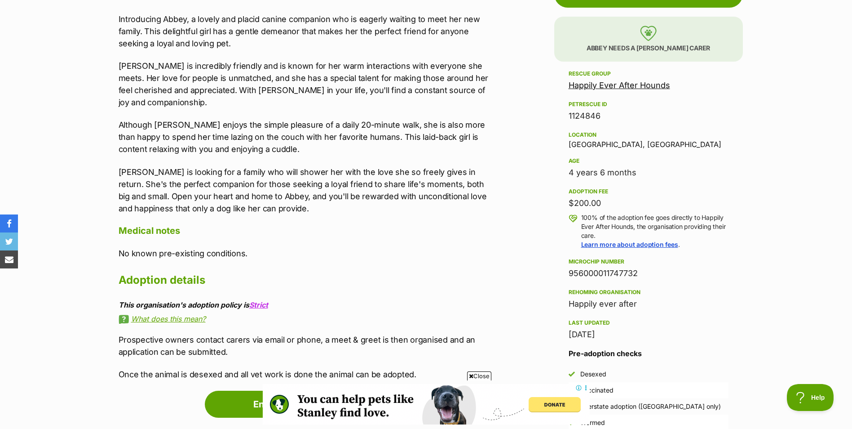
click at [653, 82] on link "Happily Ever After Hounds" at bounding box center [620, 84] width 102 height 9
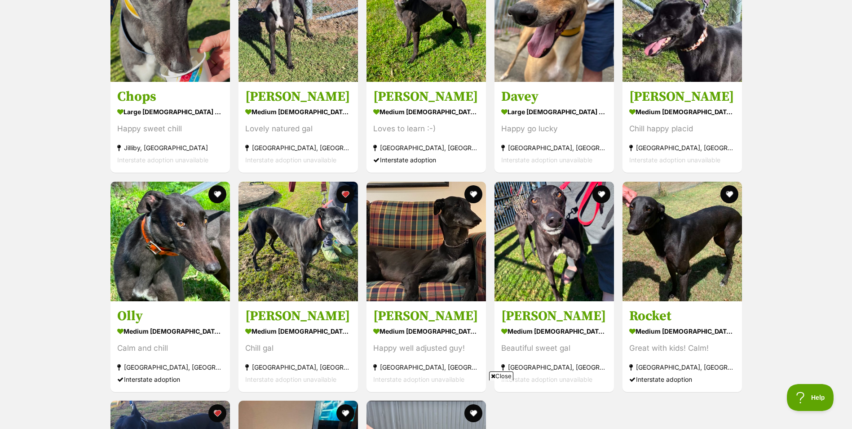
scroll to position [1153, 0]
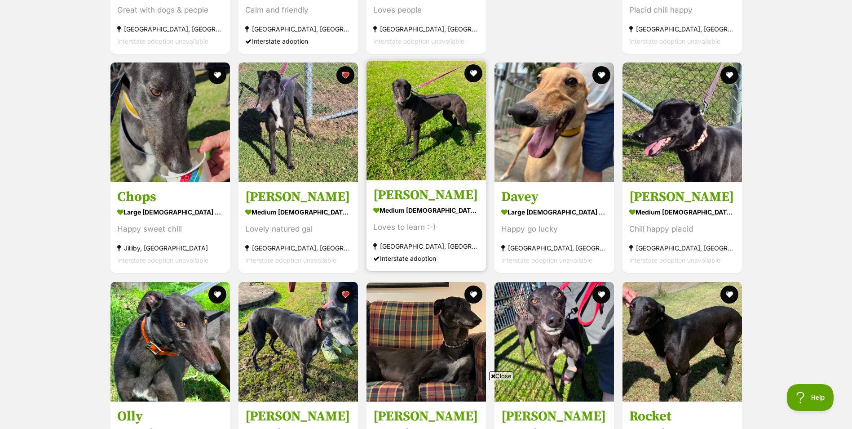
click at [442, 128] on img at bounding box center [426, 120] width 119 height 119
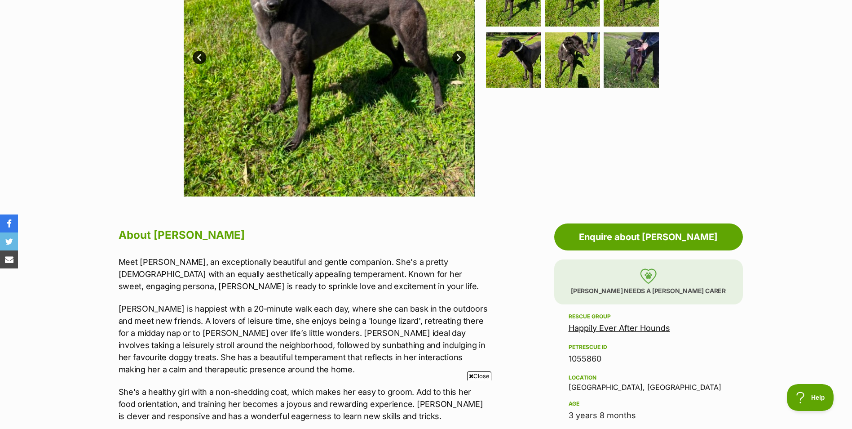
scroll to position [314, 0]
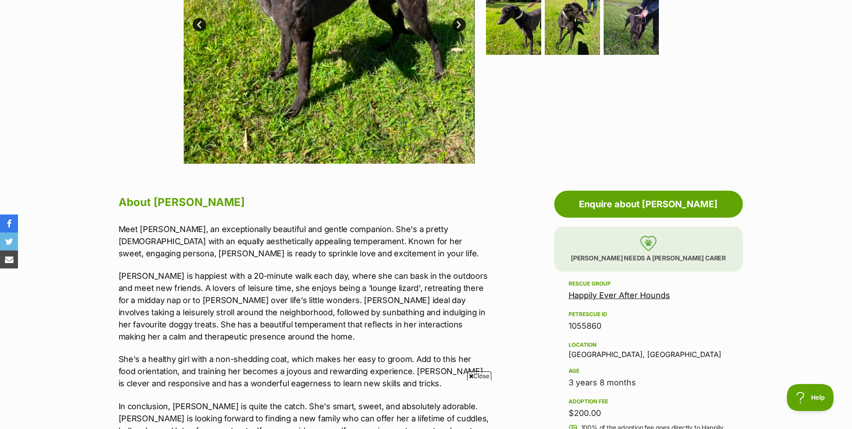
click at [489, 374] on span "Close" at bounding box center [479, 375] width 24 height 9
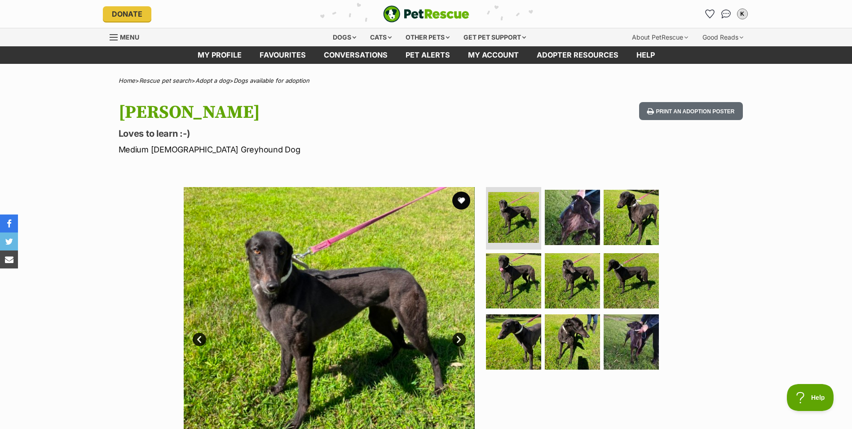
scroll to position [0, 0]
click at [456, 203] on button "favourite" at bounding box center [461, 200] width 20 height 20
click at [514, 220] on img at bounding box center [513, 216] width 53 height 53
click at [460, 336] on link "Next" at bounding box center [458, 338] width 13 height 13
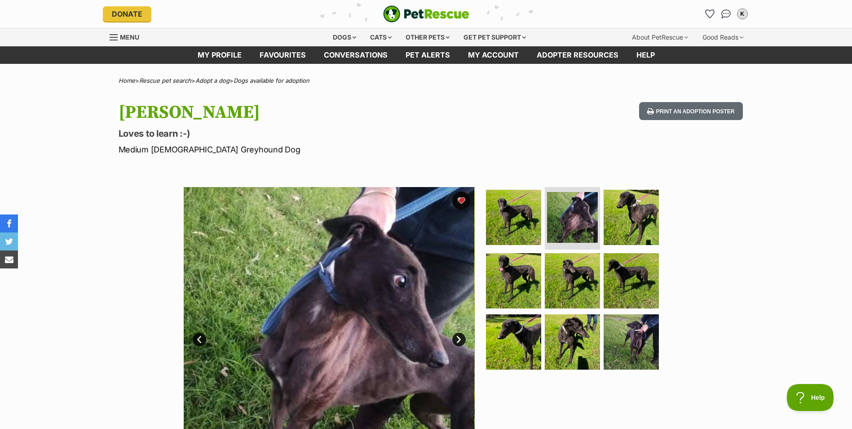
click at [460, 336] on link "Next" at bounding box center [458, 338] width 13 height 13
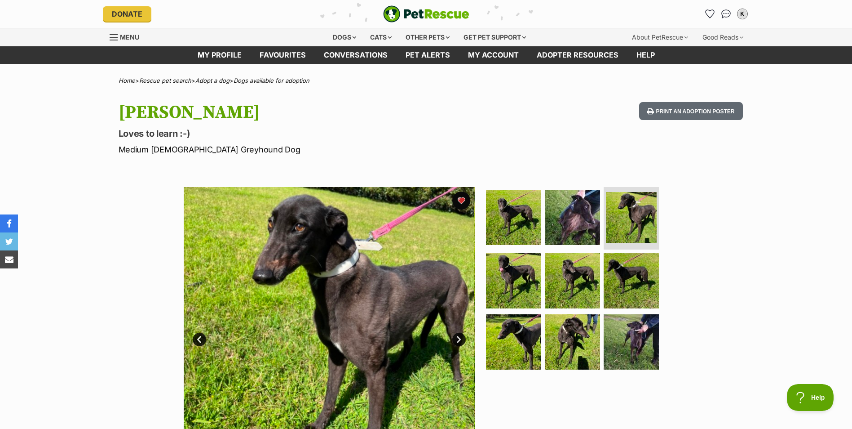
click at [461, 335] on link "Next" at bounding box center [458, 338] width 13 height 13
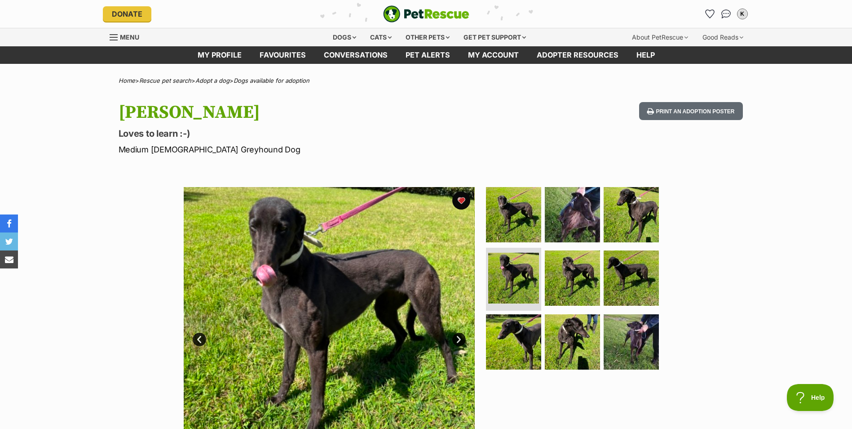
click at [461, 335] on link "Next" at bounding box center [458, 338] width 13 height 13
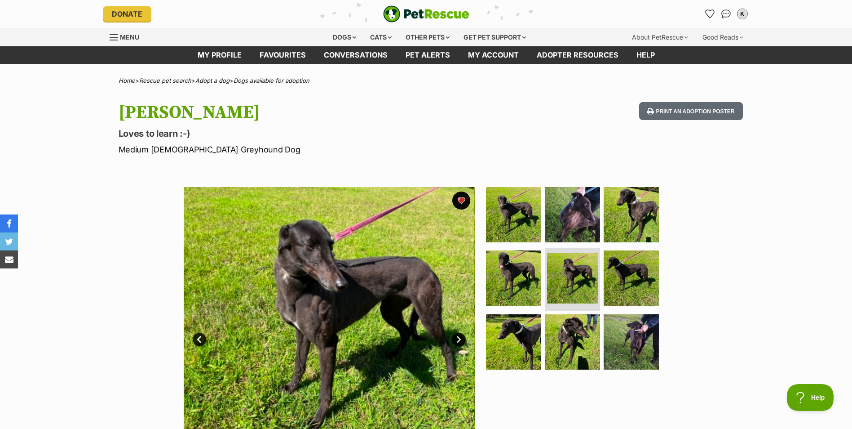
click at [461, 335] on link "Next" at bounding box center [458, 338] width 13 height 13
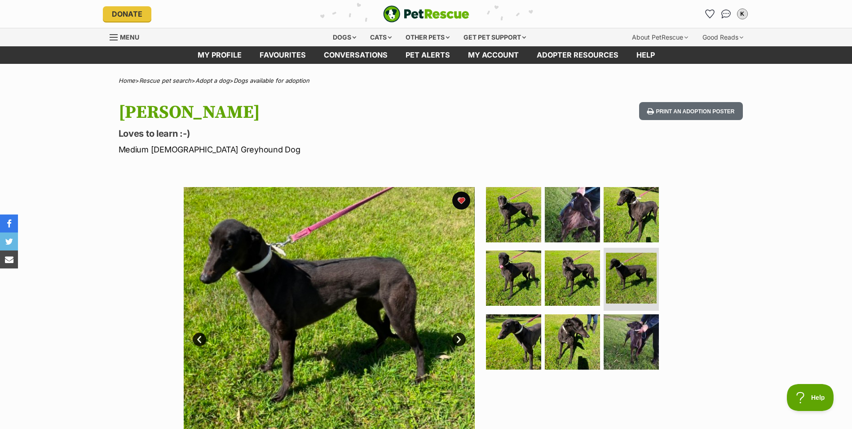
click at [456, 337] on link "Next" at bounding box center [458, 338] width 13 height 13
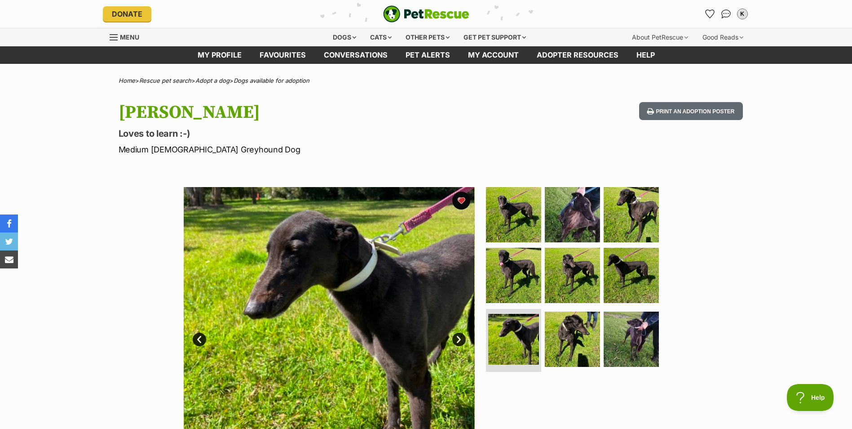
click at [456, 337] on link "Next" at bounding box center [458, 338] width 13 height 13
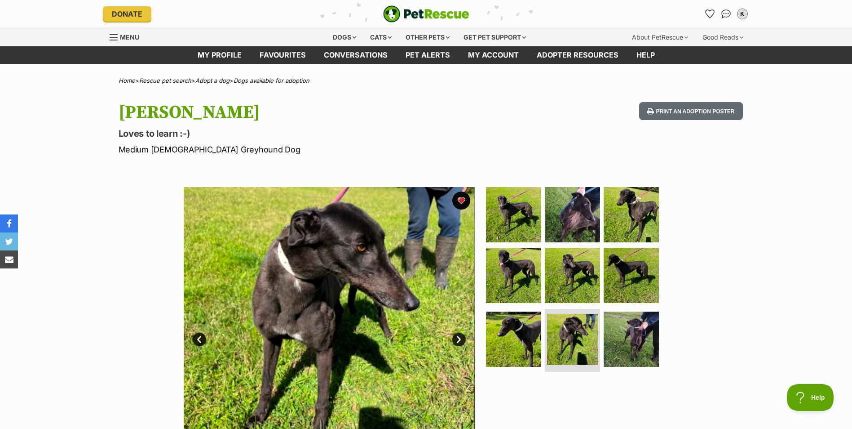
click at [456, 337] on link "Next" at bounding box center [458, 338] width 13 height 13
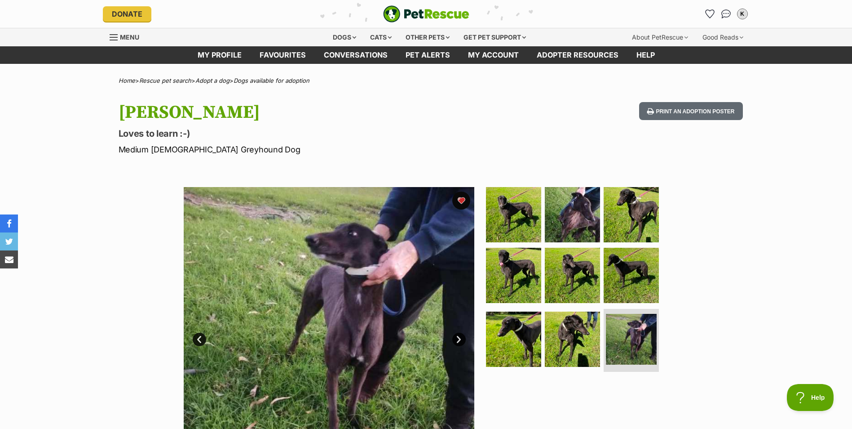
click at [456, 337] on link "Next" at bounding box center [458, 338] width 13 height 13
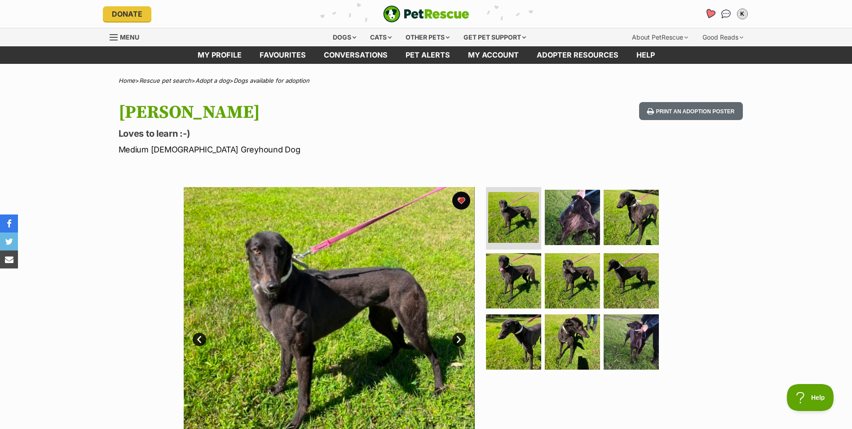
click at [707, 13] on icon "Favourites" at bounding box center [709, 14] width 11 height 10
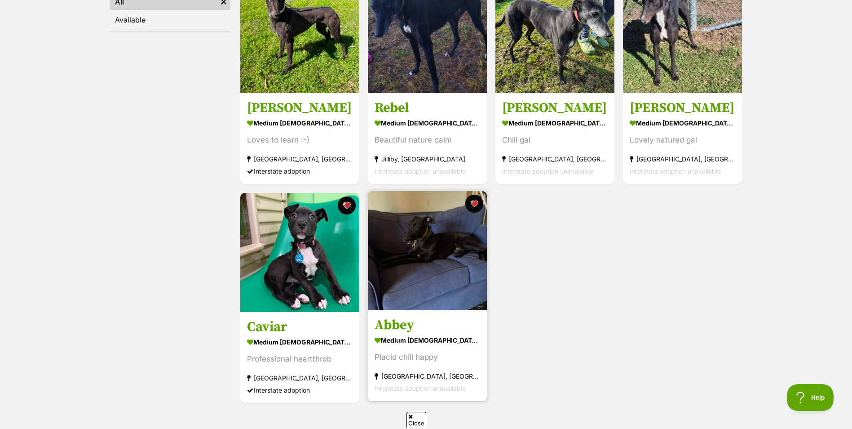
click at [427, 257] on img at bounding box center [427, 250] width 119 height 119
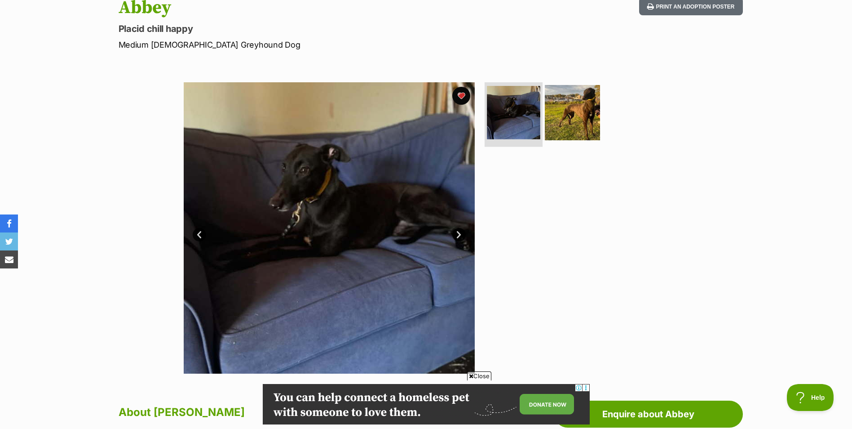
click at [518, 124] on img at bounding box center [513, 112] width 53 height 53
click at [556, 113] on img at bounding box center [573, 112] width 58 height 58
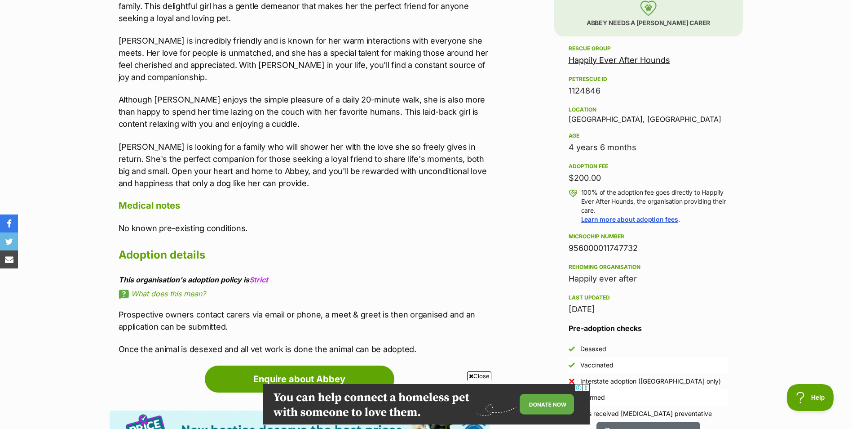
scroll to position [629, 0]
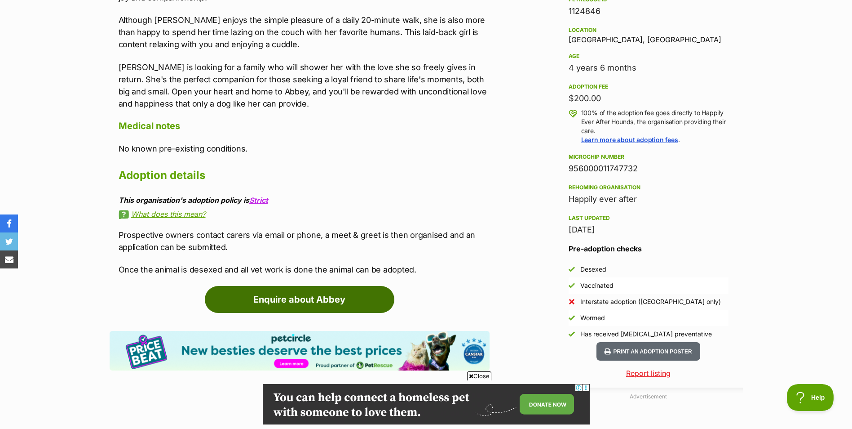
click at [306, 306] on link "Enquire about Abbey" at bounding box center [300, 299] width 190 height 27
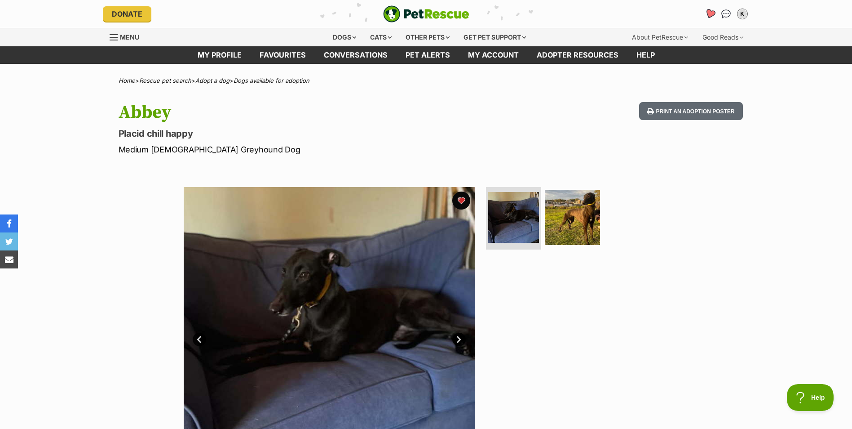
click at [707, 15] on icon "Favourites" at bounding box center [710, 14] width 12 height 12
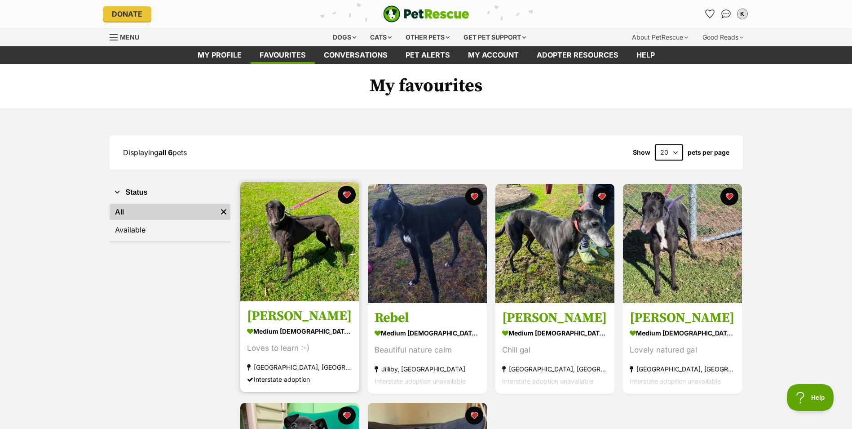
click at [281, 271] on img at bounding box center [299, 241] width 119 height 119
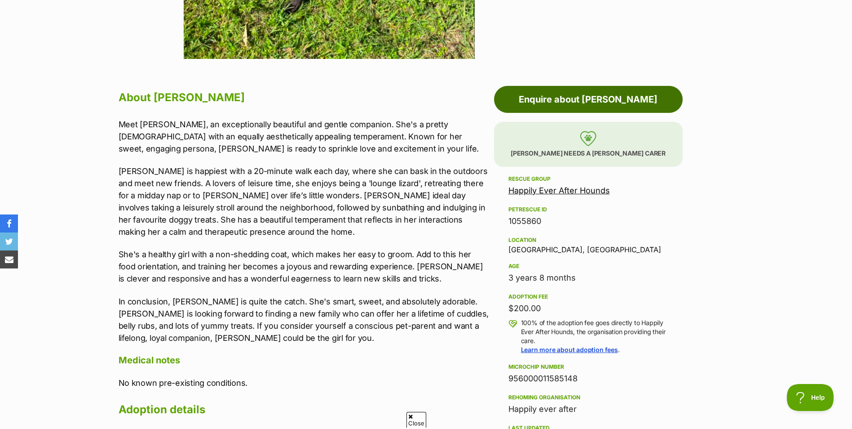
click at [587, 104] on link "Enquire about [PERSON_NAME]" at bounding box center [588, 99] width 189 height 27
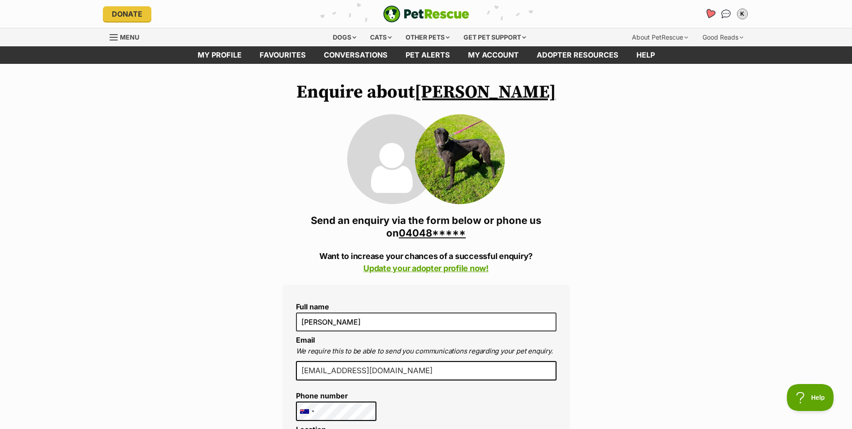
click at [712, 11] on icon "Favourites" at bounding box center [709, 14] width 11 height 10
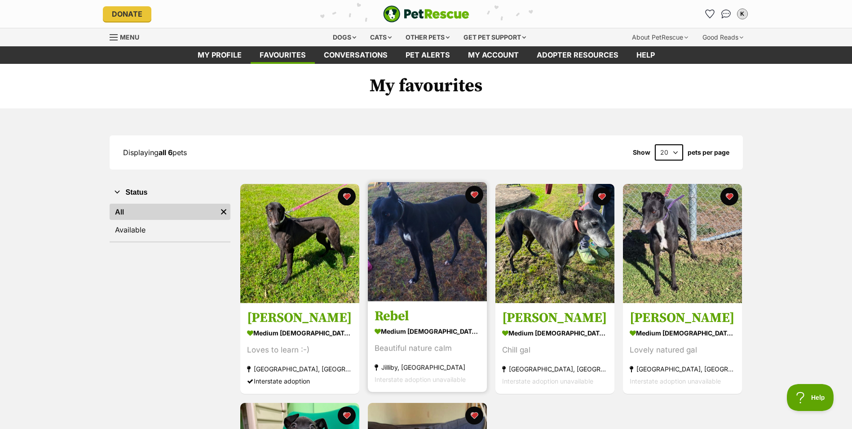
click at [435, 239] on img at bounding box center [427, 241] width 119 height 119
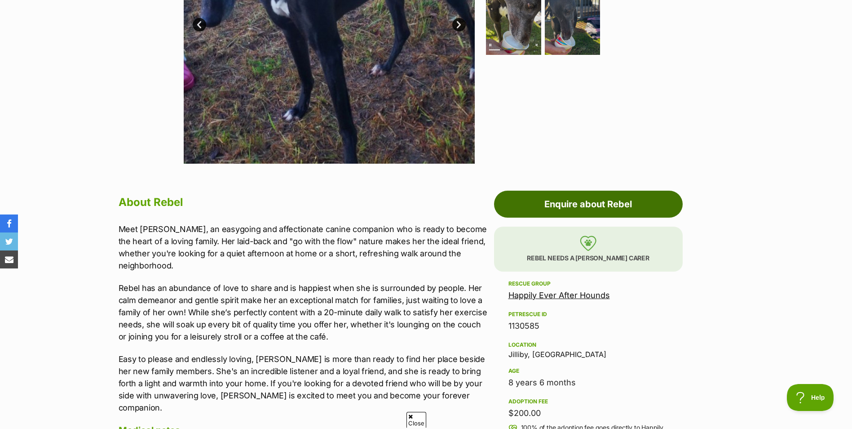
click at [619, 208] on link "Enquire about Rebel" at bounding box center [588, 203] width 189 height 27
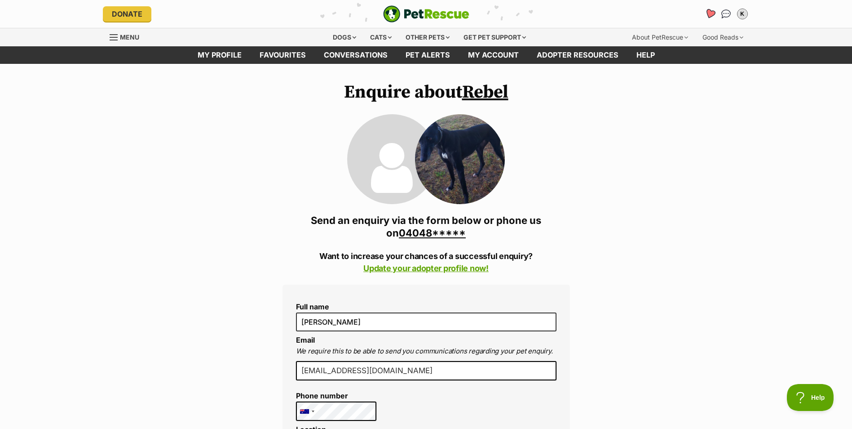
click at [710, 11] on icon "Favourites" at bounding box center [709, 14] width 11 height 10
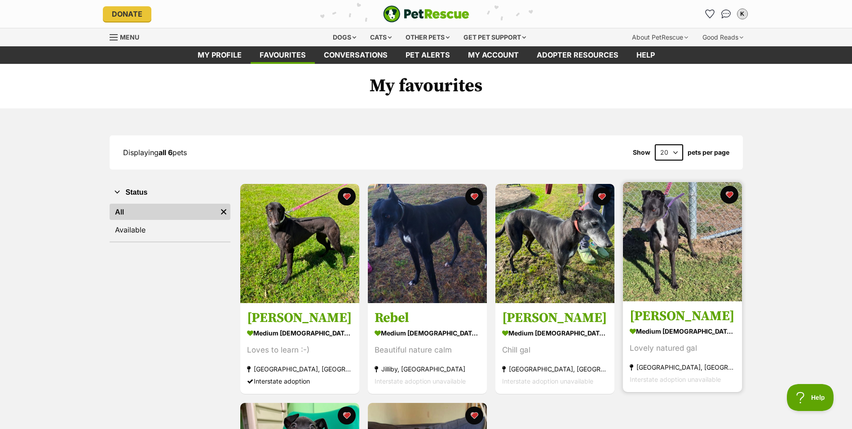
click at [662, 238] on img at bounding box center [682, 241] width 119 height 119
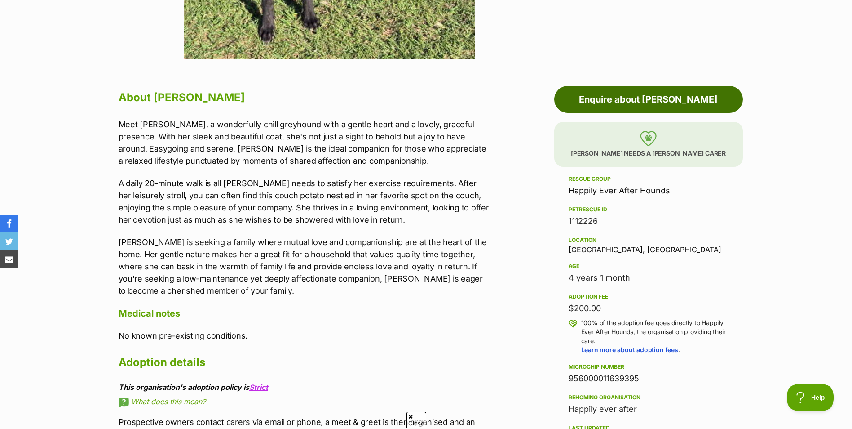
click at [650, 108] on link "Enquire about [PERSON_NAME]" at bounding box center [648, 99] width 189 height 27
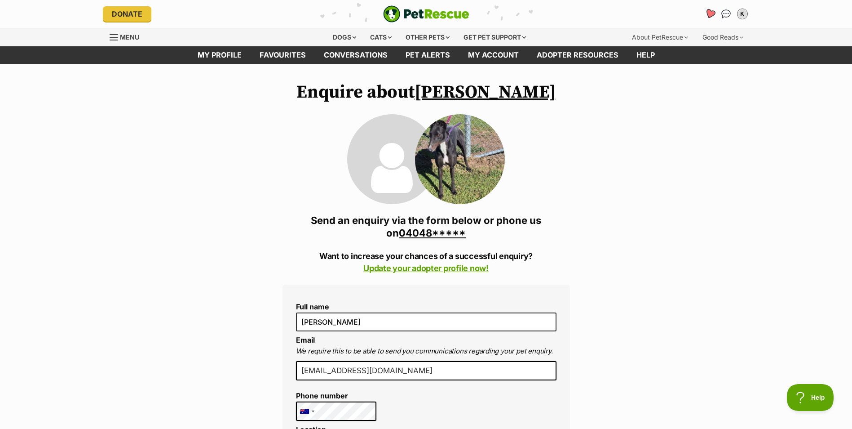
click at [710, 10] on icon "Favourites" at bounding box center [709, 14] width 11 height 10
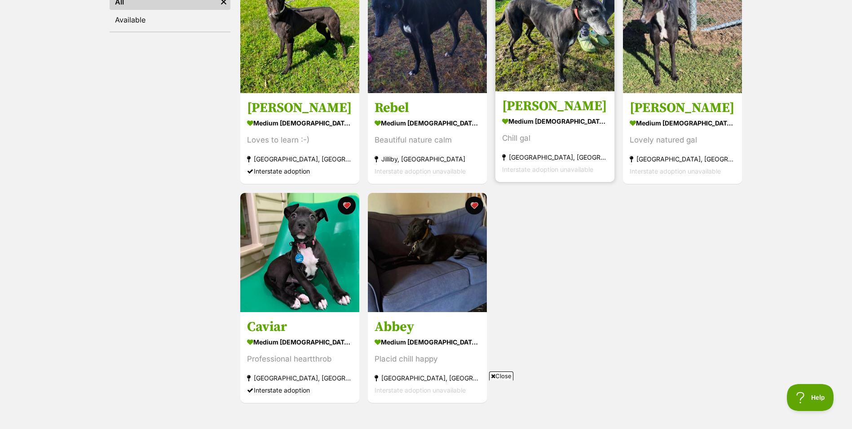
click at [573, 39] on img at bounding box center [554, 31] width 119 height 119
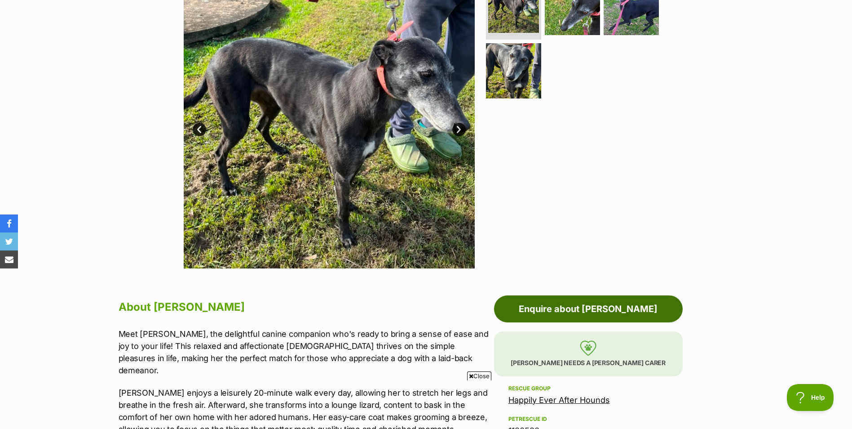
click at [605, 302] on link "Enquire about Peggy" at bounding box center [588, 308] width 189 height 27
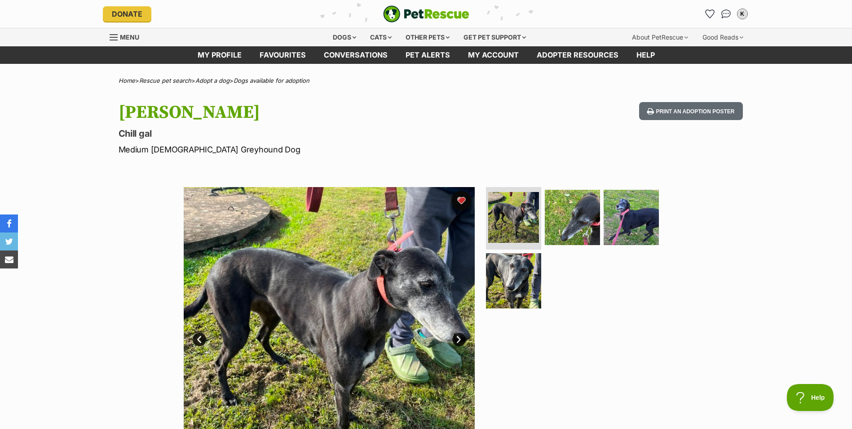
drag, startPoint x: 460, startPoint y: 197, endPoint x: 464, endPoint y: 197, distance: 4.5
click at [460, 197] on button "favourite" at bounding box center [461, 200] width 20 height 20
click at [709, 10] on icon "Favourites" at bounding box center [709, 14] width 11 height 10
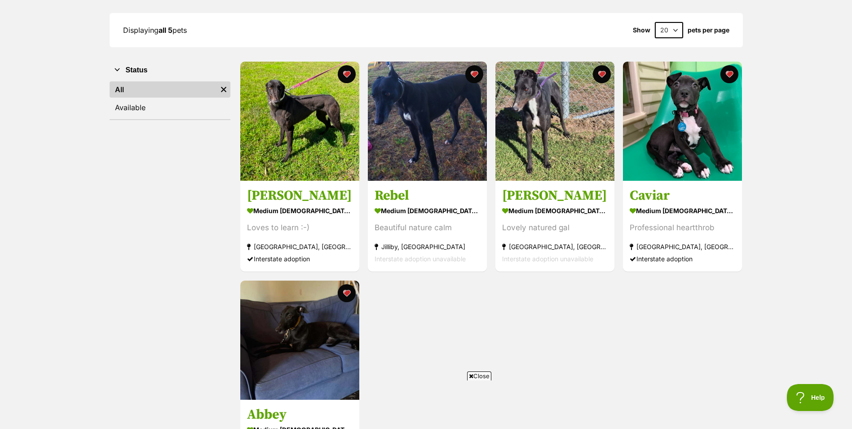
scroll to position [105, 0]
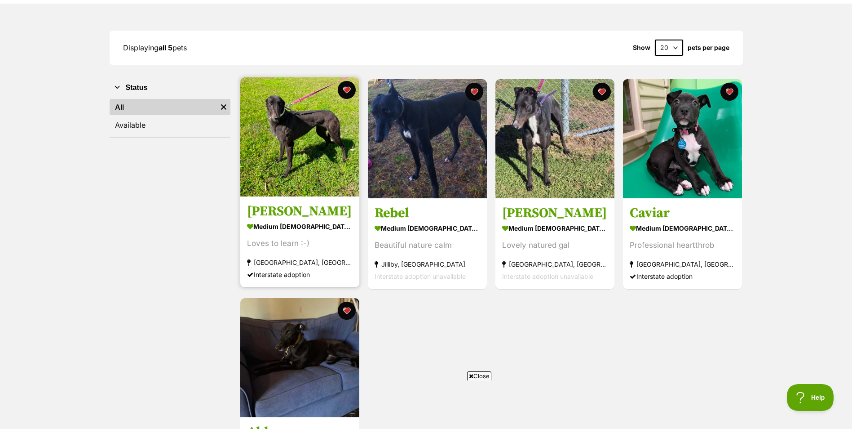
click at [296, 135] on img at bounding box center [299, 136] width 119 height 119
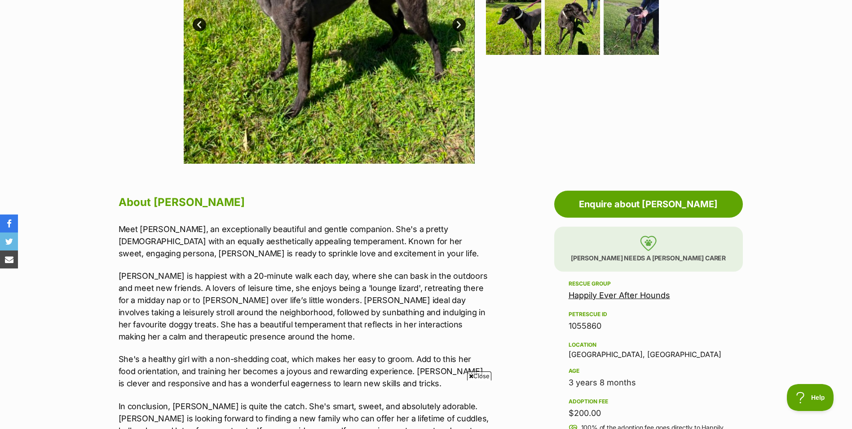
scroll to position [0, 7]
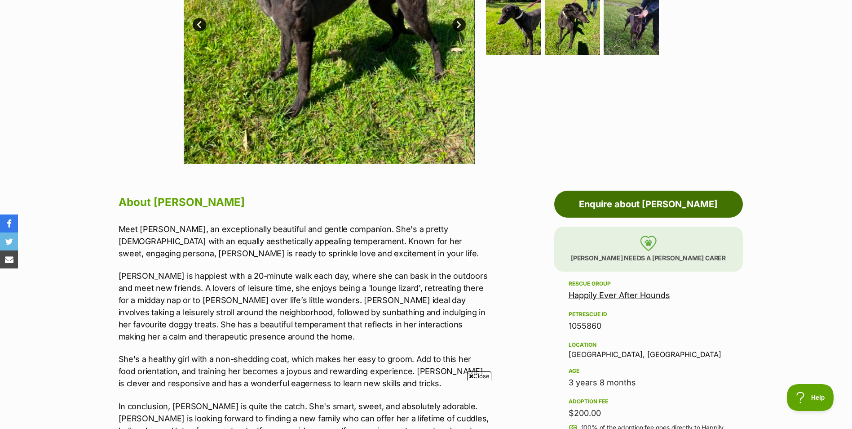
click at [668, 197] on link "Enquire about Libby" at bounding box center [648, 203] width 189 height 27
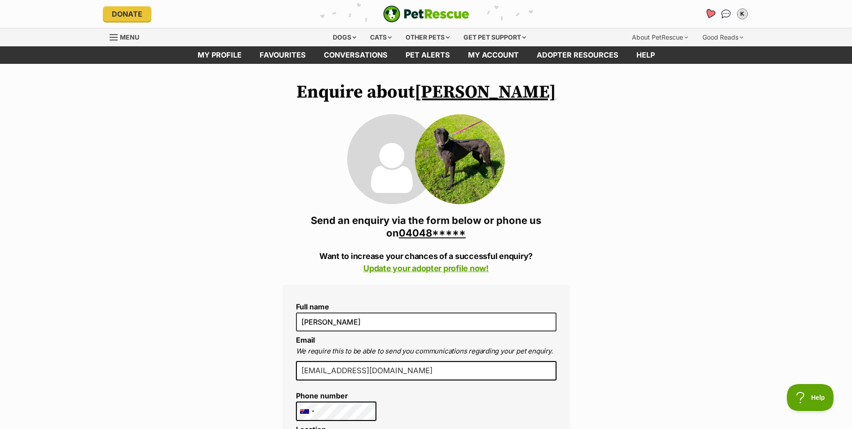
click at [713, 13] on icon "Favourites" at bounding box center [709, 14] width 11 height 10
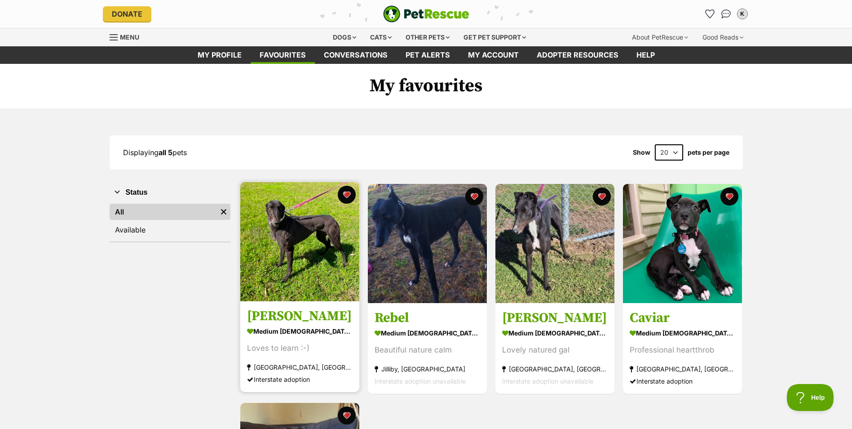
click at [320, 230] on img at bounding box center [299, 241] width 119 height 119
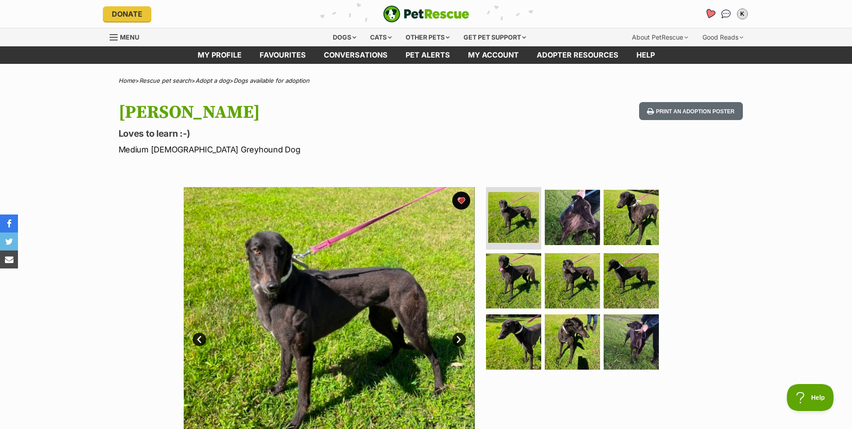
click at [710, 15] on icon "Favourites" at bounding box center [709, 14] width 11 height 10
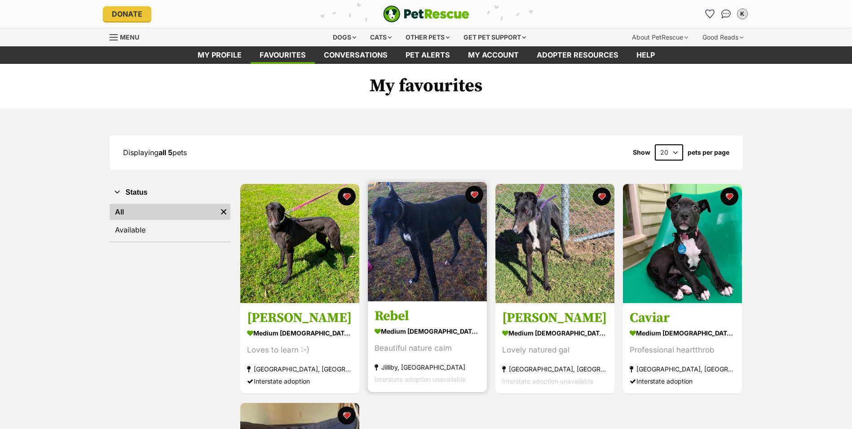
click at [423, 269] on img at bounding box center [427, 241] width 119 height 119
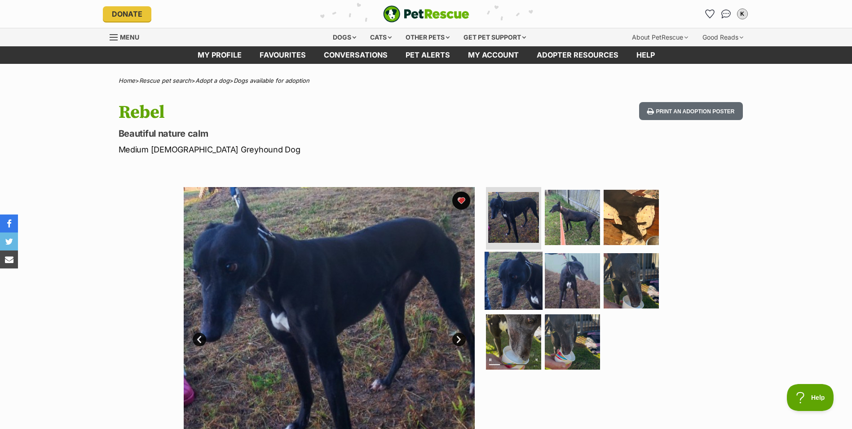
click at [515, 284] on img at bounding box center [514, 281] width 58 height 58
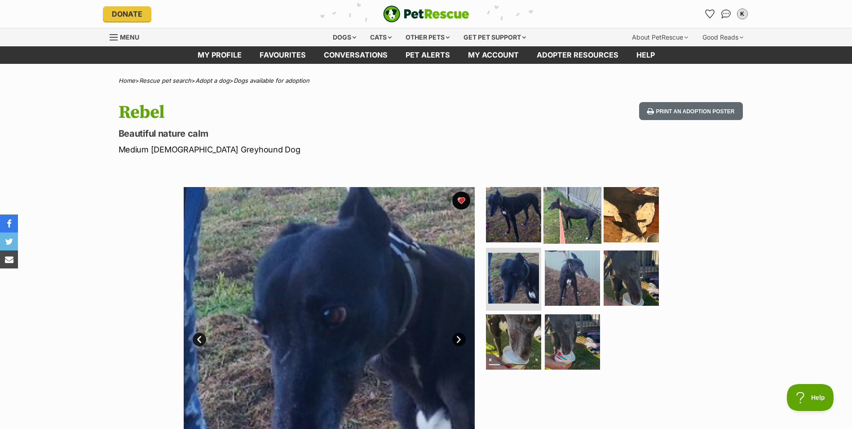
click at [563, 219] on img at bounding box center [573, 214] width 58 height 58
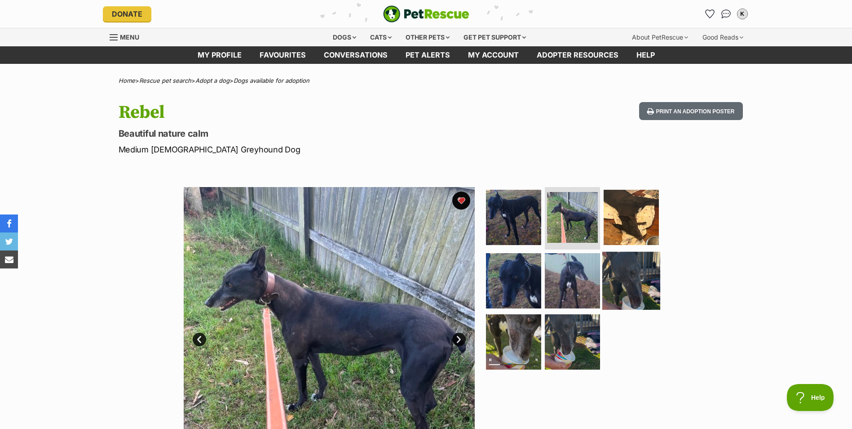
click at [623, 283] on img at bounding box center [631, 281] width 58 height 58
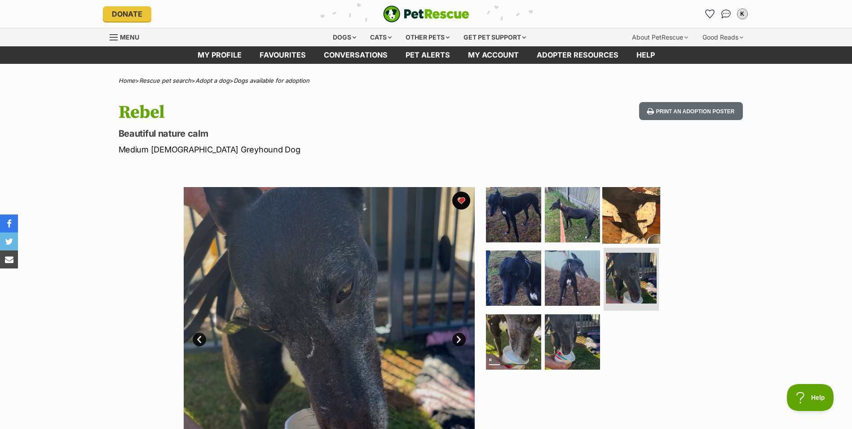
click at [624, 213] on img at bounding box center [631, 214] width 58 height 58
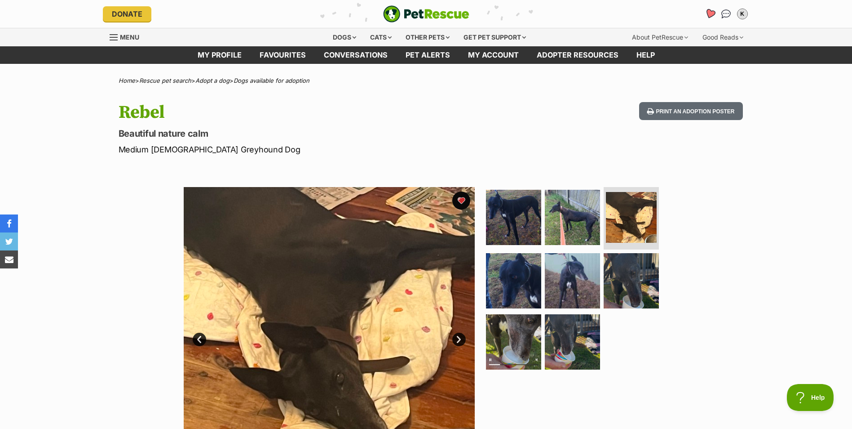
click at [706, 14] on icon "Favourites" at bounding box center [710, 14] width 12 height 12
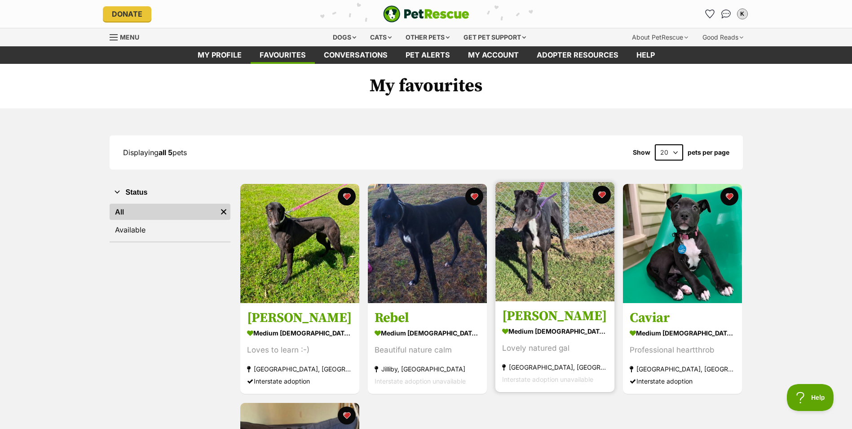
click at [547, 239] on img at bounding box center [554, 241] width 119 height 119
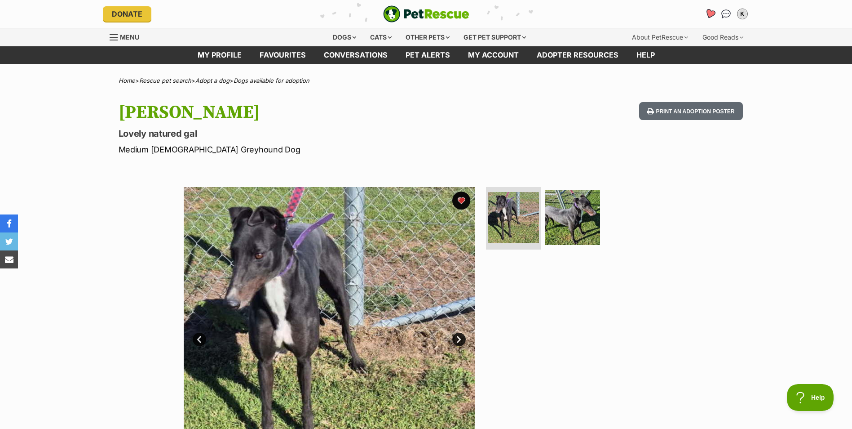
click at [709, 11] on icon "Favourites" at bounding box center [709, 14] width 11 height 10
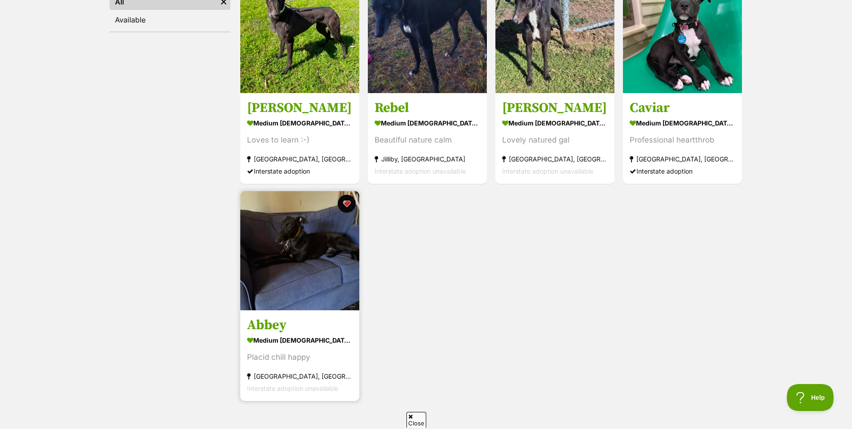
click at [318, 250] on img at bounding box center [299, 250] width 119 height 119
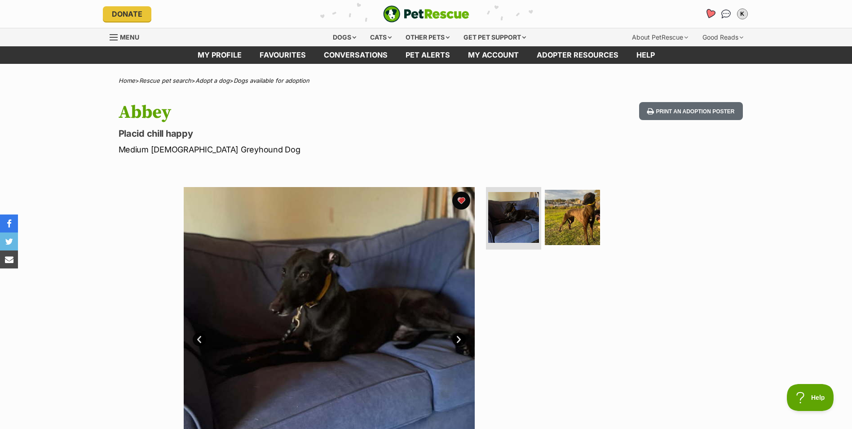
click at [709, 14] on icon "Favourites" at bounding box center [709, 14] width 11 height 10
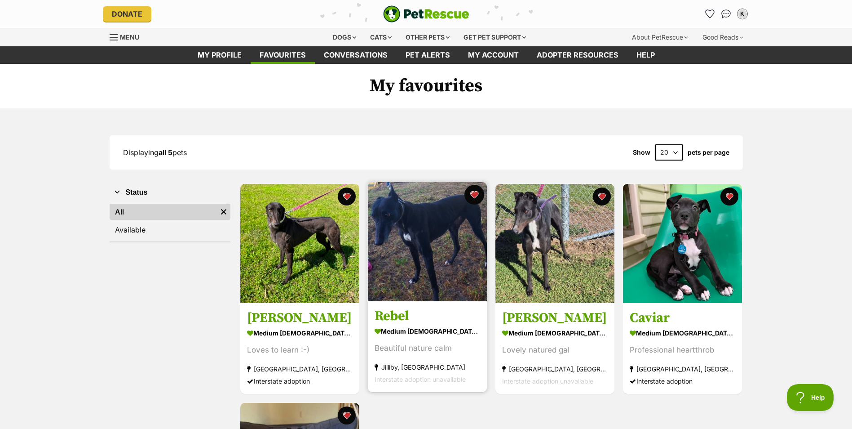
click at [474, 194] on button "favourite" at bounding box center [474, 195] width 20 height 20
